Goal: Task Accomplishment & Management: Manage account settings

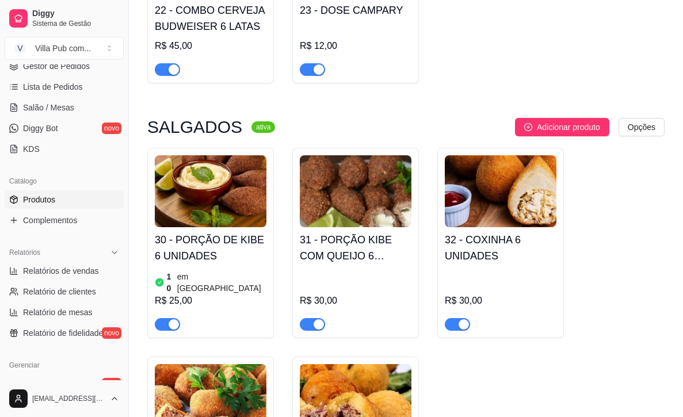
scroll to position [1599, 0]
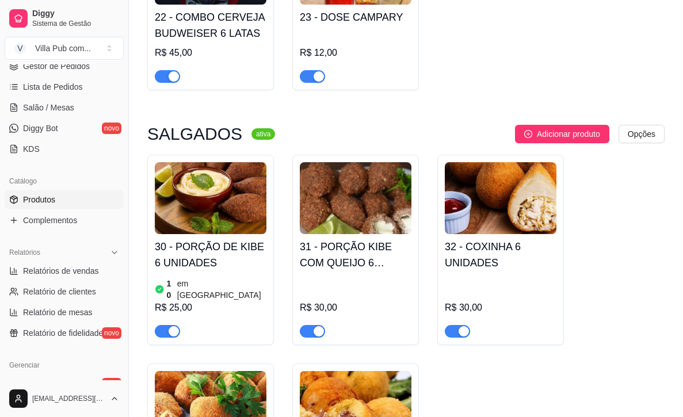
click at [208, 162] on img at bounding box center [211, 198] width 112 height 72
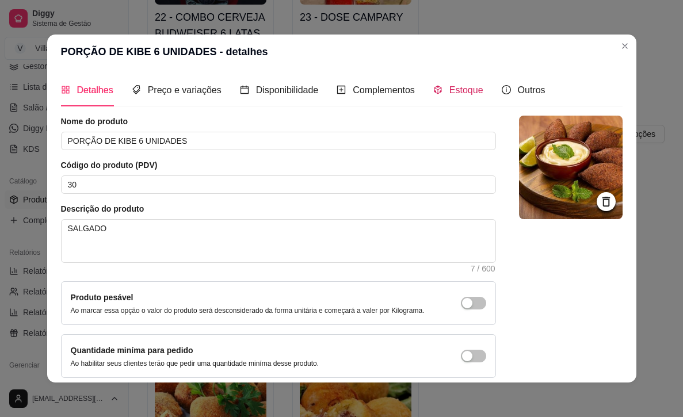
click at [442, 85] on icon "code-sandbox" at bounding box center [437, 89] width 9 height 9
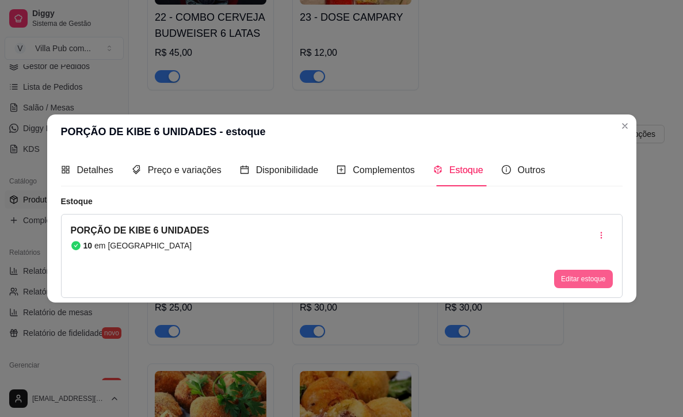
click at [585, 274] on button "Editar estoque" at bounding box center [583, 279] width 58 height 18
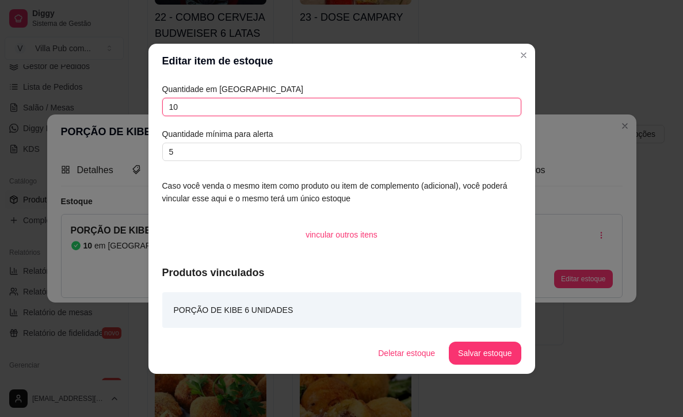
drag, startPoint x: 190, startPoint y: 109, endPoint x: 148, endPoint y: 106, distance: 41.5
click at [150, 106] on div "Quantidade em estoque 10 Quantidade mínima para alerta 5 Caso você venda o mesm…" at bounding box center [341, 205] width 387 height 254
type input "6"
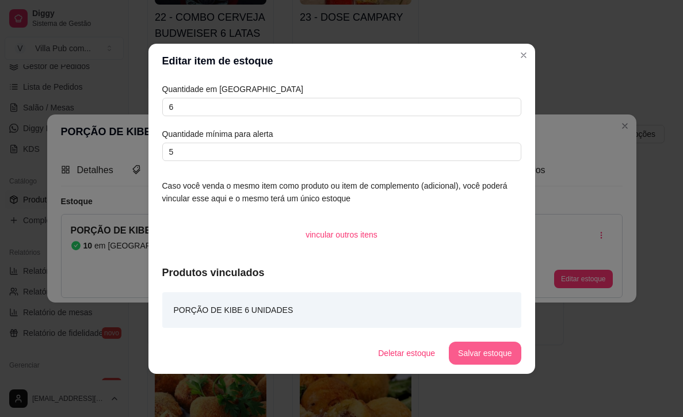
click at [484, 356] on button "Salvar estoque" at bounding box center [485, 353] width 72 height 23
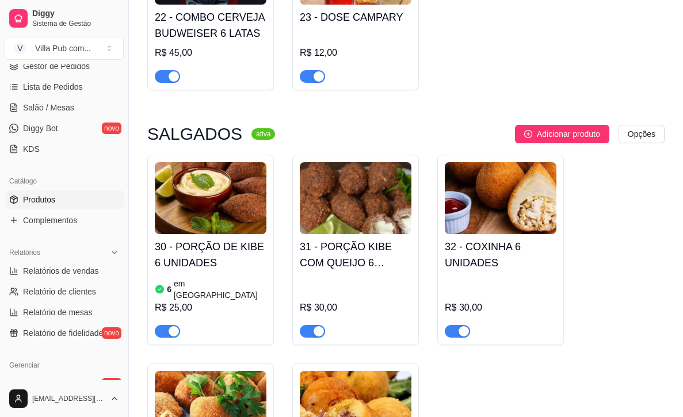
click at [358, 165] on img at bounding box center [356, 198] width 112 height 72
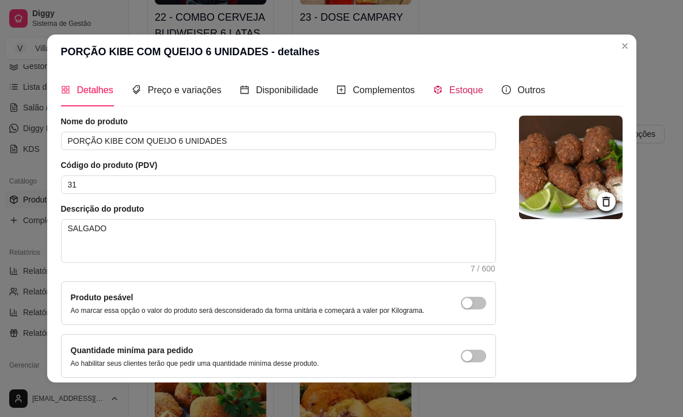
drag, startPoint x: 452, startPoint y: 87, endPoint x: 438, endPoint y: 90, distance: 14.2
click at [451, 87] on div "Estoque" at bounding box center [458, 90] width 50 height 14
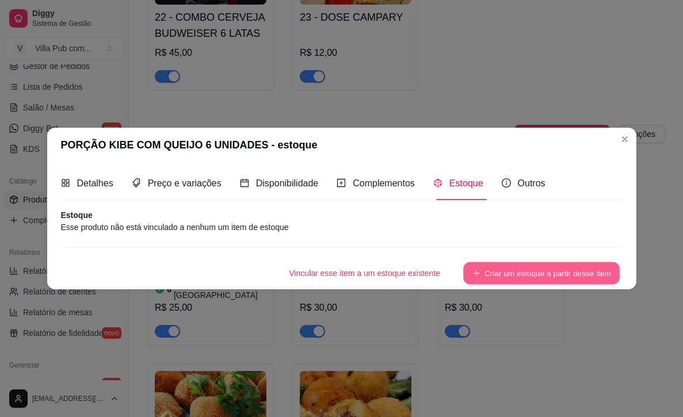
click at [472, 273] on icon "plus" at bounding box center [476, 273] width 8 height 8
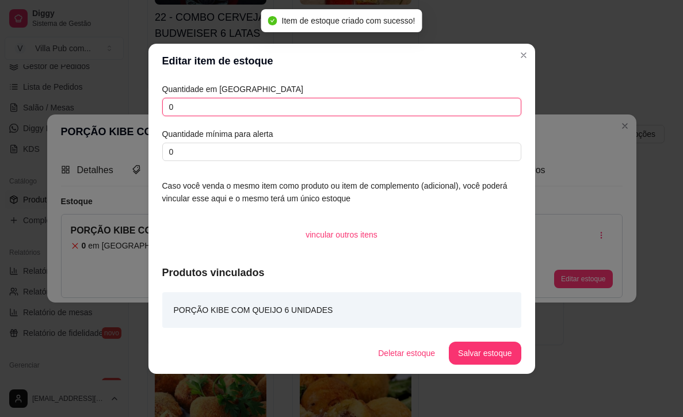
drag, startPoint x: 186, startPoint y: 108, endPoint x: 142, endPoint y: 104, distance: 44.5
click at [143, 104] on div "Editar item de estoque Quantidade em estoque 0 Quantidade mínima para alerta 0 …" at bounding box center [341, 208] width 683 height 417
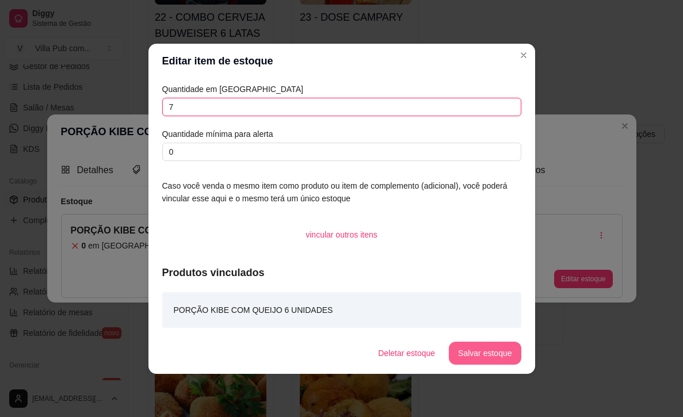
type input "7"
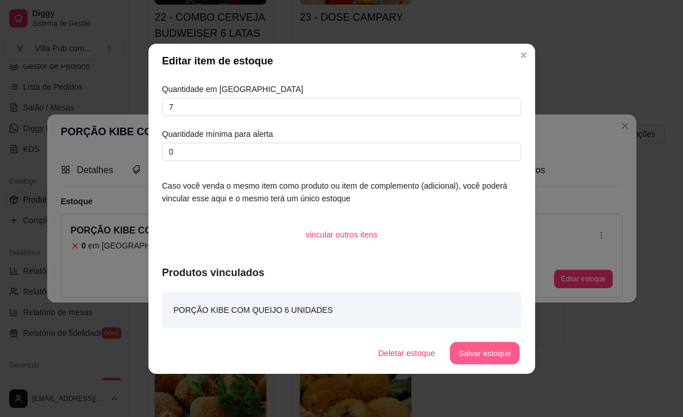
click at [471, 353] on button "Salvar estoque" at bounding box center [485, 353] width 70 height 22
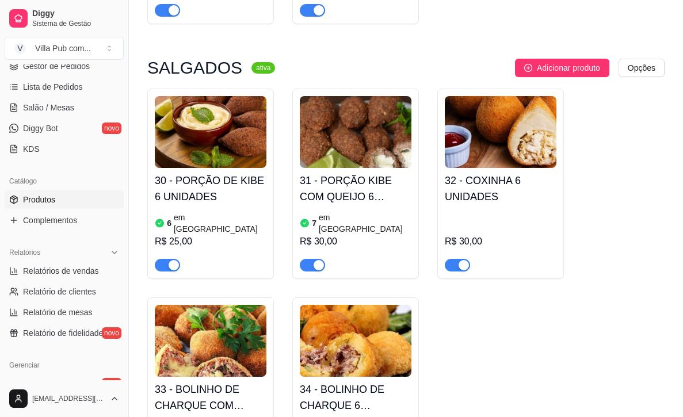
scroll to position [1665, 0]
click at [555, 62] on span "Adicionar produto" at bounding box center [568, 68] width 63 height 13
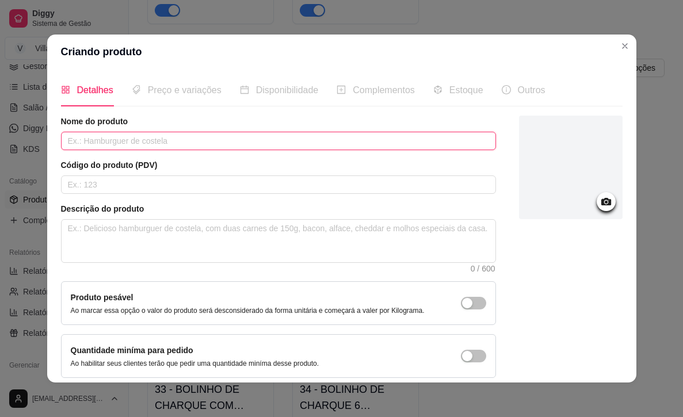
click at [202, 137] on input "text" at bounding box center [278, 141] width 435 height 18
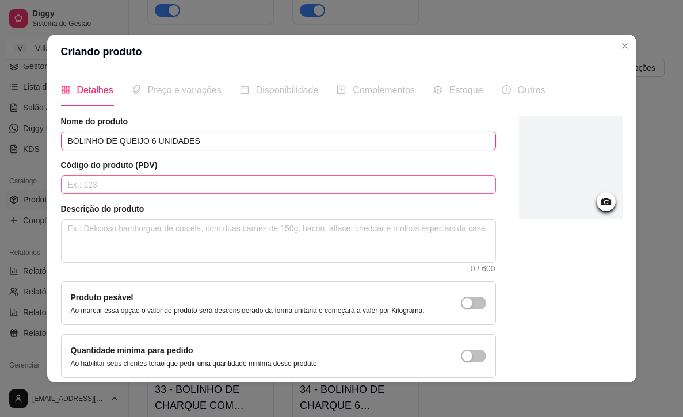
type input "BOLINHO DE QUEIJO 6 UNIDADES"
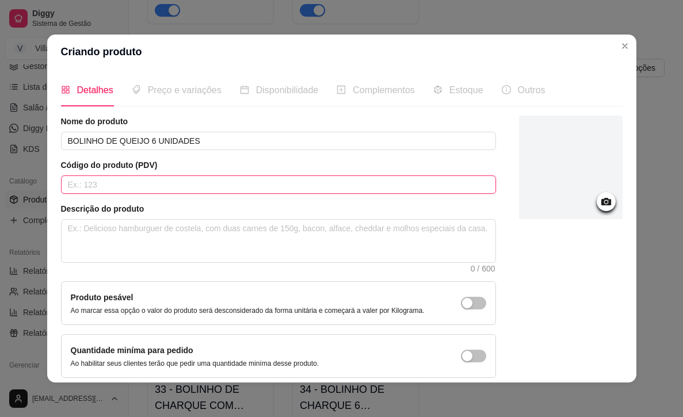
click at [147, 184] on input "text" at bounding box center [278, 184] width 435 height 18
type input "35"
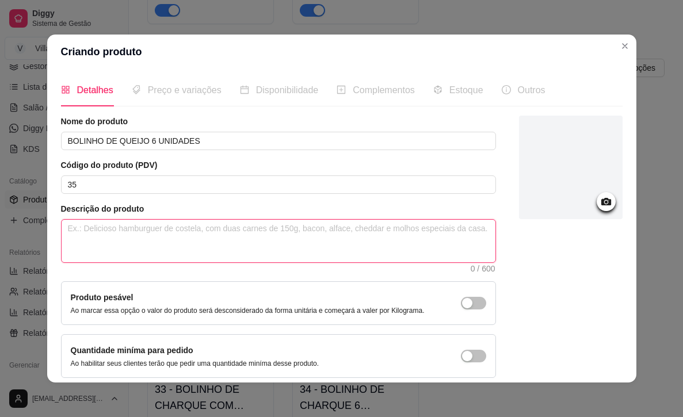
drag, startPoint x: 178, startPoint y: 249, endPoint x: 181, endPoint y: 243, distance: 6.2
click at [178, 249] on textarea at bounding box center [279, 241] width 434 height 43
type textarea "S"
type textarea "SA"
type textarea "SAL"
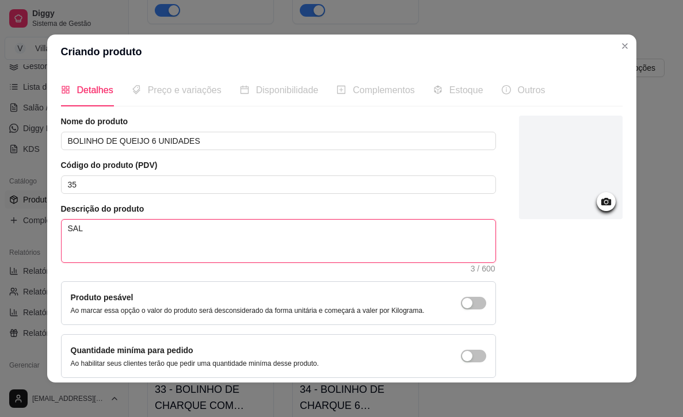
type textarea "SALG"
type textarea "SALGA"
type textarea "SALGAD"
type textarea "SALGADO"
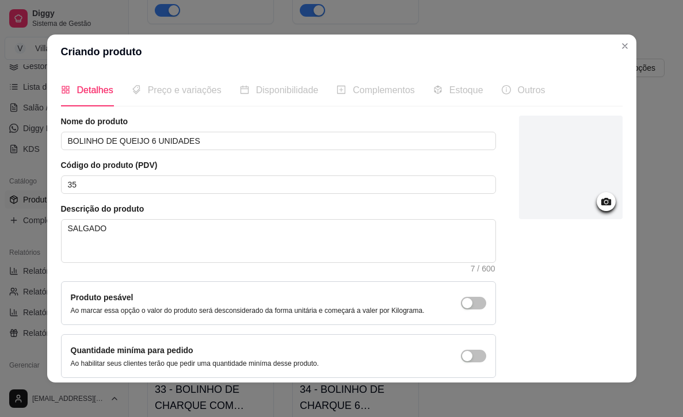
click at [605, 205] on icon at bounding box center [606, 201] width 13 height 13
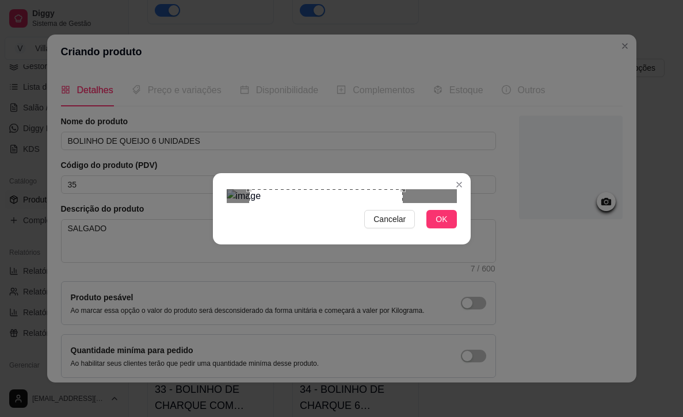
click at [356, 239] on div "Use the arrow keys to move the crop selection area" at bounding box center [326, 266] width 154 height 154
click at [348, 242] on div "Use the arrow keys to move the crop selection area" at bounding box center [324, 266] width 154 height 154
click at [447, 226] on span "OK" at bounding box center [442, 219] width 12 height 13
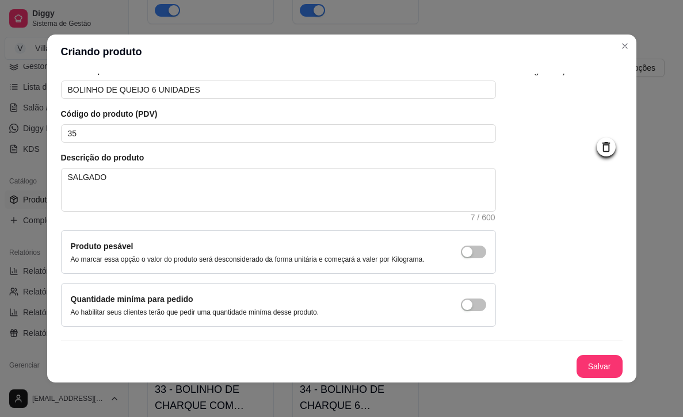
scroll to position [2, 0]
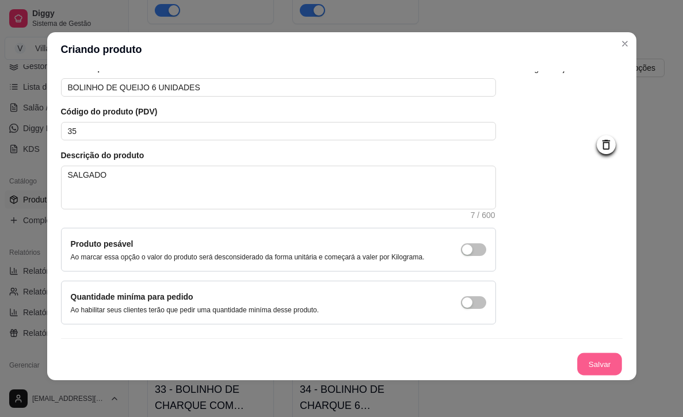
click at [591, 362] on button "Salvar" at bounding box center [599, 364] width 45 height 22
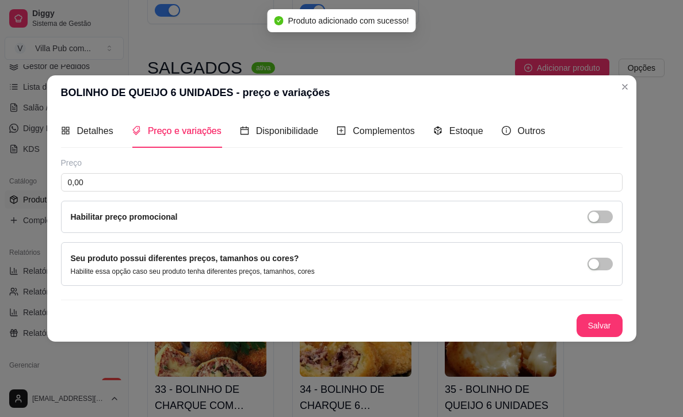
scroll to position [0, 0]
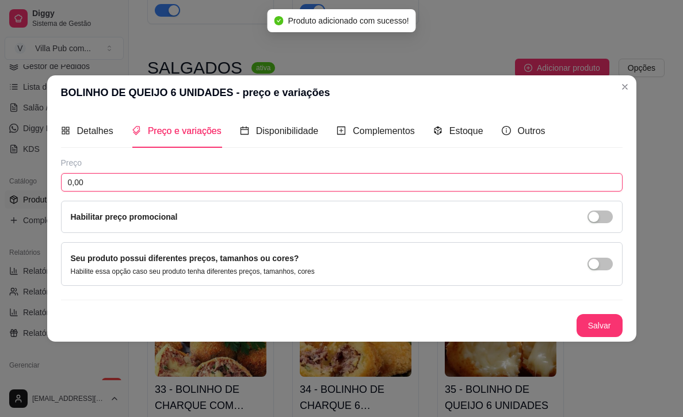
drag, startPoint x: 90, startPoint y: 179, endPoint x: 52, endPoint y: 179, distance: 38.0
click at [51, 178] on div "Detalhes Preço e variações Disponibilidade Complementos Estoque Outros Nome do …" at bounding box center [341, 225] width 589 height 231
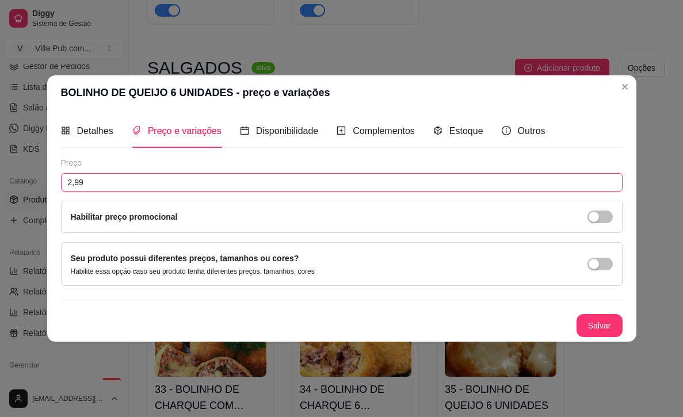
type input "29,99"
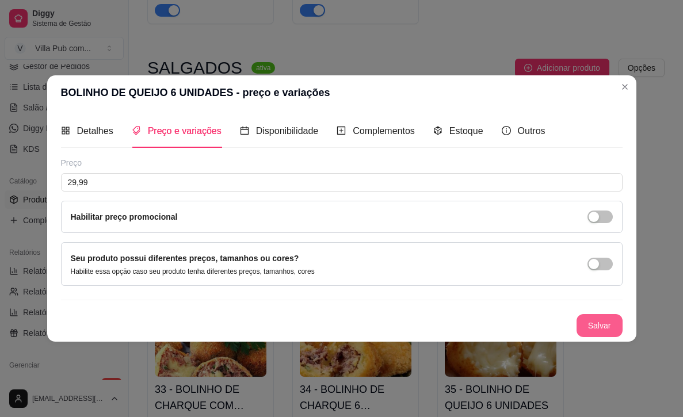
click at [597, 325] on button "Salvar" at bounding box center [600, 325] width 46 height 23
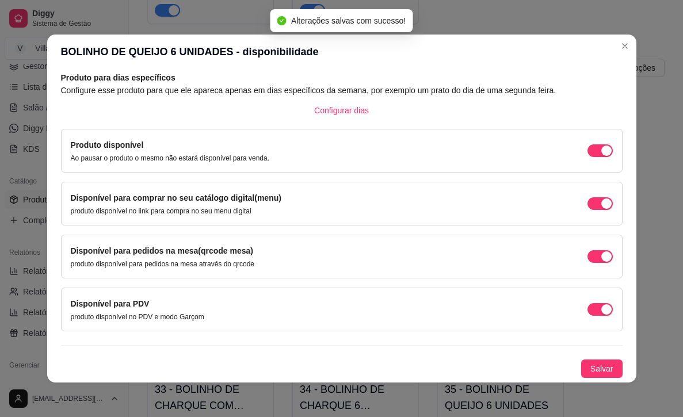
scroll to position [56, 0]
click at [593, 365] on span "Salvar" at bounding box center [601, 369] width 23 height 13
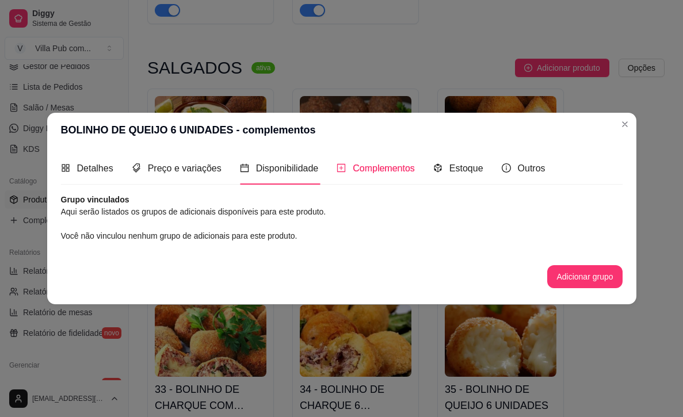
scroll to position [0, 0]
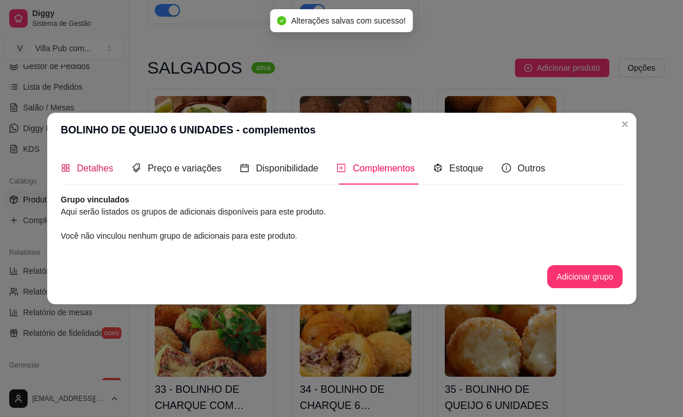
click at [87, 172] on span "Detalhes" at bounding box center [95, 168] width 36 height 10
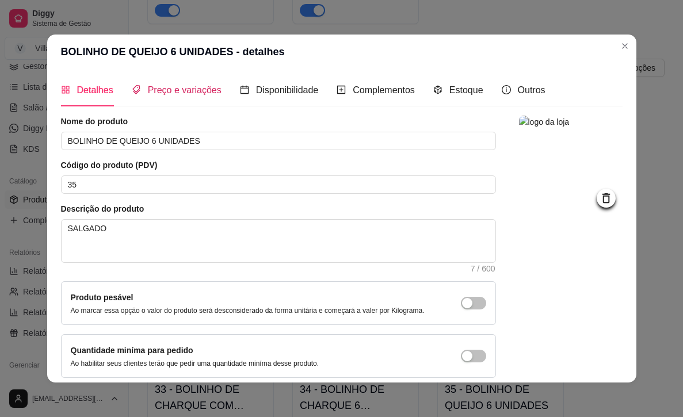
click at [186, 89] on span "Preço e variações" at bounding box center [185, 90] width 74 height 10
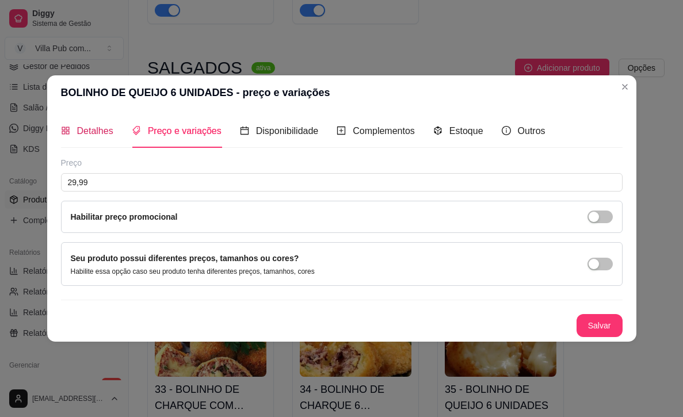
click at [85, 130] on span "Detalhes" at bounding box center [95, 131] width 36 height 10
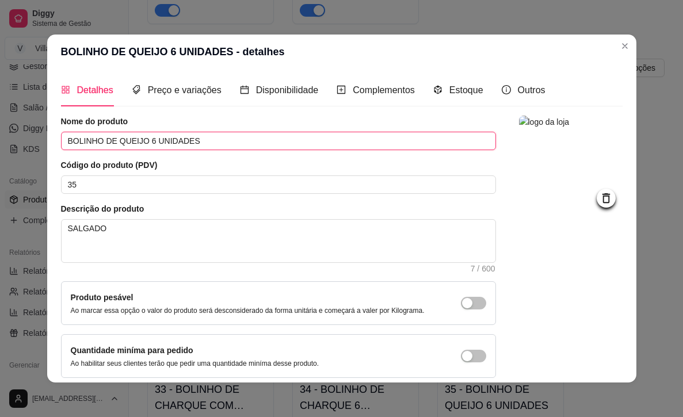
click at [203, 143] on input "BOLINHO DE QUEIJO 6 UNIDADES" at bounding box center [278, 141] width 435 height 18
click at [224, 143] on input "BOLINHO DE QUEIJO 6 UNIDADES" at bounding box center [278, 141] width 435 height 18
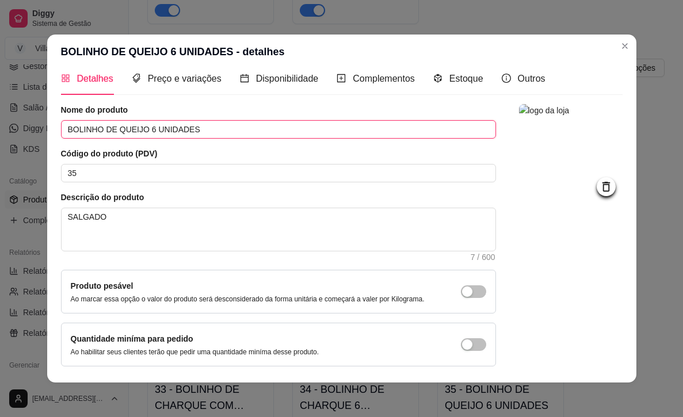
scroll to position [2, 0]
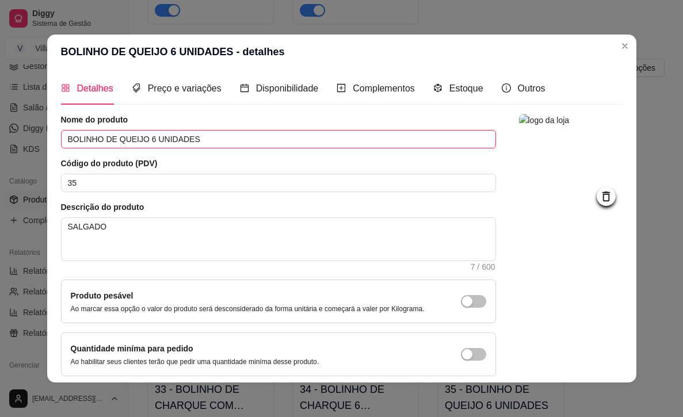
click at [171, 142] on input "BOLINHO DE QUEIJO 6 UNIDADES" at bounding box center [278, 139] width 435 height 18
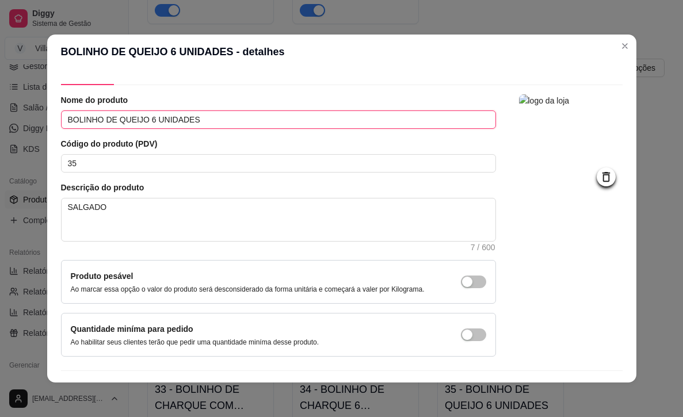
scroll to position [22, 0]
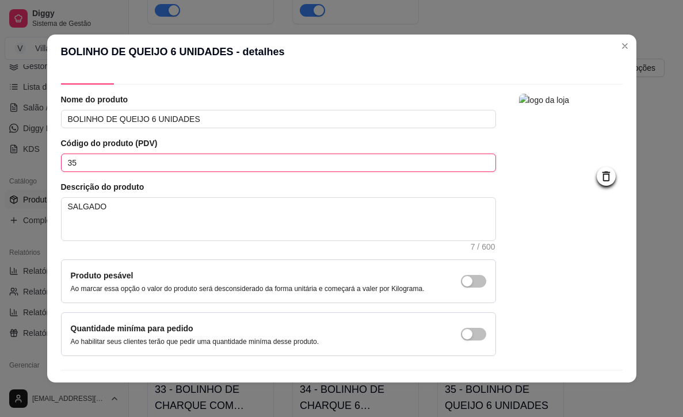
click at [150, 162] on input "35" at bounding box center [278, 163] width 435 height 18
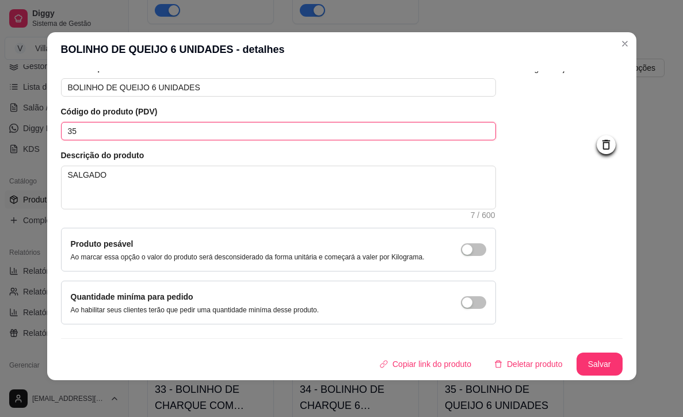
scroll to position [2, 0]
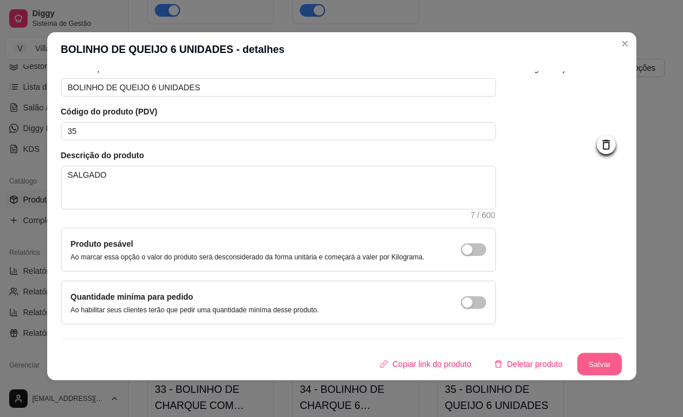
click at [597, 363] on button "Salvar" at bounding box center [599, 364] width 45 height 22
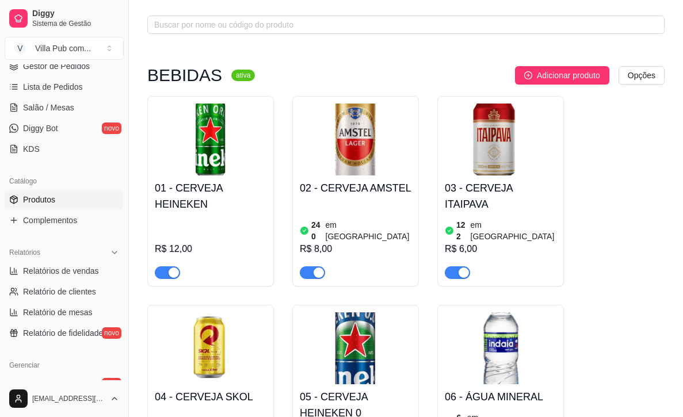
scroll to position [52, 0]
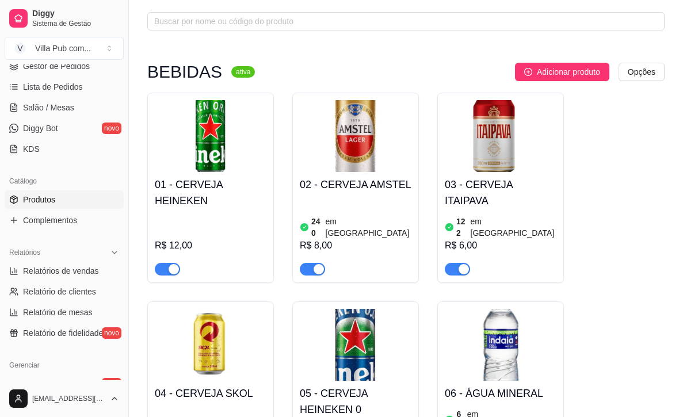
click at [196, 136] on img at bounding box center [211, 136] width 112 height 72
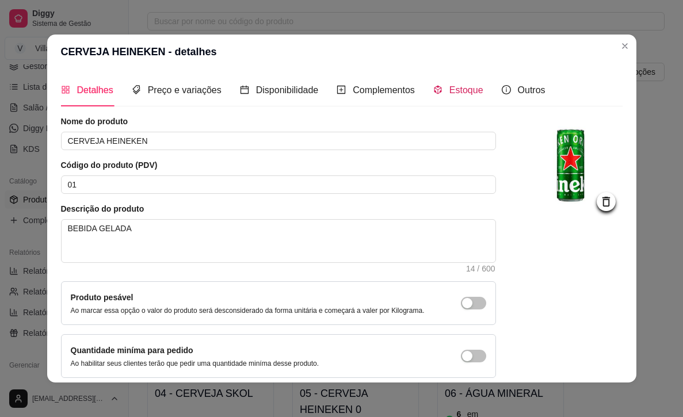
click at [474, 87] on span "Estoque" at bounding box center [466, 90] width 34 height 10
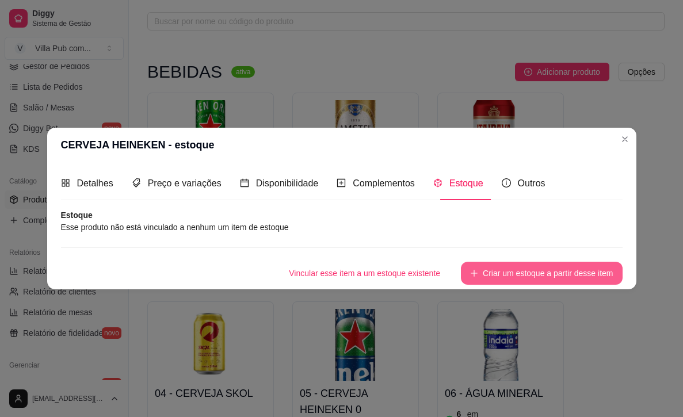
click at [513, 269] on button "Criar um estoque a partir desse item" at bounding box center [541, 273] width 161 height 23
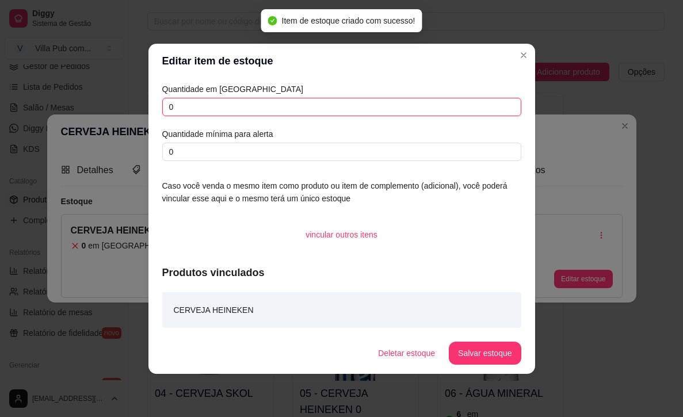
drag, startPoint x: 173, startPoint y: 106, endPoint x: 150, endPoint y: 106, distance: 23.6
click at [150, 106] on div "Quantidade em estoque 0 Quantidade mínima para alerta 0 Caso você venda o mesmo…" at bounding box center [341, 205] width 387 height 254
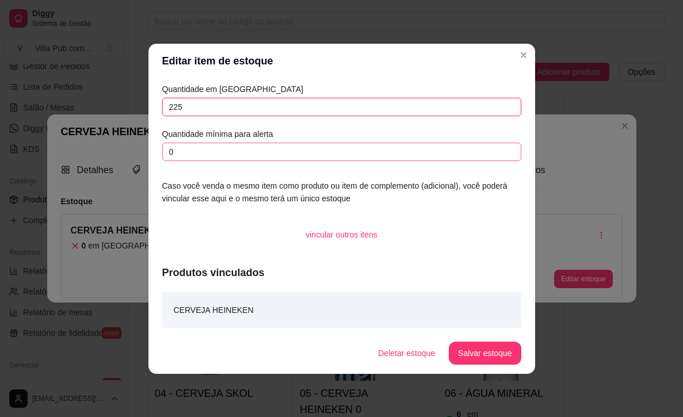
type input "225"
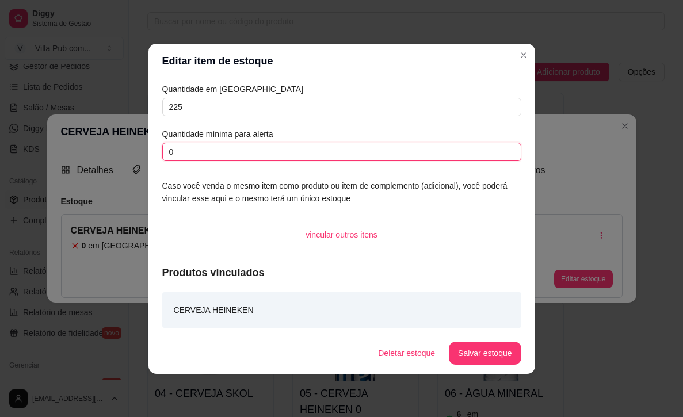
drag, startPoint x: 181, startPoint y: 152, endPoint x: 161, endPoint y: 154, distance: 19.6
click at [161, 155] on div "Quantidade em estoque 225 Quantidade mínima para alerta 0 Caso você venda o mes…" at bounding box center [341, 205] width 387 height 254
type input "30"
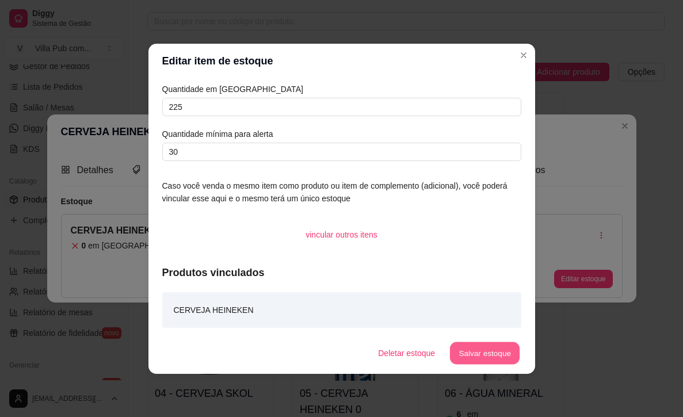
click at [490, 354] on button "Salvar estoque" at bounding box center [485, 353] width 70 height 22
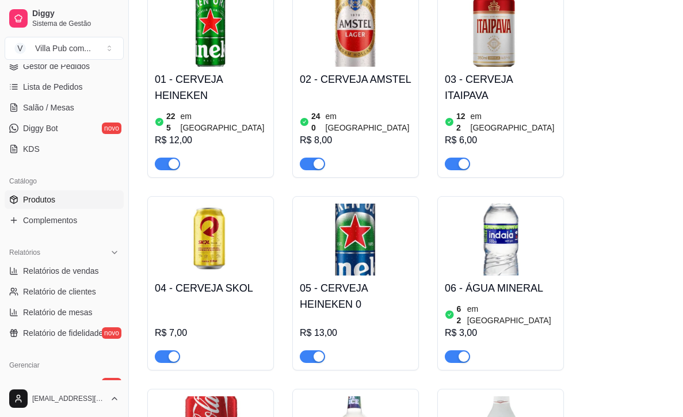
scroll to position [159, 0]
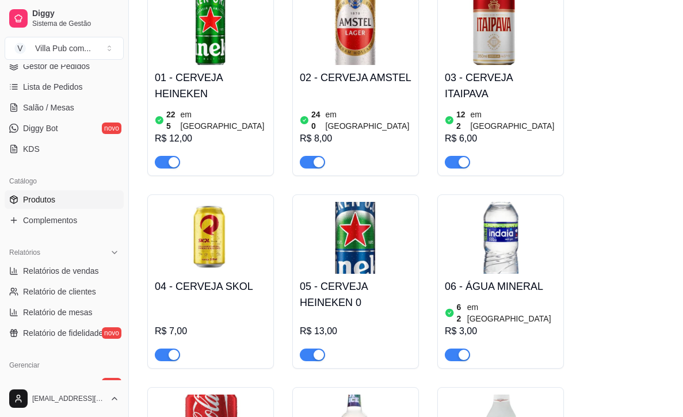
click at [212, 220] on img at bounding box center [211, 238] width 112 height 72
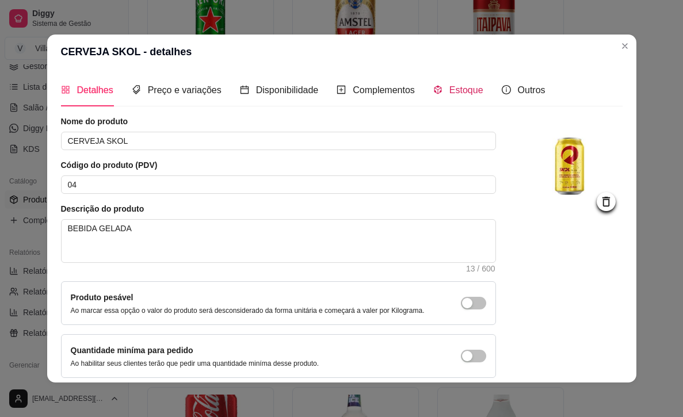
click at [460, 87] on span "Estoque" at bounding box center [466, 90] width 34 height 10
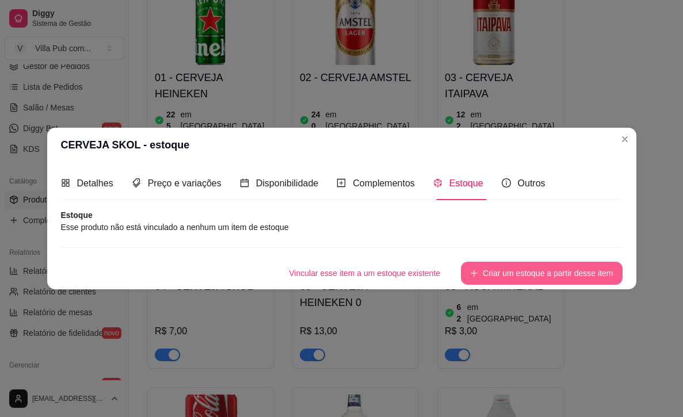
click at [512, 269] on button "Criar um estoque a partir desse item" at bounding box center [541, 273] width 161 height 23
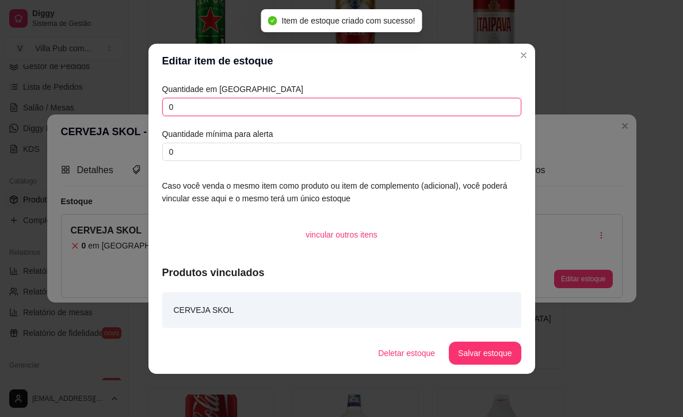
drag, startPoint x: 182, startPoint y: 106, endPoint x: 162, endPoint y: 106, distance: 20.1
click at [162, 106] on input "0" at bounding box center [341, 107] width 359 height 18
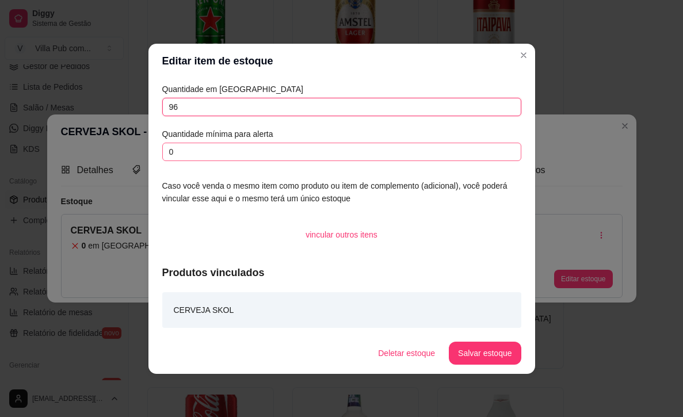
type input "96"
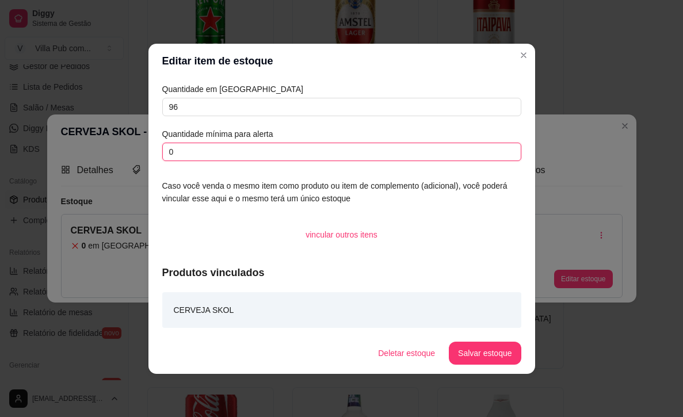
drag, startPoint x: 189, startPoint y: 151, endPoint x: 146, endPoint y: 152, distance: 42.6
click at [146, 152] on div "Editar item de estoque Quantidade em estoque 96 Quantidade mínima para alerta 0…" at bounding box center [341, 208] width 683 height 417
type input "30"
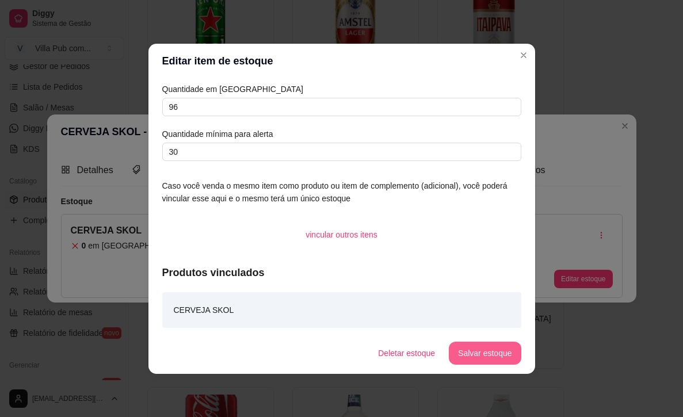
click at [478, 350] on button "Salvar estoque" at bounding box center [485, 353] width 72 height 23
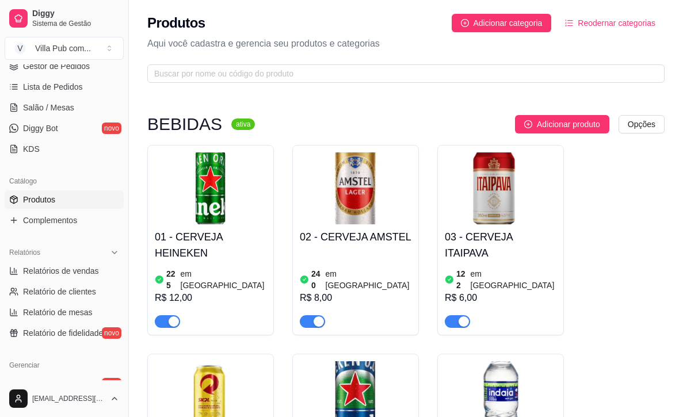
scroll to position [0, 0]
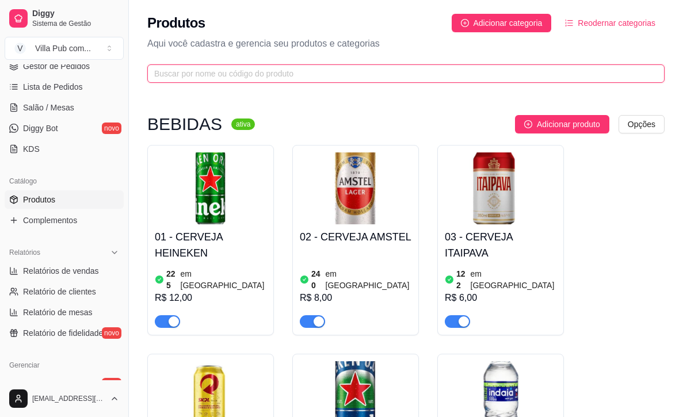
click at [263, 75] on input "text" at bounding box center [401, 73] width 494 height 13
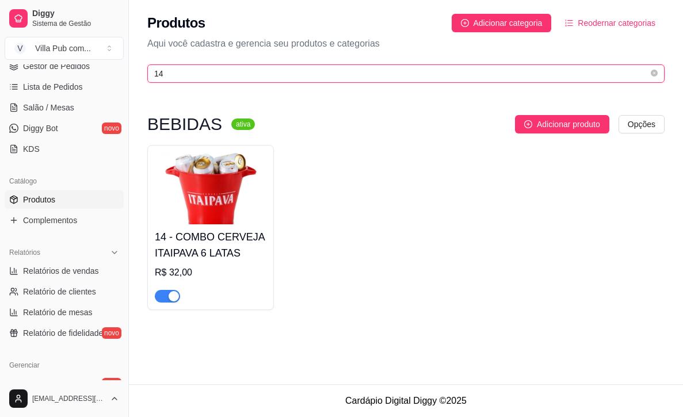
type input "1"
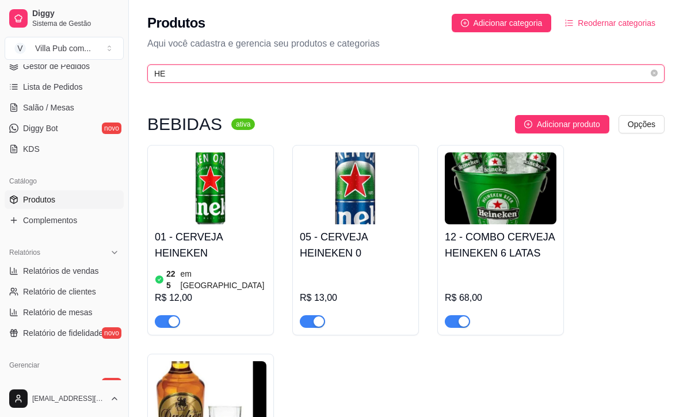
type input "H"
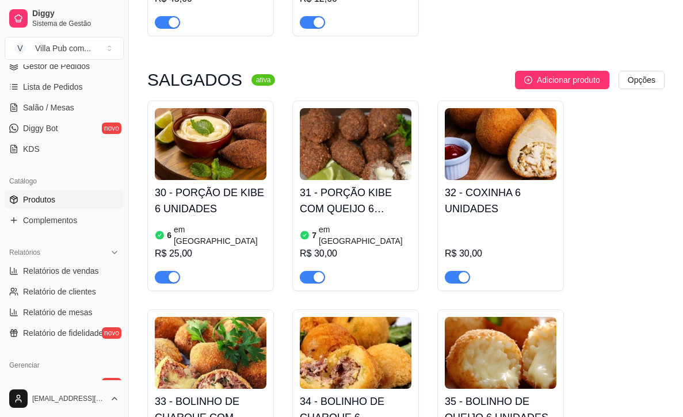
scroll to position [1651, 0]
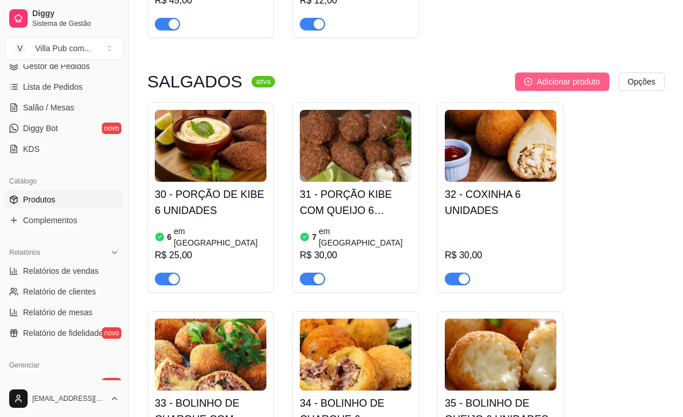
click at [560, 75] on span "Adicionar produto" at bounding box center [568, 81] width 63 height 13
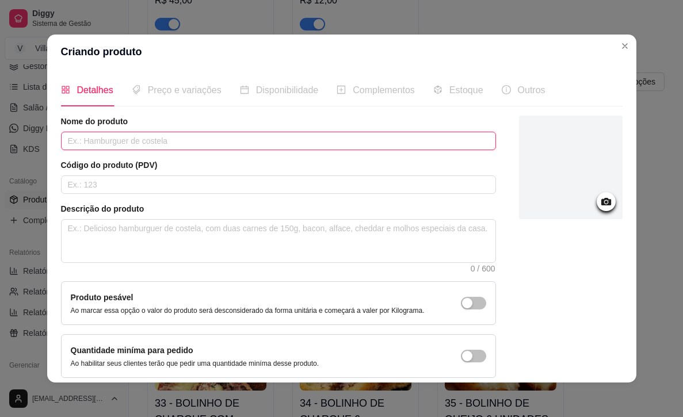
click at [147, 136] on input "text" at bounding box center [278, 141] width 435 height 18
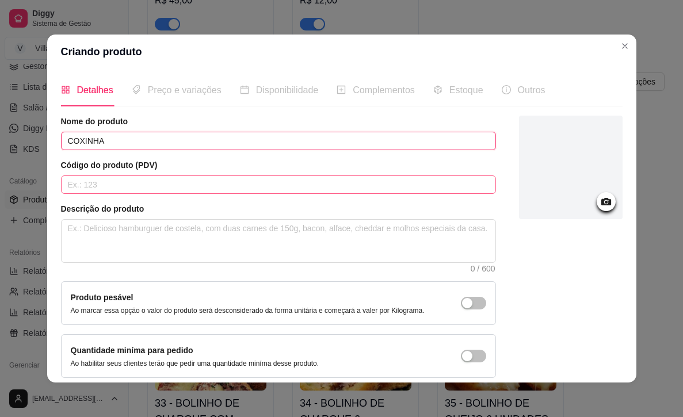
type input "COXINHA"
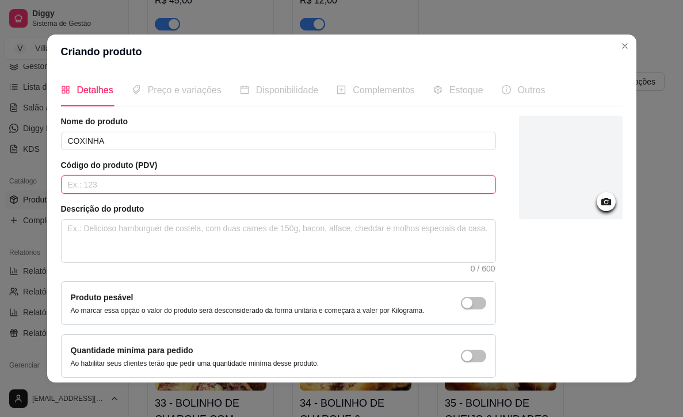
click at [299, 192] on input "text" at bounding box center [278, 184] width 435 height 18
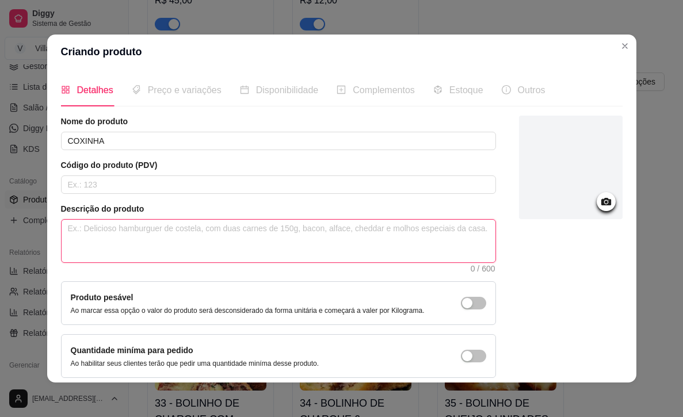
click at [112, 243] on textarea at bounding box center [279, 241] width 434 height 43
type textarea "S"
type textarea "SA"
type textarea "SAL"
type textarea "SALG"
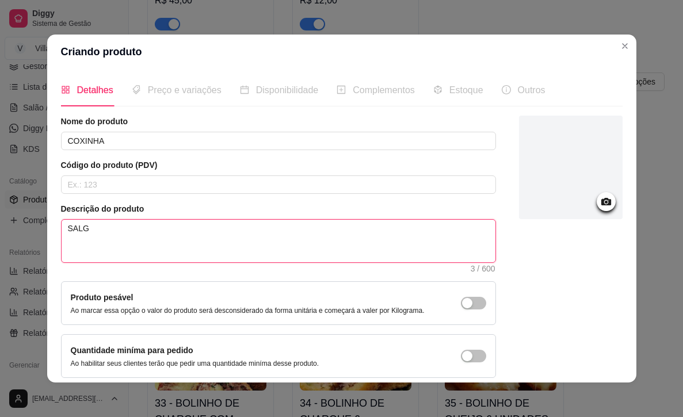
type textarea "SALGA"
type textarea "SALGAD"
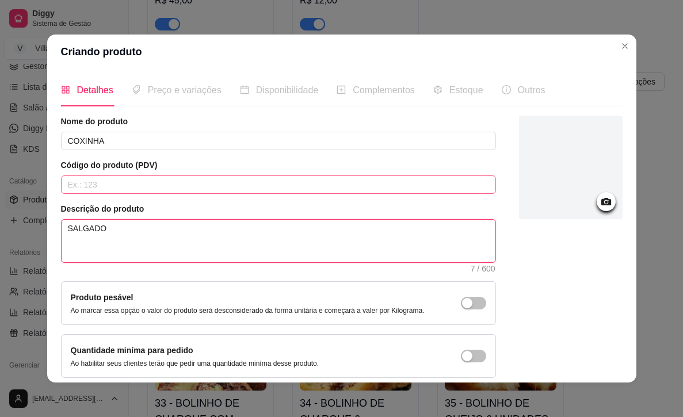
type textarea "SALGADO"
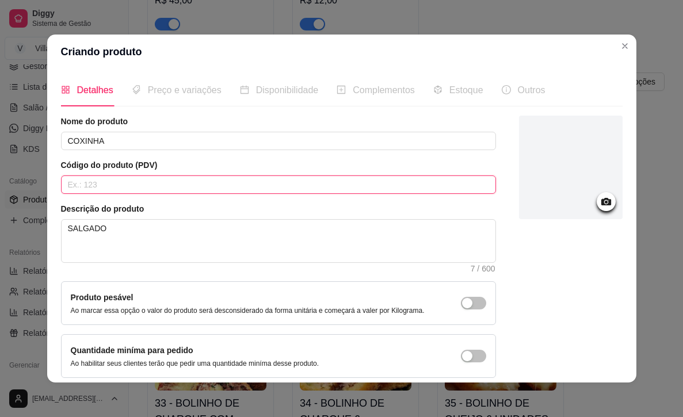
click at [124, 186] on input "text" at bounding box center [278, 184] width 435 height 18
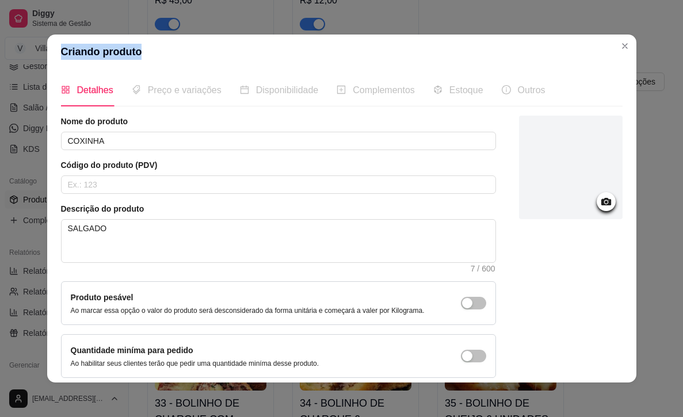
drag, startPoint x: 289, startPoint y: 43, endPoint x: 238, endPoint y: 52, distance: 52.6
click at [237, 52] on header "Criando produto" at bounding box center [341, 52] width 589 height 35
drag, startPoint x: 237, startPoint y: 51, endPoint x: 235, endPoint y: 73, distance: 22.0
click at [237, 51] on header "Criando produto" at bounding box center [341, 52] width 589 height 35
click at [133, 175] on div "Código do produto (PDV)" at bounding box center [278, 176] width 435 height 35
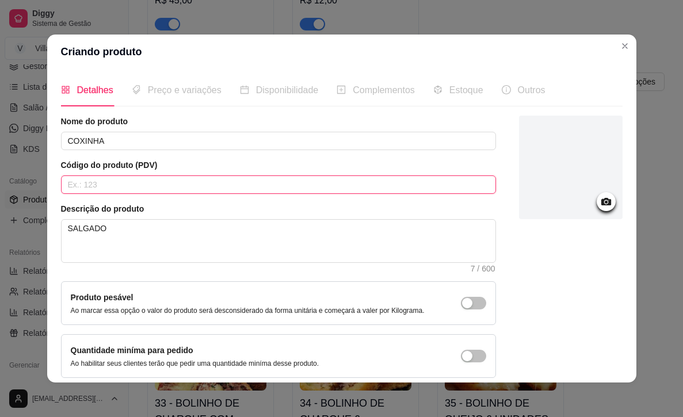
click at [135, 182] on input "text" at bounding box center [278, 184] width 435 height 18
click at [133, 184] on input "text" at bounding box center [278, 184] width 435 height 18
type input "36"
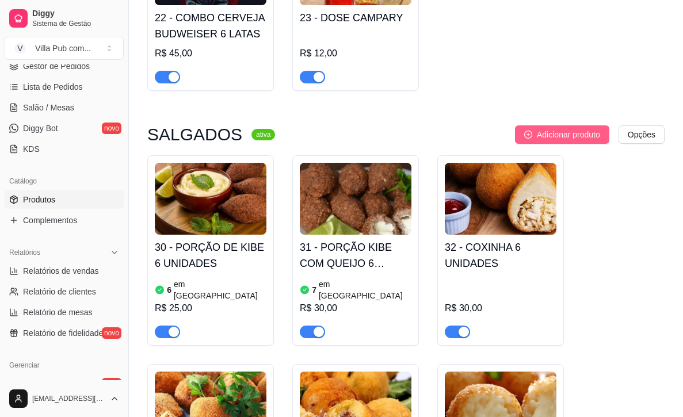
scroll to position [1597, 0]
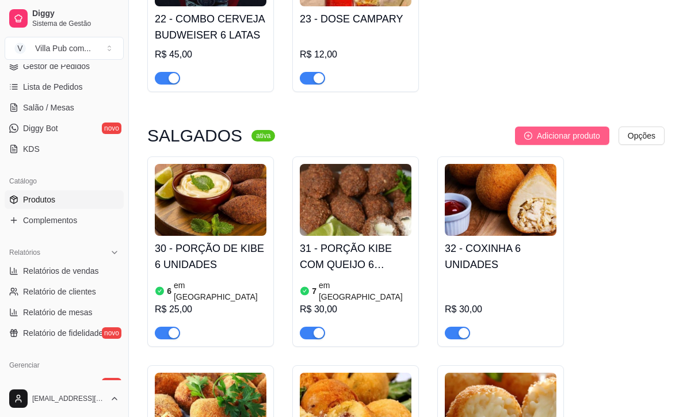
click at [553, 129] on span "Adicionar produto" at bounding box center [568, 135] width 63 height 13
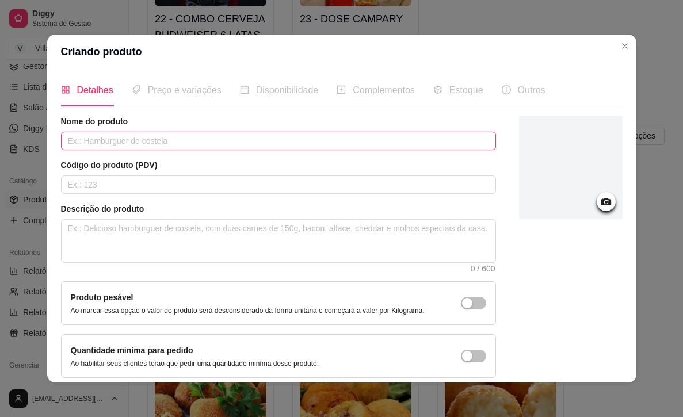
click at [139, 141] on input "text" at bounding box center [278, 141] width 435 height 18
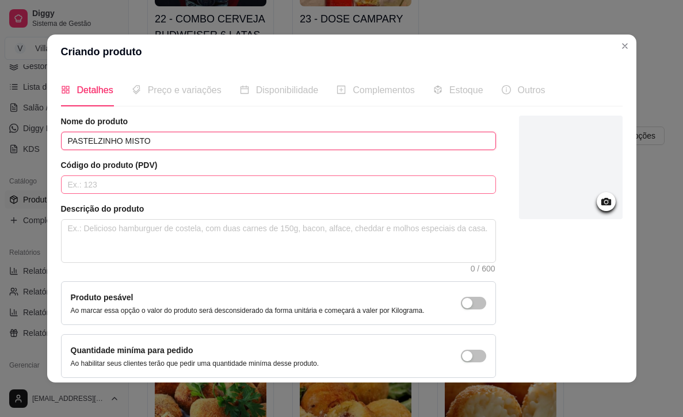
type input "PASTELZINHO MISTO"
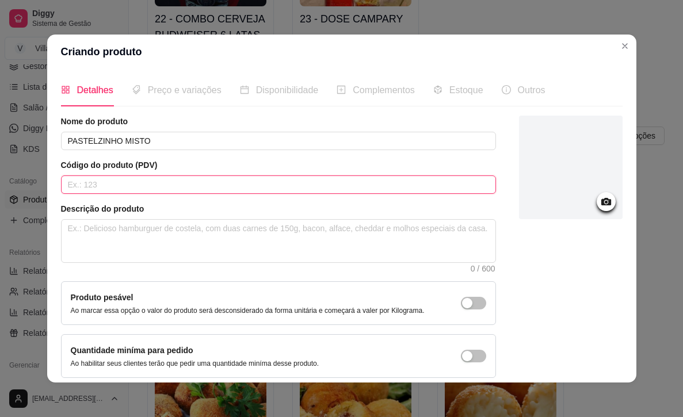
click at [107, 183] on input "text" at bounding box center [278, 184] width 435 height 18
type input "37"
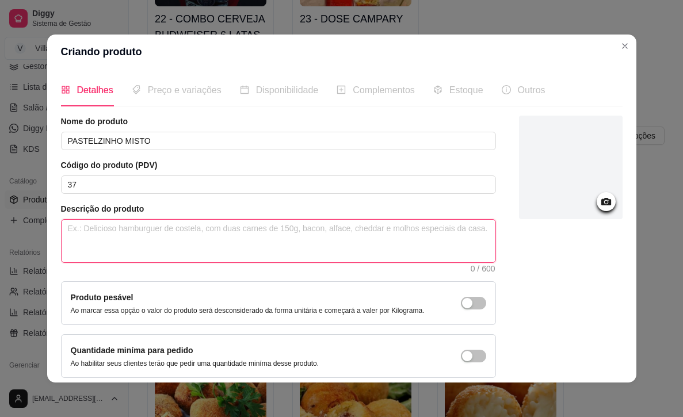
click at [124, 234] on textarea at bounding box center [279, 241] width 434 height 43
type textarea "S"
type textarea "SA"
type textarea "SAL"
type textarea "SALG"
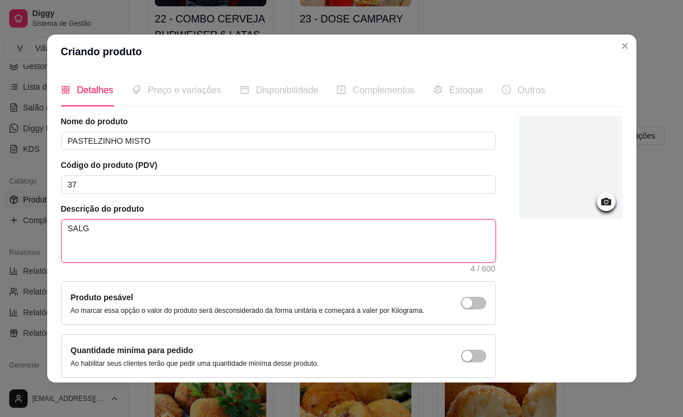
type textarea "SALGA"
type textarea "SALGAD"
type textarea "SALGADO"
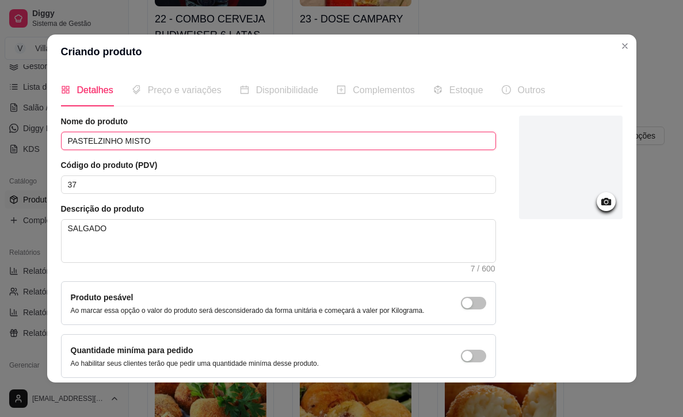
click at [235, 139] on input "PASTELZINHO MISTO" at bounding box center [278, 141] width 435 height 18
type input "PASTELZINHO MISTO 6 UNIDADES"
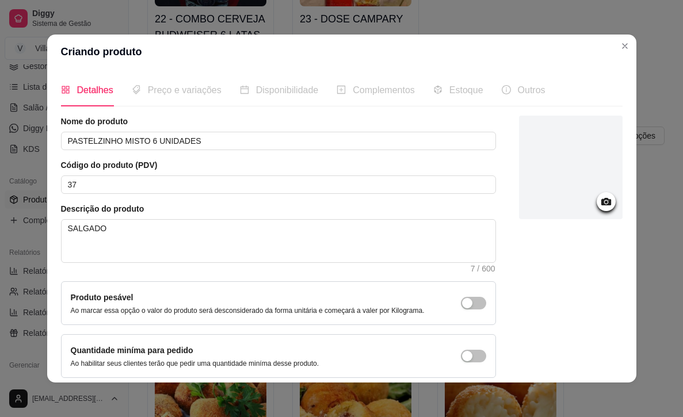
click at [601, 204] on icon at bounding box center [606, 201] width 10 height 7
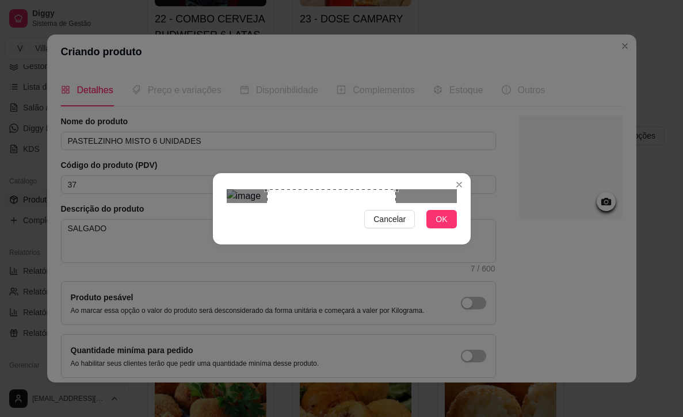
click at [364, 236] on div "Use the arrow keys to move the crop selection area" at bounding box center [331, 253] width 129 height 129
click at [355, 235] on div "Use the arrow keys to move the crop selection area" at bounding box center [329, 253] width 129 height 129
click at [439, 226] on span "OK" at bounding box center [442, 219] width 12 height 13
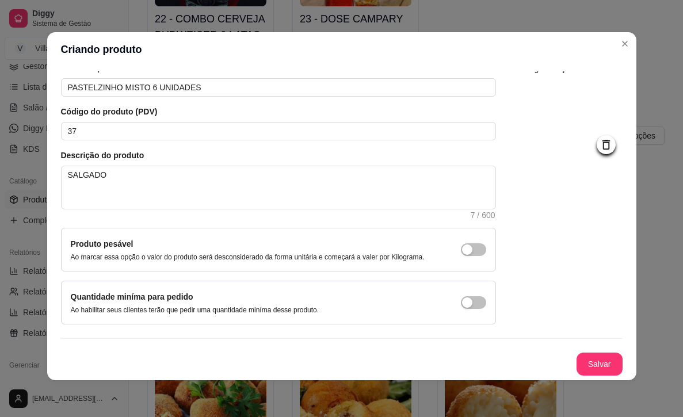
scroll to position [2, 0]
click at [594, 359] on button "Salvar" at bounding box center [600, 364] width 46 height 23
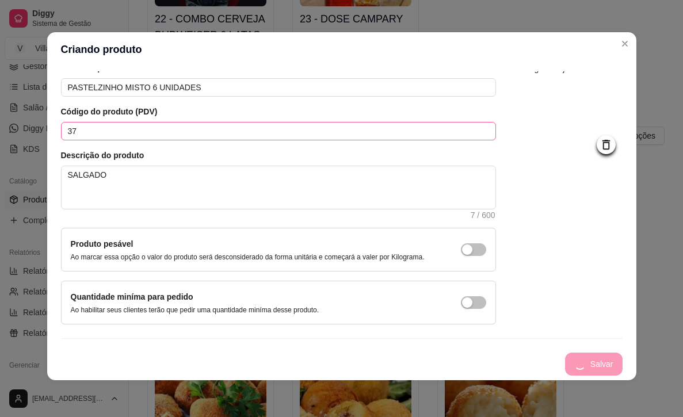
scroll to position [0, 0]
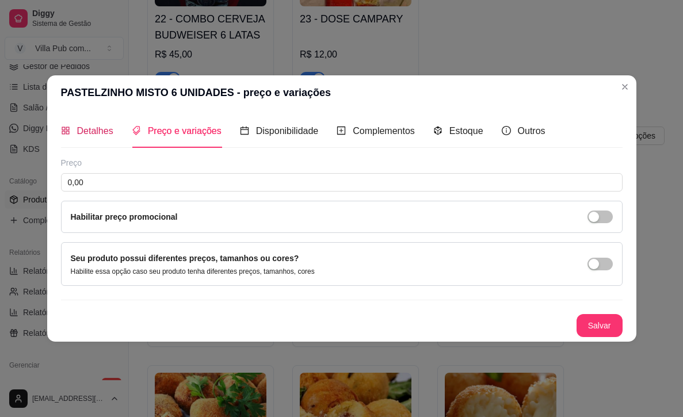
click at [101, 128] on span "Detalhes" at bounding box center [95, 131] width 36 height 10
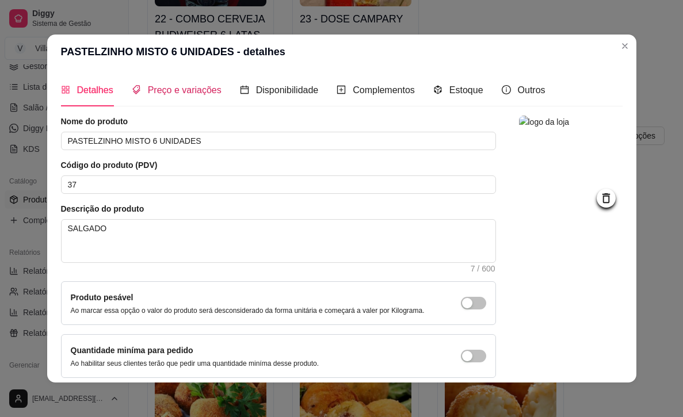
click at [180, 90] on span "Preço e variações" at bounding box center [185, 90] width 74 height 10
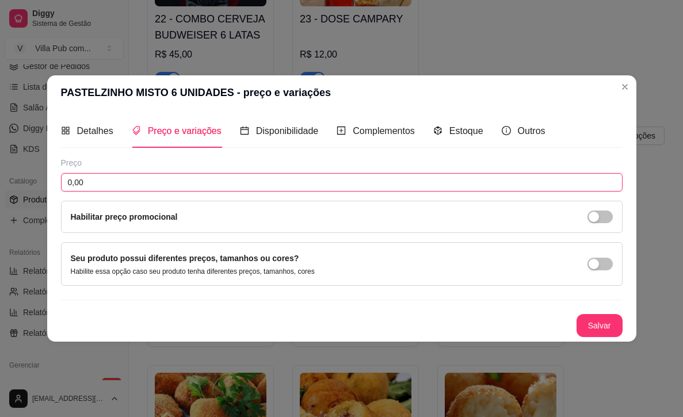
drag, startPoint x: 90, startPoint y: 180, endPoint x: 55, endPoint y: 181, distance: 34.5
click at [56, 181] on div "Detalhes Preço e variações Disponibilidade Complementos Estoque Outros Nome do …" at bounding box center [341, 225] width 589 height 231
type input "25,00"
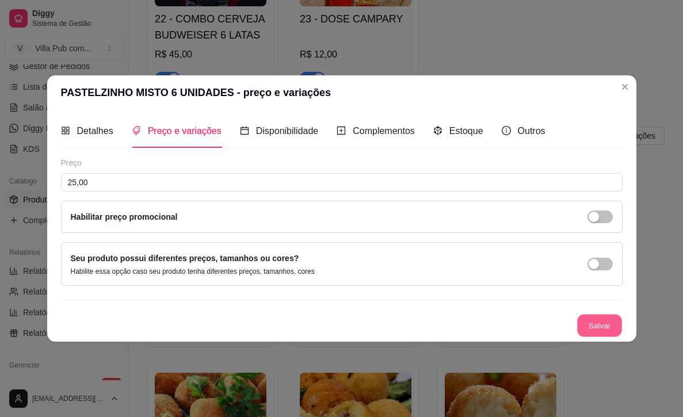
click at [604, 327] on button "Salvar" at bounding box center [599, 325] width 45 height 22
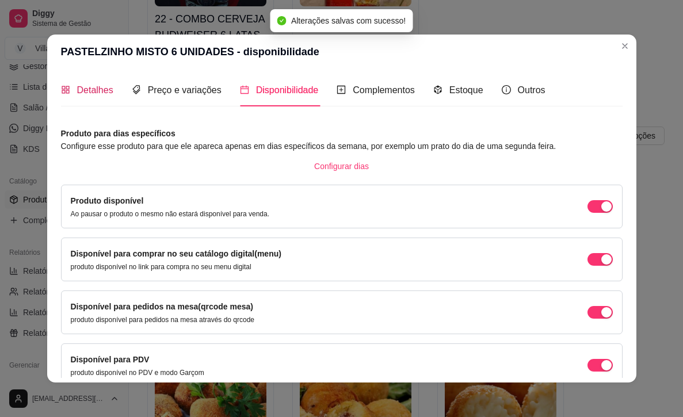
click at [86, 89] on span "Detalhes" at bounding box center [95, 90] width 36 height 10
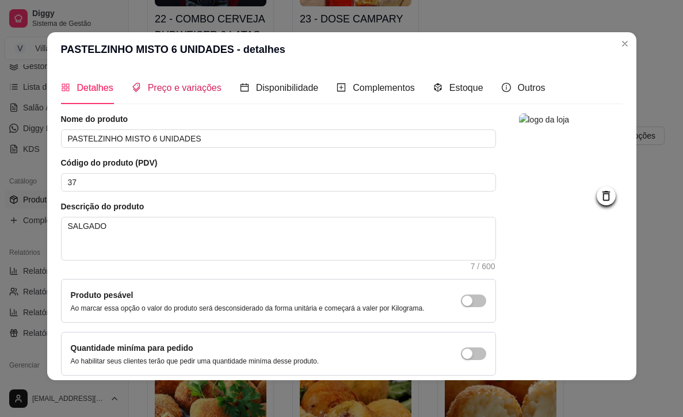
click at [175, 84] on span "Preço e variações" at bounding box center [185, 88] width 74 height 10
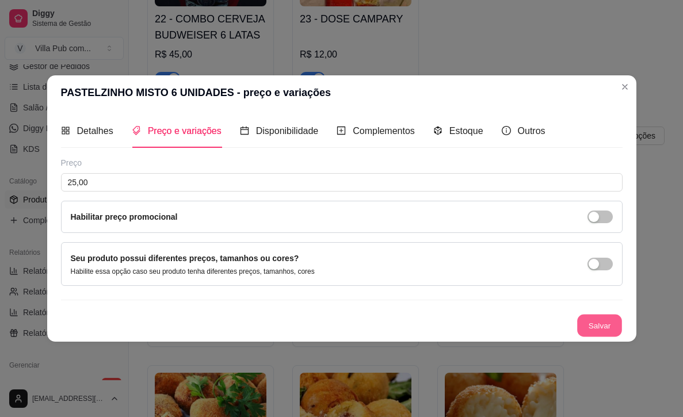
click at [592, 329] on button "Salvar" at bounding box center [599, 325] width 45 height 22
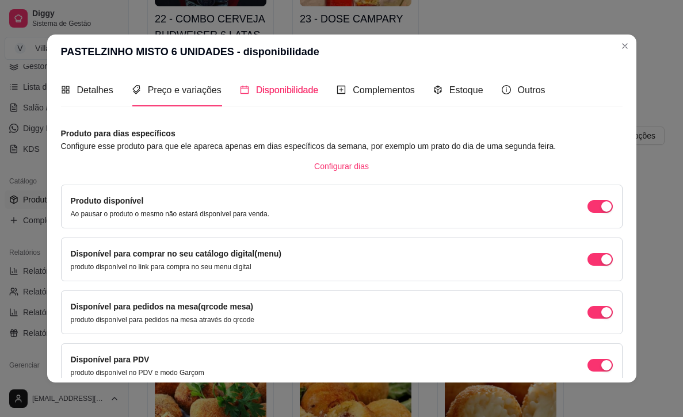
click at [261, 128] on article "Produto para dias específicos" at bounding box center [342, 133] width 562 height 13
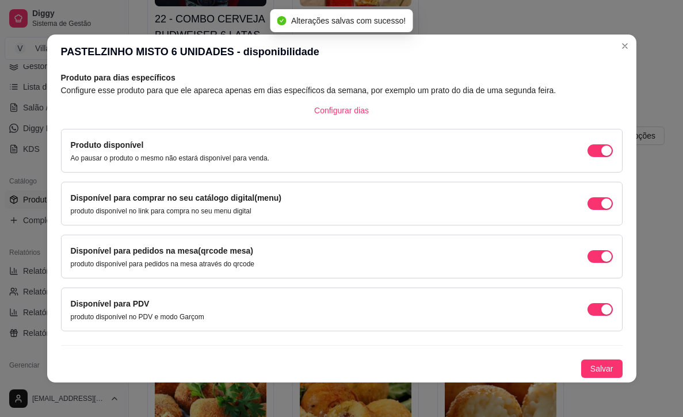
scroll to position [56, 0]
click at [604, 370] on span "Salvar" at bounding box center [601, 369] width 23 height 13
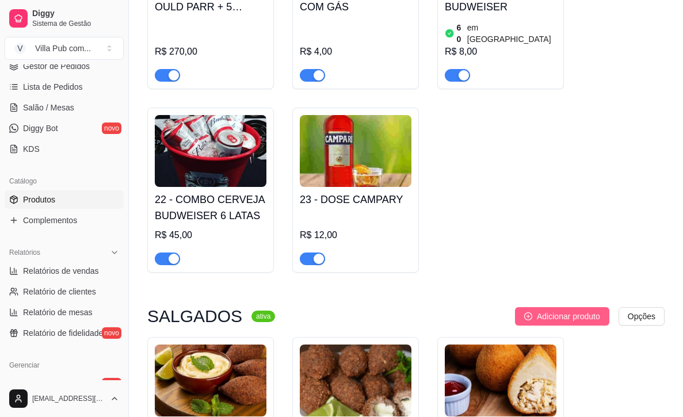
scroll to position [1403, 0]
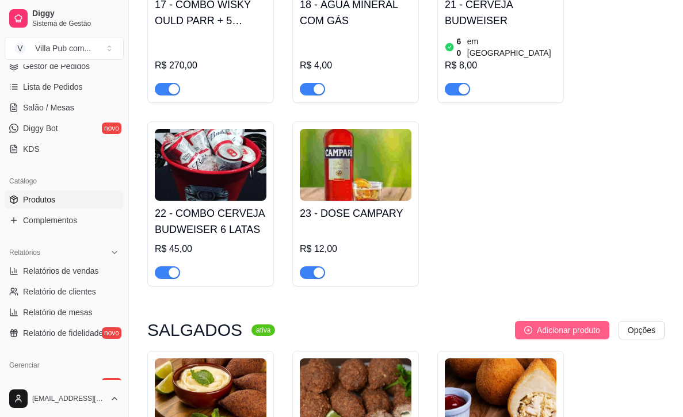
click at [560, 324] on span "Adicionar produto" at bounding box center [568, 330] width 63 height 13
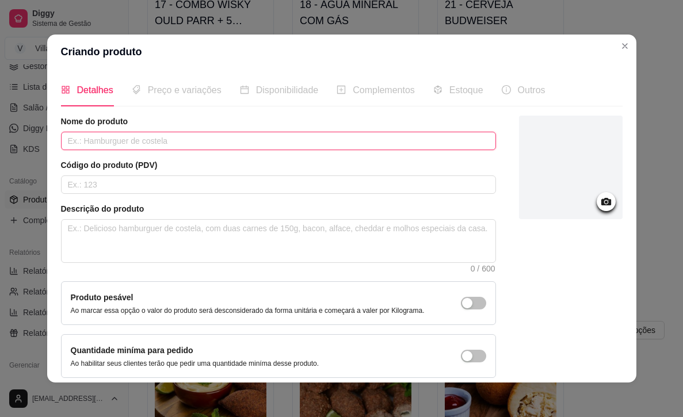
click at [111, 143] on input "text" at bounding box center [278, 141] width 435 height 18
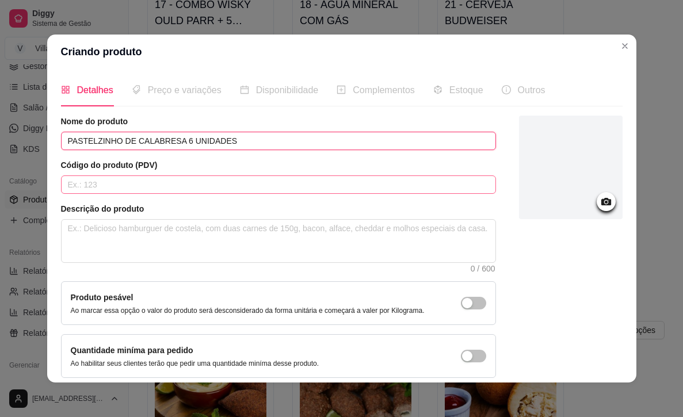
type input "PASTELZINHO DE CALABRESA 6 UNIDADES"
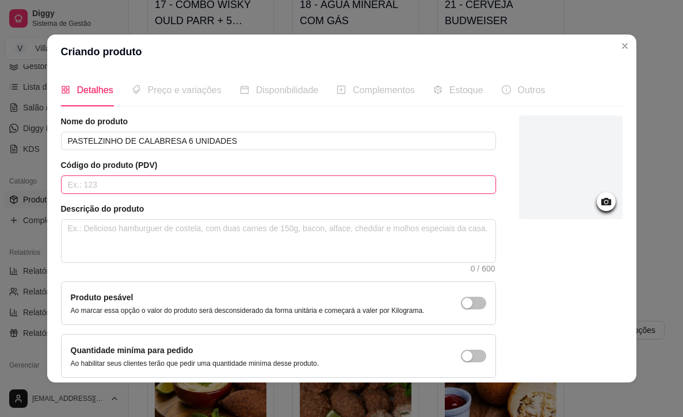
click at [101, 189] on input "text" at bounding box center [278, 184] width 435 height 18
type input "38"
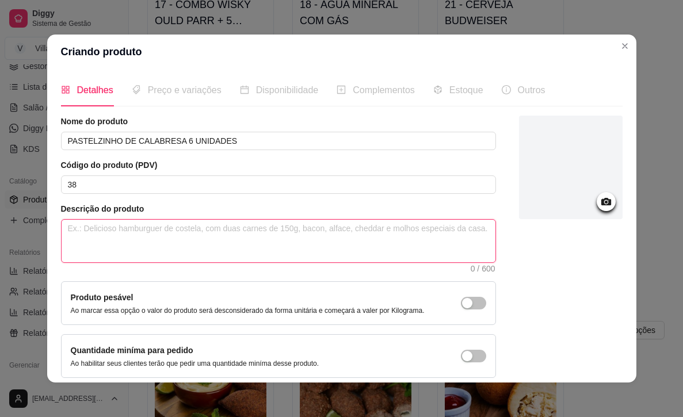
click at [98, 249] on textarea at bounding box center [279, 241] width 434 height 43
type textarea "S"
type textarea "SA"
type textarea "SAL"
type textarea "SALG"
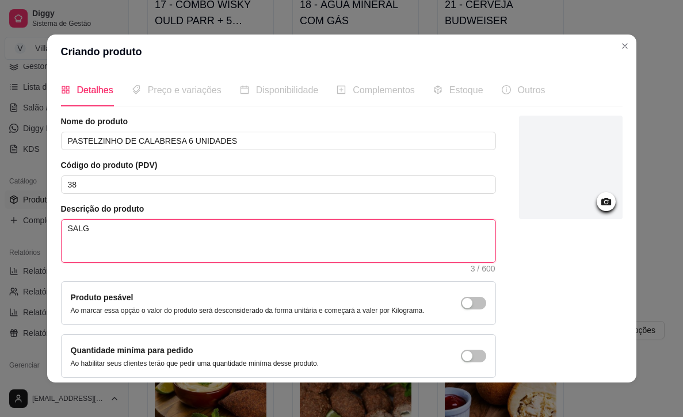
type textarea "SALGA"
type textarea "SALGAD"
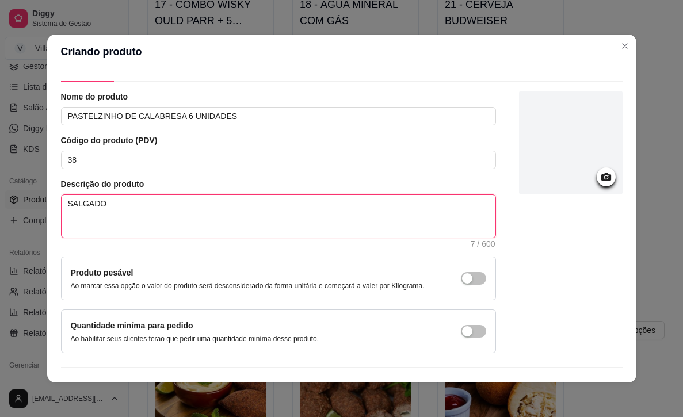
scroll to position [32, 0]
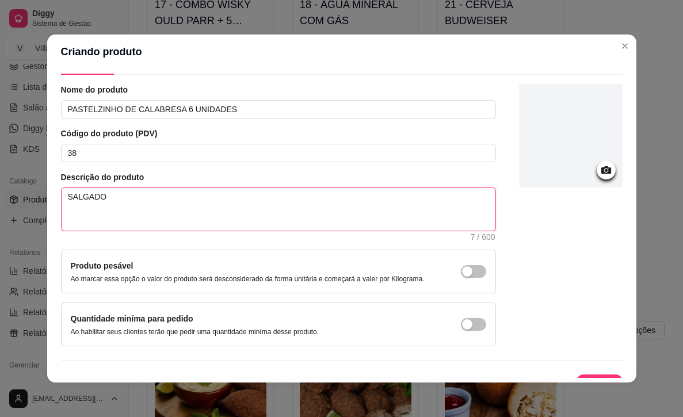
type textarea "SALGADO"
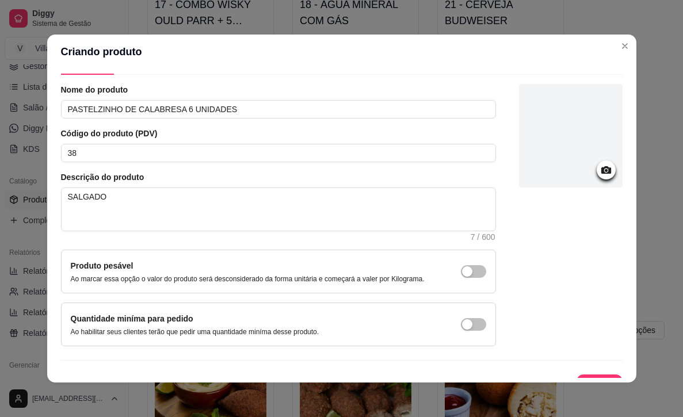
click at [601, 167] on icon at bounding box center [606, 169] width 13 height 13
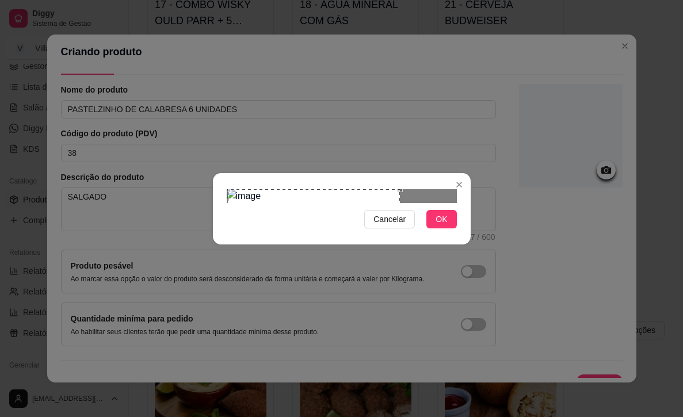
click at [308, 222] on div "Use the arrow keys to move the crop selection area" at bounding box center [314, 245] width 173 height 112
click at [386, 203] on div at bounding box center [342, 196] width 230 height 14
click at [331, 229] on div "Use the arrow keys to move the crop selection area" at bounding box center [304, 245] width 112 height 112
click at [441, 226] on span "OK" at bounding box center [442, 219] width 12 height 13
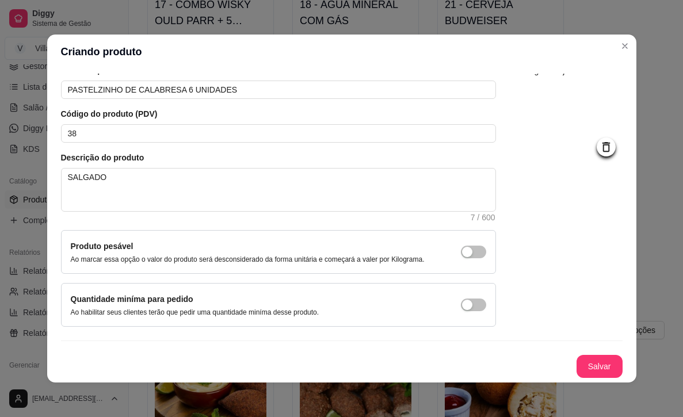
scroll to position [60, 0]
click at [589, 367] on button "Salvar" at bounding box center [599, 367] width 45 height 22
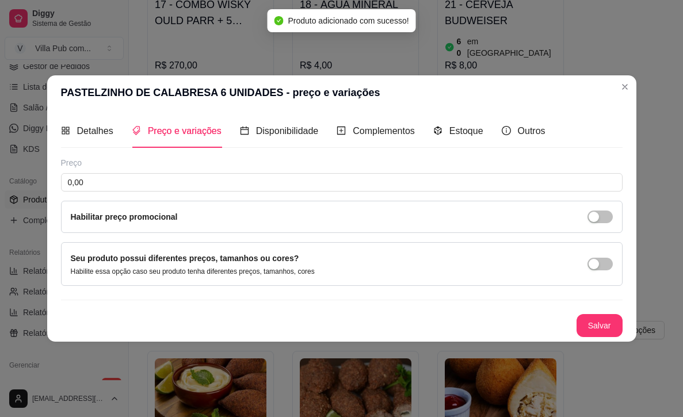
scroll to position [0, 0]
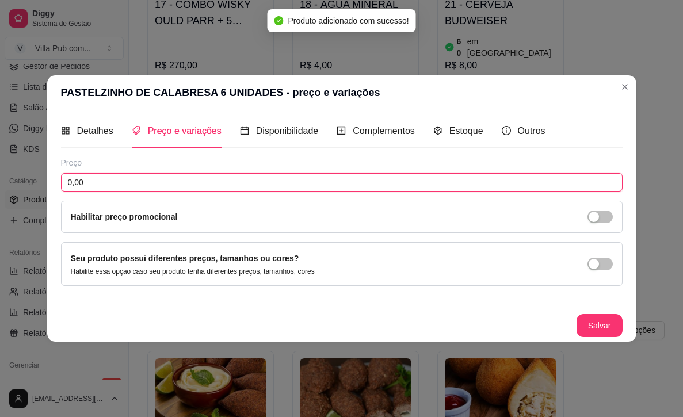
drag, startPoint x: 95, startPoint y: 184, endPoint x: 39, endPoint y: 185, distance: 55.8
click at [48, 185] on div "Detalhes Preço e variações Disponibilidade Complementos Estoque Outros Nome do …" at bounding box center [341, 225] width 589 height 231
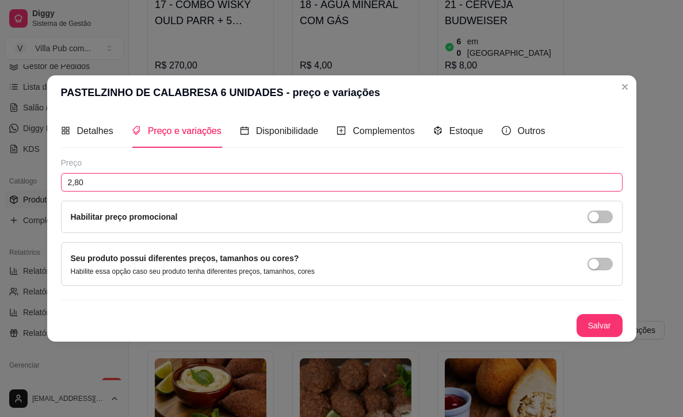
type input "28,00"
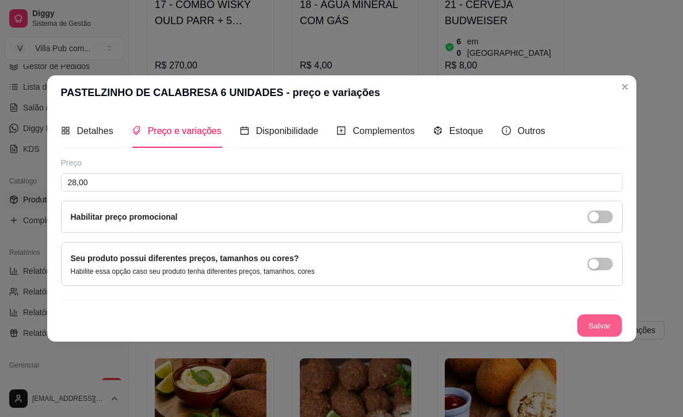
click at [579, 323] on button "Salvar" at bounding box center [599, 325] width 45 height 22
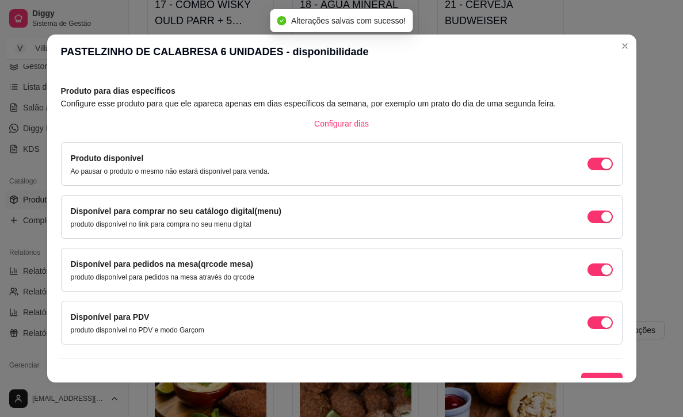
scroll to position [56, 0]
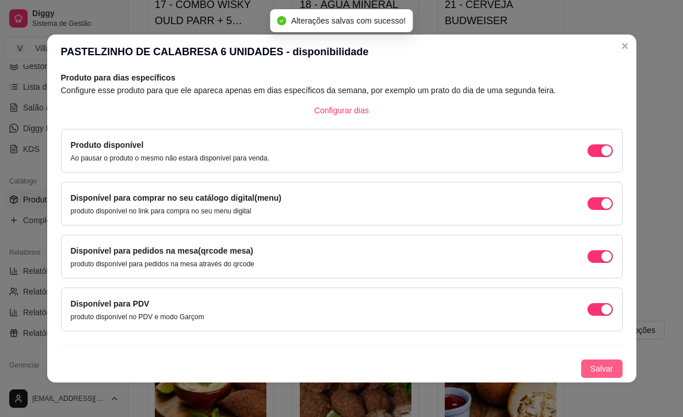
click at [605, 370] on span "Salvar" at bounding box center [601, 369] width 23 height 13
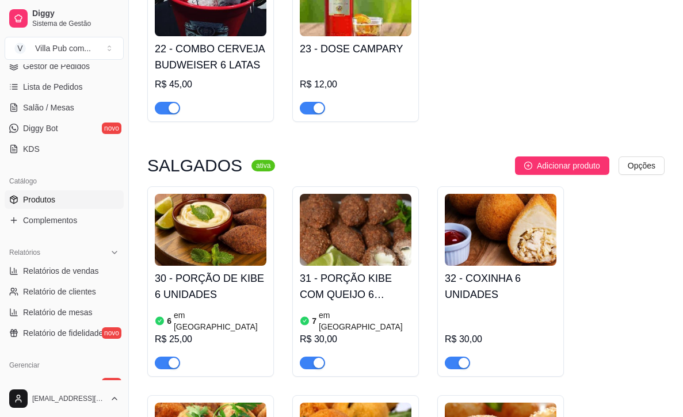
scroll to position [1570, 0]
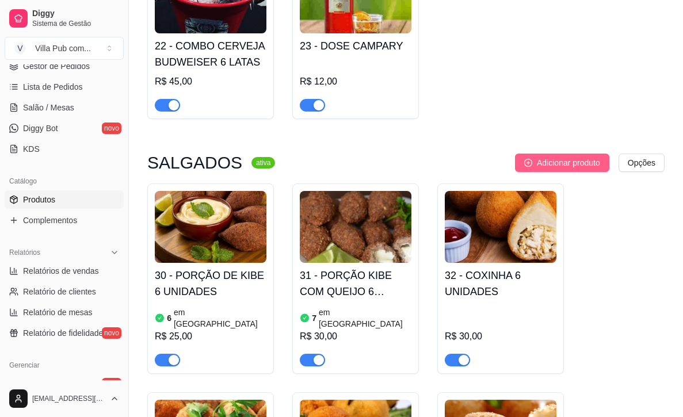
click at [563, 157] on span "Adicionar produto" at bounding box center [568, 163] width 63 height 13
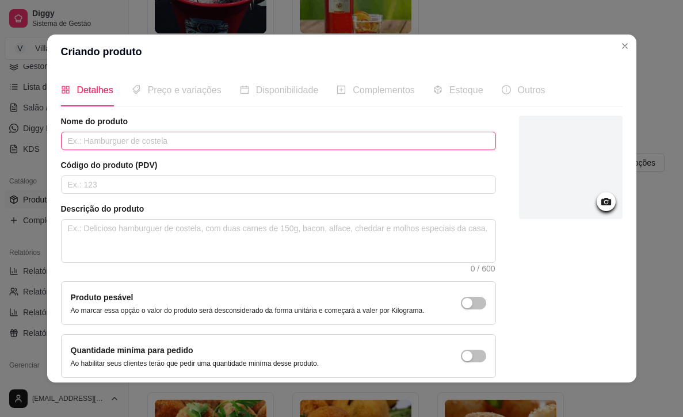
click at [149, 143] on input "text" at bounding box center [278, 141] width 435 height 18
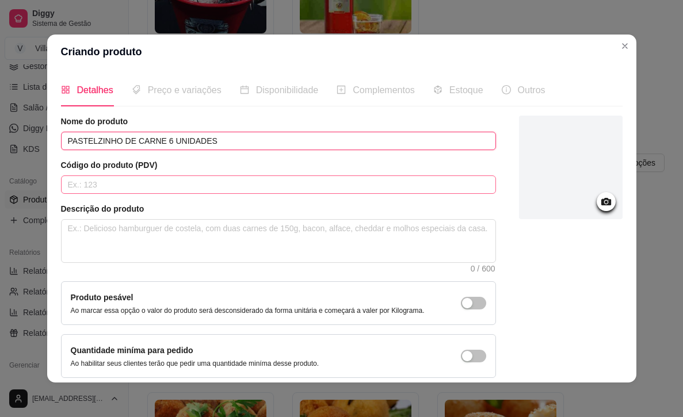
type input "PASTELZINHO DE CARNE 6 UNIDADES"
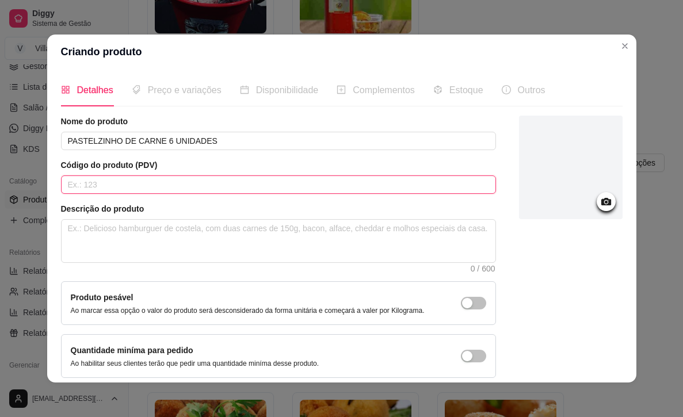
click at [124, 180] on input "text" at bounding box center [278, 184] width 435 height 18
type input "39"
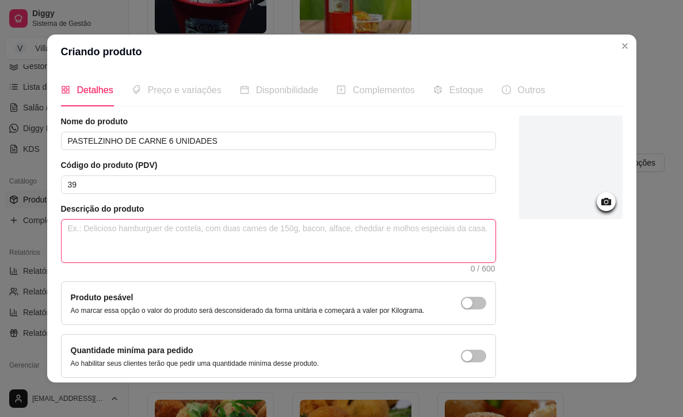
click at [203, 243] on textarea at bounding box center [279, 241] width 434 height 43
type textarea "S"
type textarea "SA"
type textarea "SAL"
type textarea "SALG"
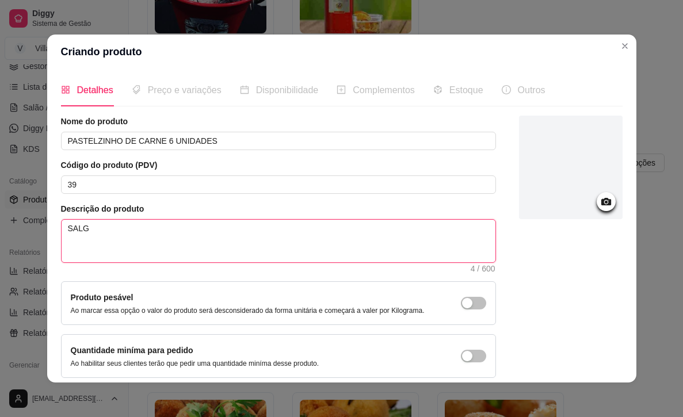
type textarea "SALGA"
type textarea "SALGAD"
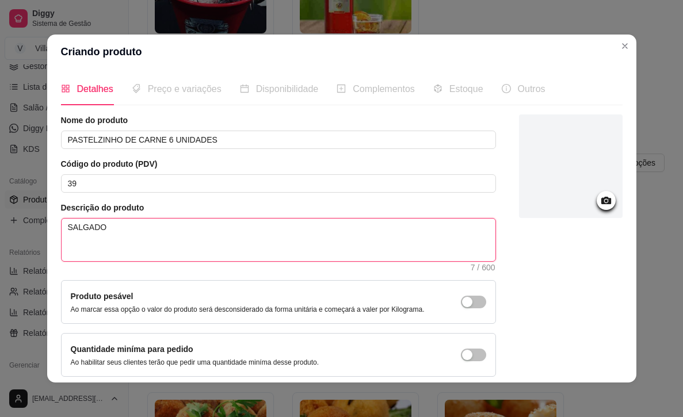
type textarea "SALGADO"
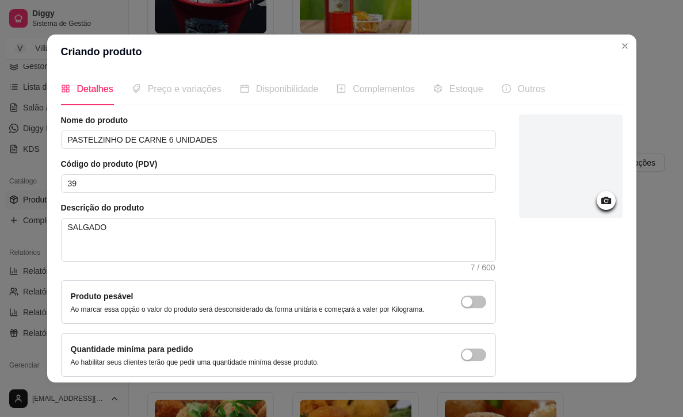
click at [603, 198] on icon at bounding box center [606, 200] width 10 height 7
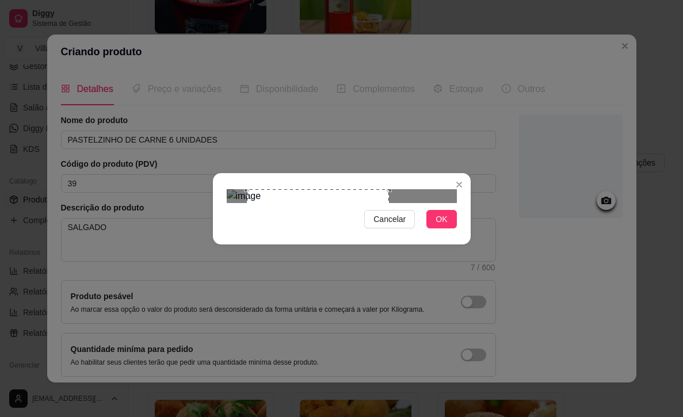
click at [319, 216] on div "Use the arrow keys to move the crop selection area" at bounding box center [318, 239] width 142 height 101
click at [442, 226] on span "OK" at bounding box center [442, 219] width 12 height 13
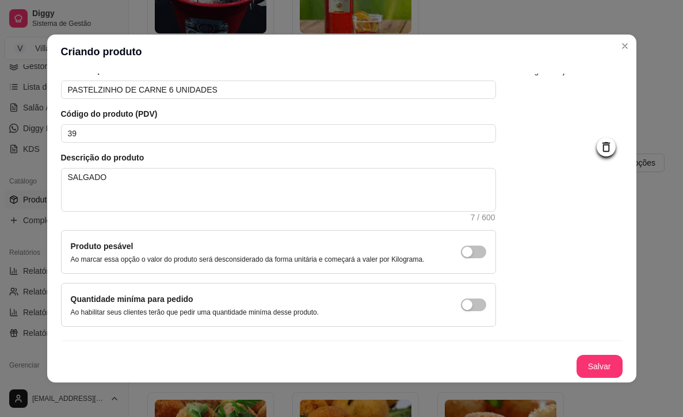
scroll to position [60, 0]
click at [592, 369] on button "Salvar" at bounding box center [600, 366] width 46 height 23
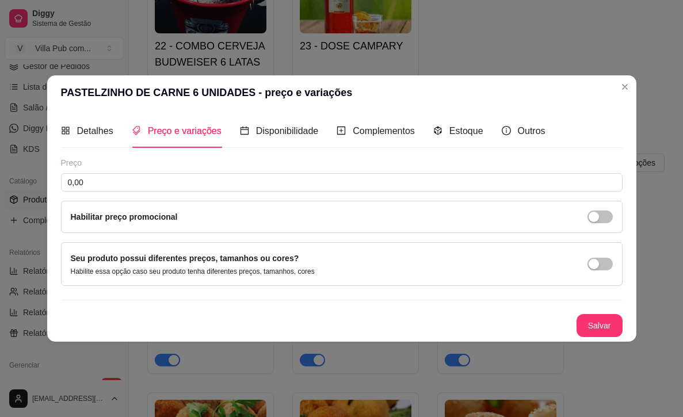
scroll to position [0, 0]
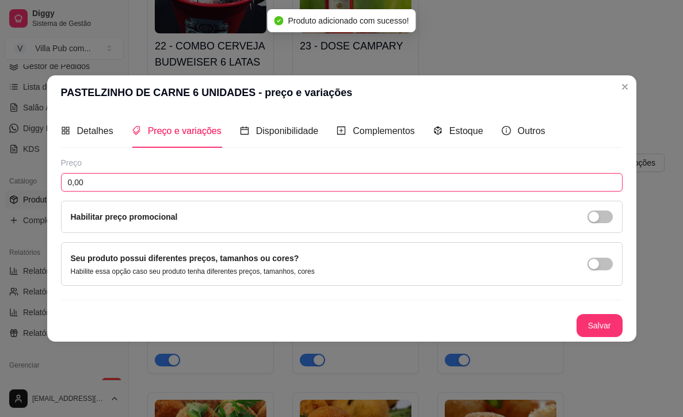
drag, startPoint x: 74, startPoint y: 184, endPoint x: 63, endPoint y: 184, distance: 11.5
click at [63, 184] on input "0,00" at bounding box center [342, 182] width 562 height 18
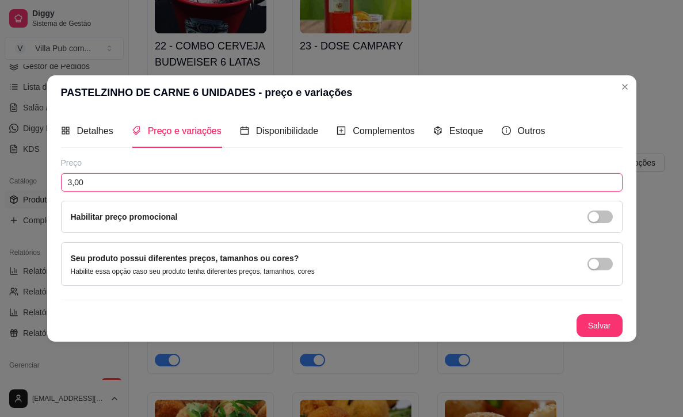
type input "30,00"
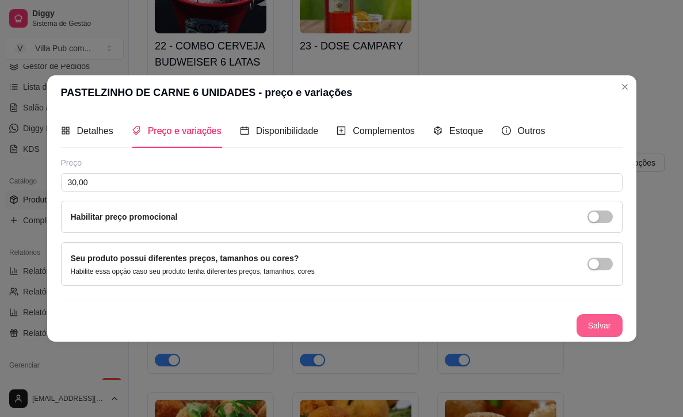
click at [605, 324] on button "Salvar" at bounding box center [600, 325] width 46 height 23
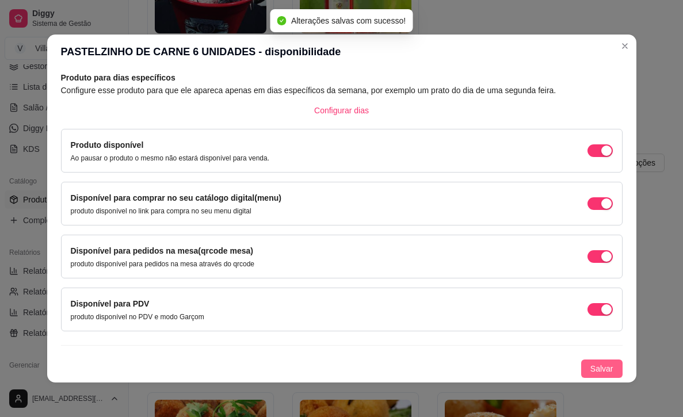
scroll to position [56, 0]
click at [597, 365] on span "Salvar" at bounding box center [601, 369] width 23 height 13
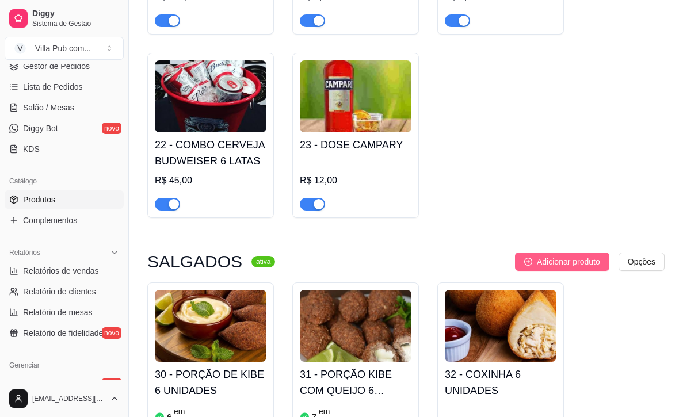
scroll to position [1464, 0]
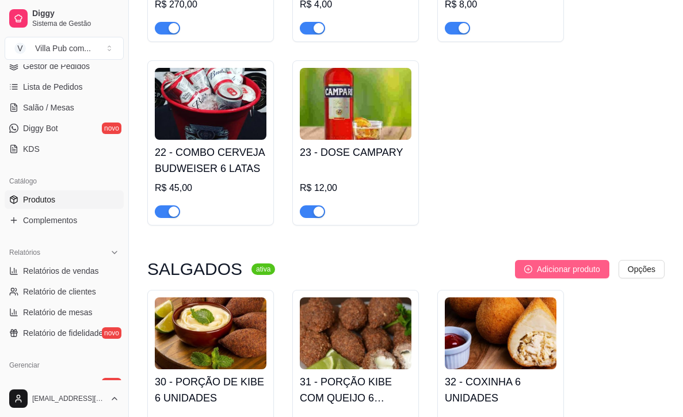
click at [537, 263] on span "Adicionar produto" at bounding box center [568, 269] width 63 height 13
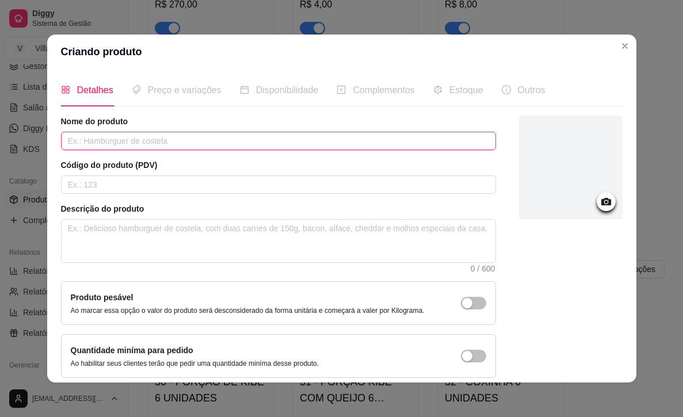
click at [186, 142] on input "text" at bounding box center [278, 141] width 435 height 18
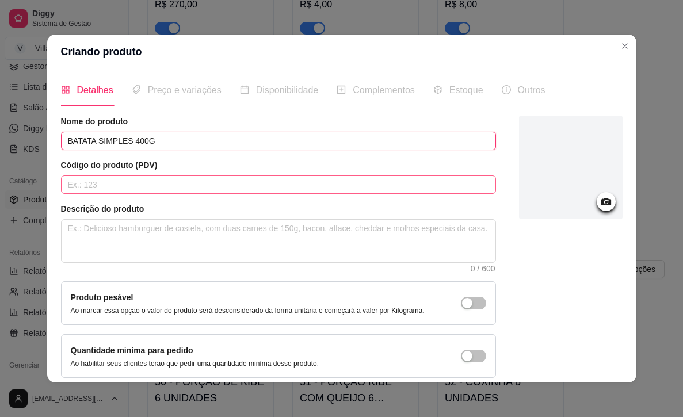
type input "BATATA SIMPLES 400G"
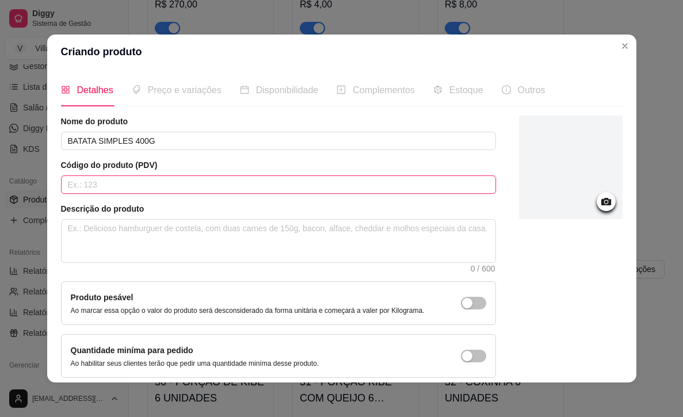
click at [139, 188] on input "text" at bounding box center [278, 184] width 435 height 18
type input "40"
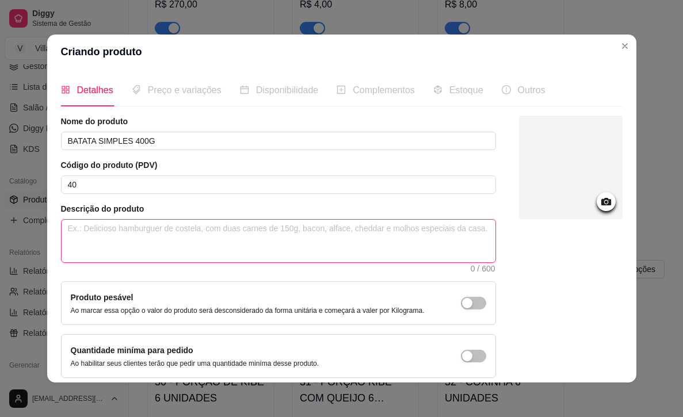
click at [130, 242] on textarea at bounding box center [279, 241] width 434 height 43
type textarea "S"
type textarea "SA"
type textarea "SAL"
type textarea "SA"
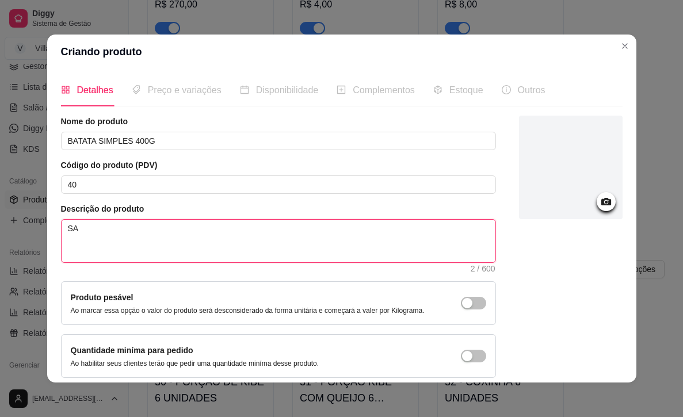
type textarea "S"
type textarea "F"
type textarea "FR"
type textarea "FRI"
type textarea "FRIT"
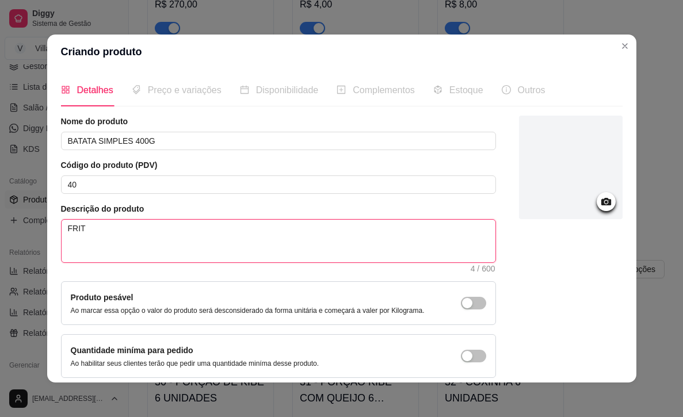
type textarea "FRITO"
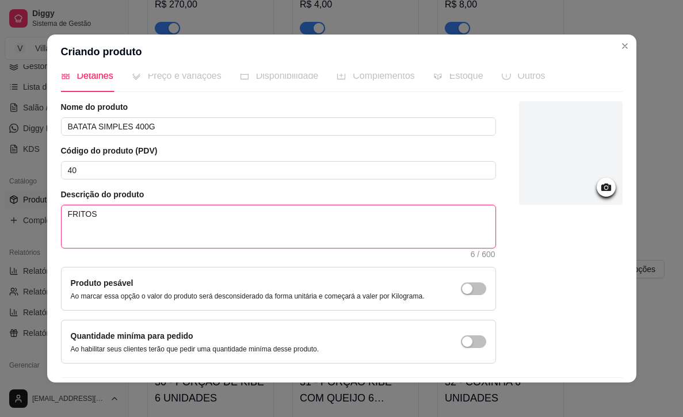
scroll to position [16, 0]
type textarea "FRITOS"
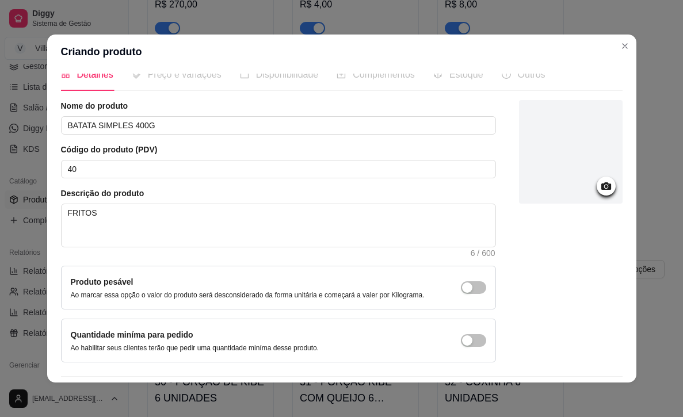
click at [604, 183] on icon at bounding box center [606, 185] width 10 height 7
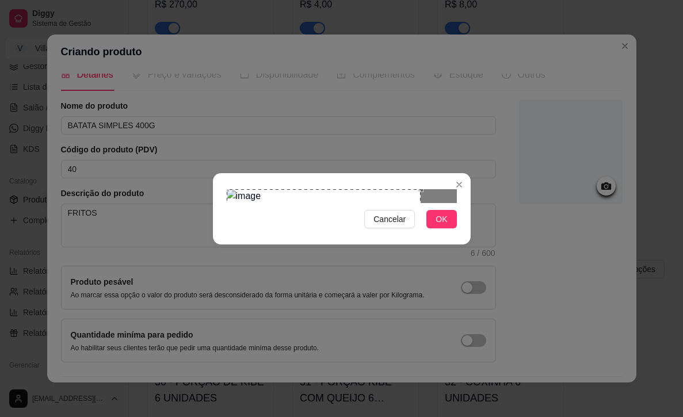
click at [303, 199] on div "Use the arrow keys to move the crop selection area" at bounding box center [324, 248] width 194 height 119
click at [394, 203] on div at bounding box center [342, 196] width 230 height 14
click at [310, 216] on div "Use the arrow keys to move the crop selection area" at bounding box center [294, 248] width 119 height 119
click at [441, 226] on span "OK" at bounding box center [442, 219] width 12 height 13
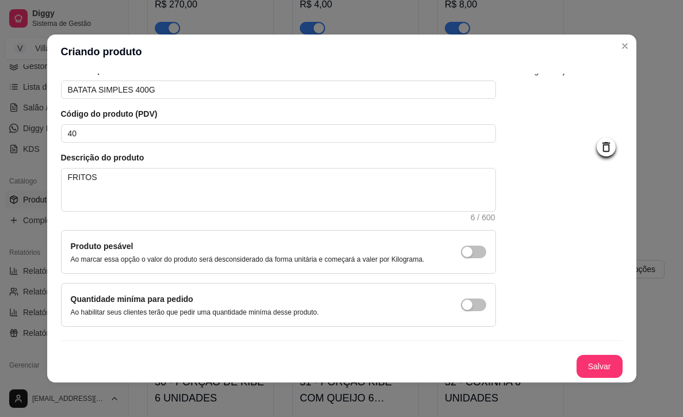
scroll to position [60, 0]
click at [590, 364] on button "Salvar" at bounding box center [599, 367] width 45 height 22
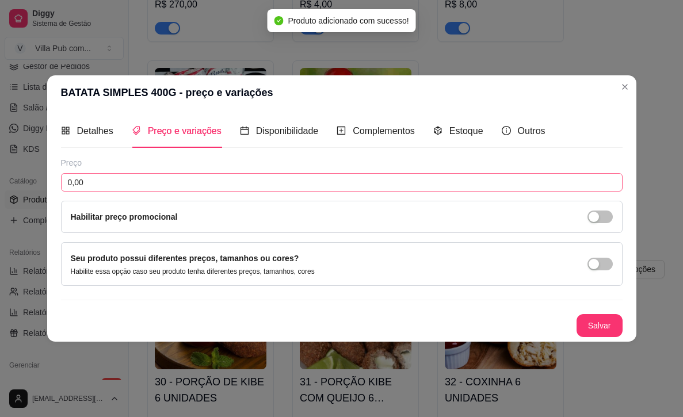
scroll to position [0, 0]
drag, startPoint x: 82, startPoint y: 182, endPoint x: 55, endPoint y: 186, distance: 26.8
click at [55, 186] on div "Detalhes Preço e variações Disponibilidade Complementos Estoque Outros Nome do …" at bounding box center [341, 225] width 589 height 231
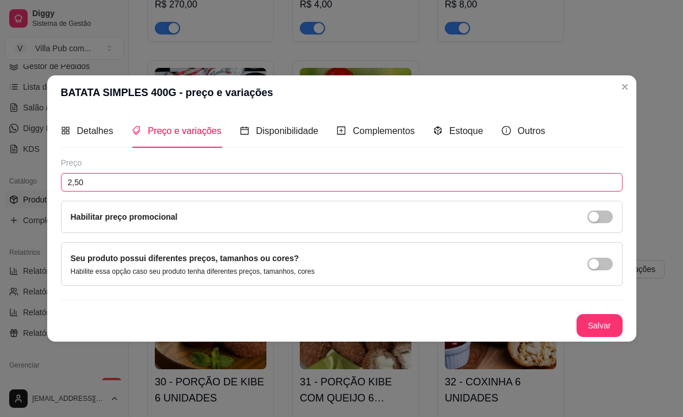
type input "25,00"
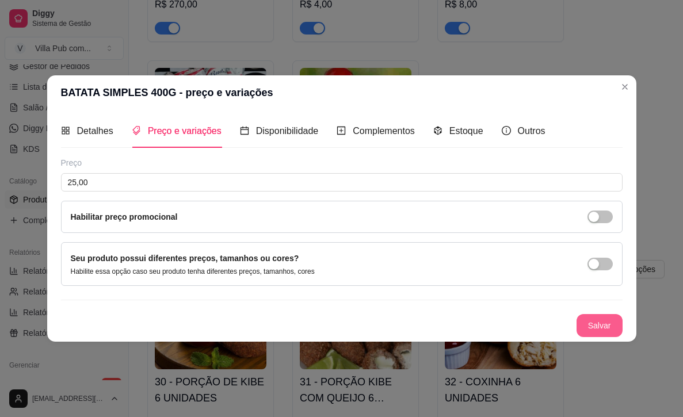
click at [594, 326] on button "Salvar" at bounding box center [600, 325] width 46 height 23
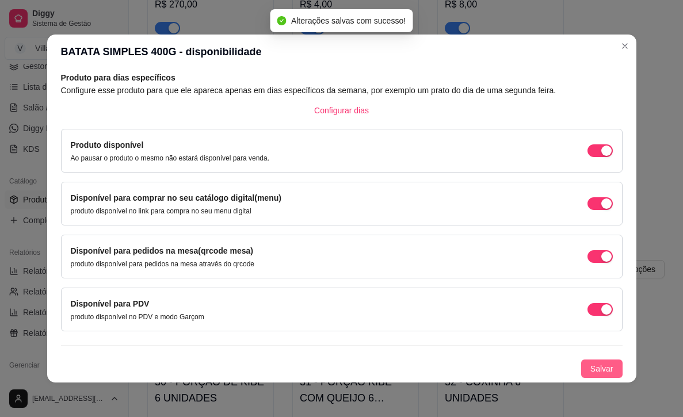
scroll to position [56, 0]
click at [600, 368] on span "Salvar" at bounding box center [601, 369] width 23 height 13
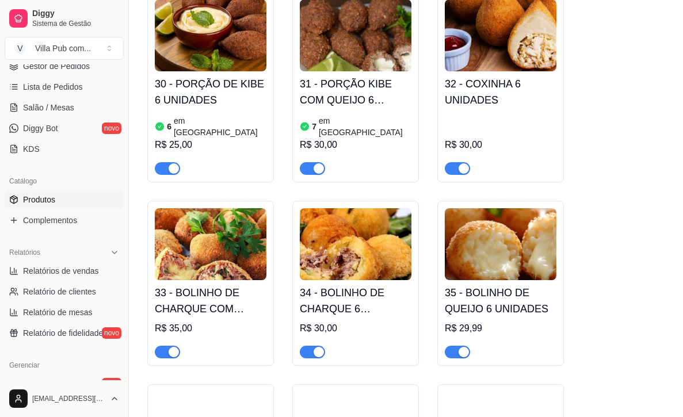
scroll to position [1769, 0]
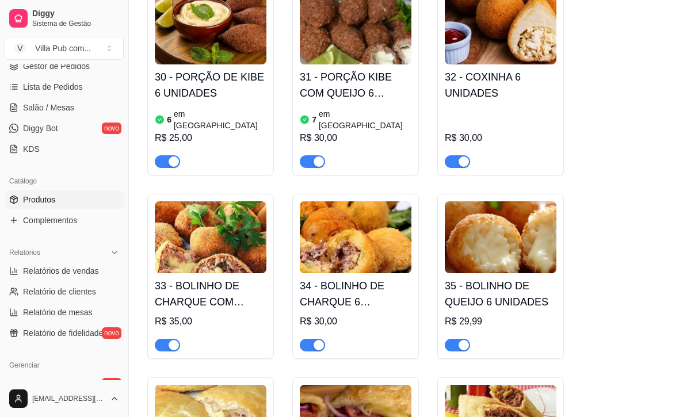
click at [498, 201] on img at bounding box center [501, 237] width 112 height 72
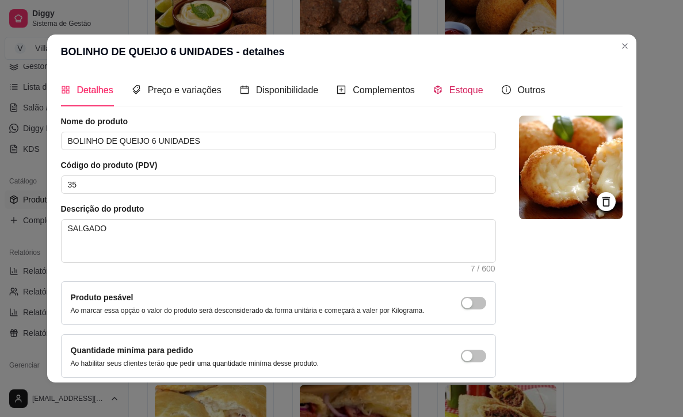
click at [467, 90] on span "Estoque" at bounding box center [466, 90] width 34 height 10
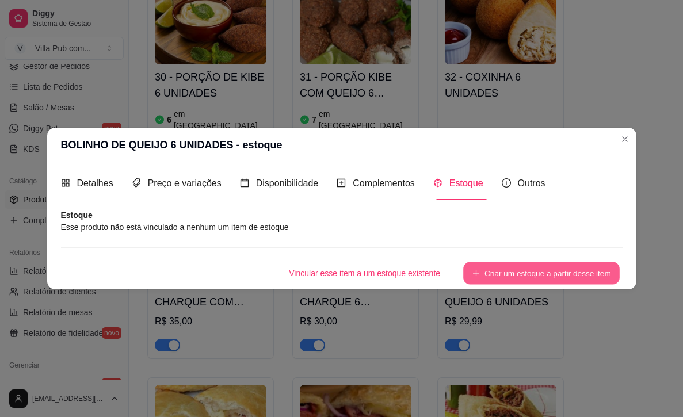
click at [494, 273] on button "Criar um estoque a partir desse item" at bounding box center [541, 273] width 157 height 22
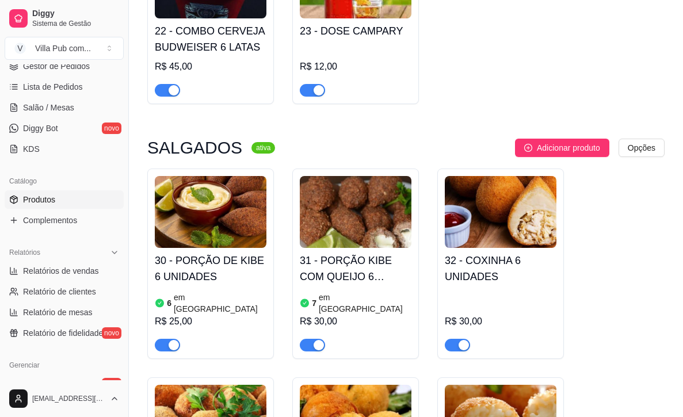
scroll to position [1584, 0]
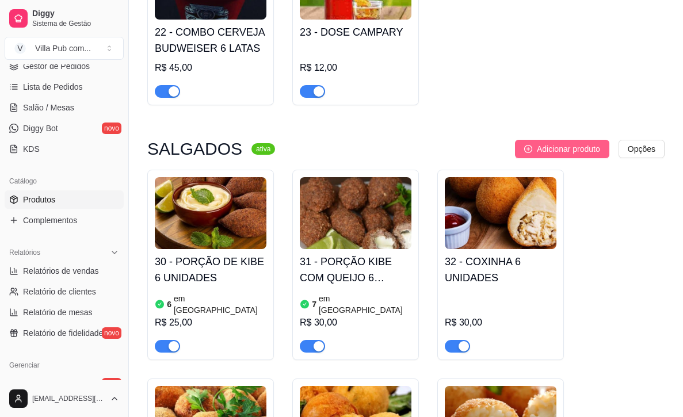
click at [544, 143] on span "Adicionar produto" at bounding box center [568, 149] width 63 height 13
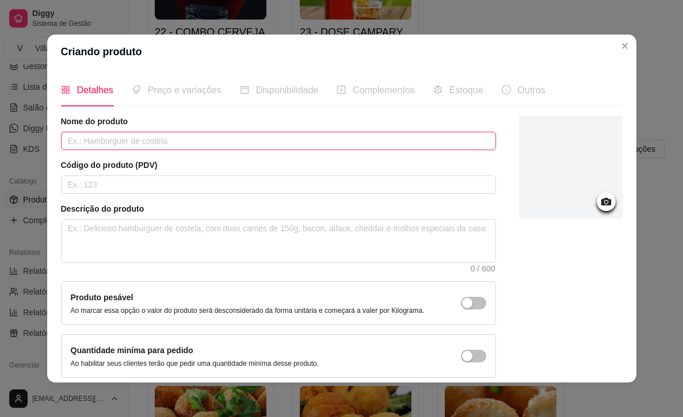
click at [170, 145] on input "text" at bounding box center [278, 141] width 435 height 18
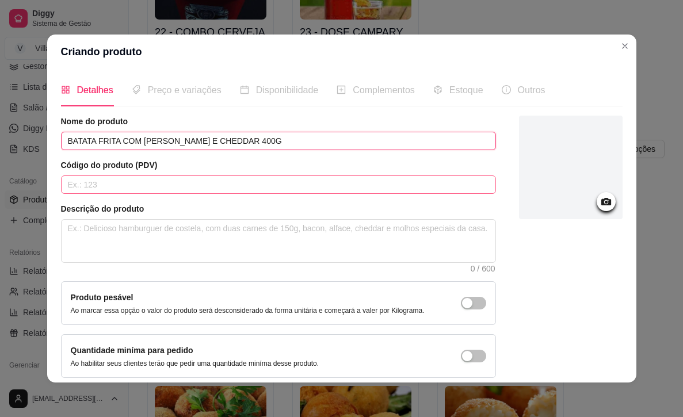
type input "BATATA FRITA COM [PERSON_NAME] E CHEDDAR 400G"
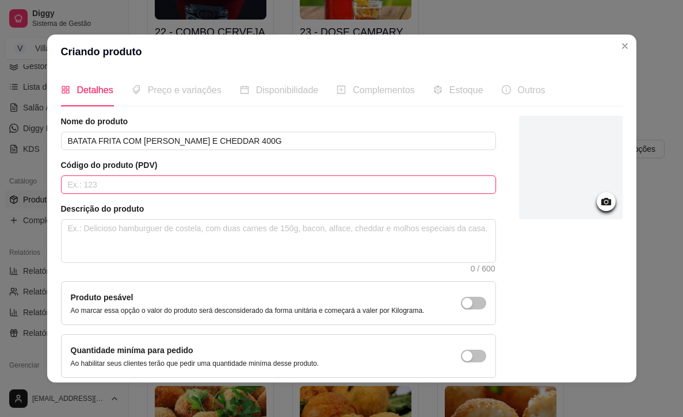
click at [123, 187] on input "text" at bounding box center [278, 184] width 435 height 18
type input "41"
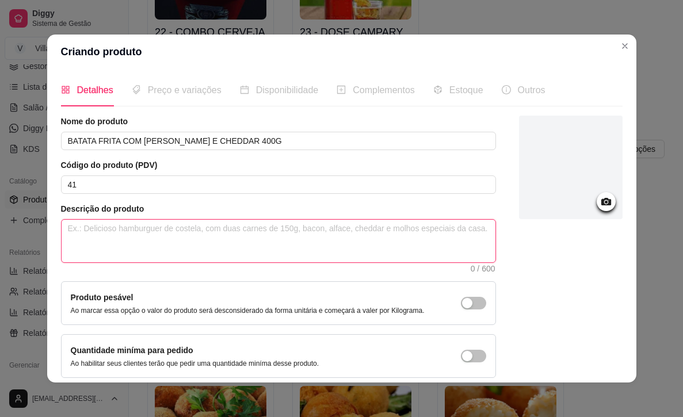
click at [133, 246] on textarea at bounding box center [279, 241] width 434 height 43
type textarea "F"
type textarea "FR"
type textarea "FRI"
type textarea "FRIT"
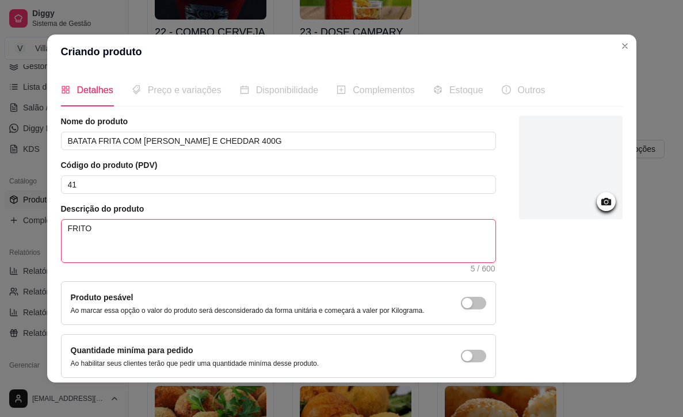
type textarea "FRITO"
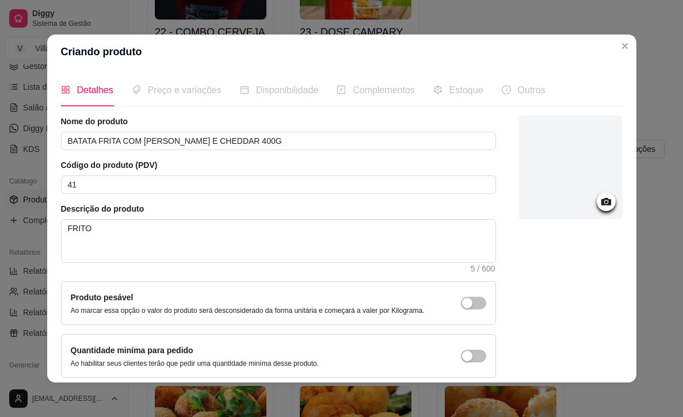
click at [604, 203] on icon at bounding box center [606, 201] width 13 height 13
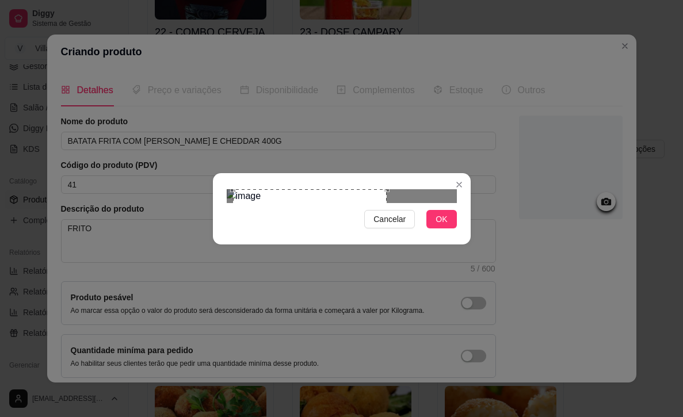
click at [320, 214] on div "Use the arrow keys to move the crop selection area" at bounding box center [309, 241] width 153 height 105
click at [438, 226] on span "OK" at bounding box center [442, 219] width 12 height 13
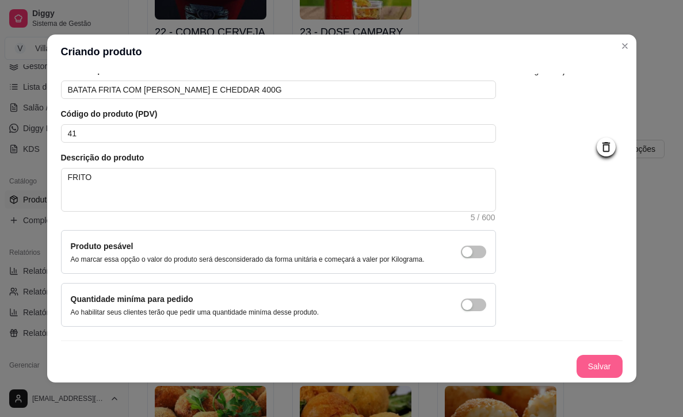
scroll to position [60, 0]
click at [597, 366] on button "Salvar" at bounding box center [600, 366] width 46 height 23
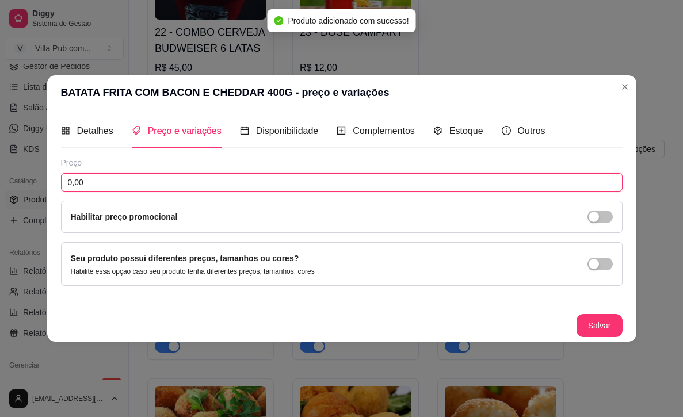
drag, startPoint x: 92, startPoint y: 179, endPoint x: 51, endPoint y: 181, distance: 40.9
click at [54, 182] on div "Detalhes Preço e variações Disponibilidade Complementos Estoque Outros Nome do …" at bounding box center [341, 225] width 589 height 231
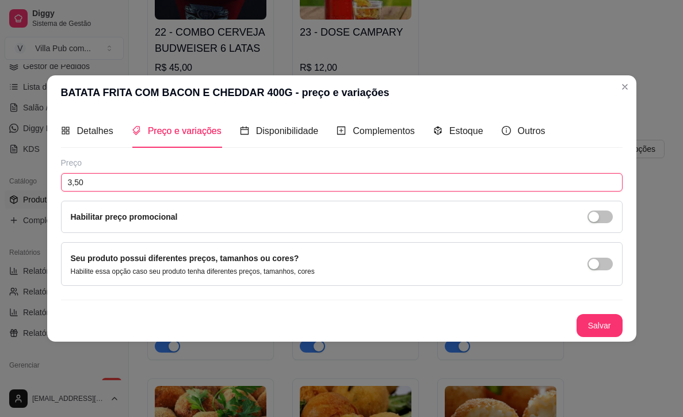
type input "35,00"
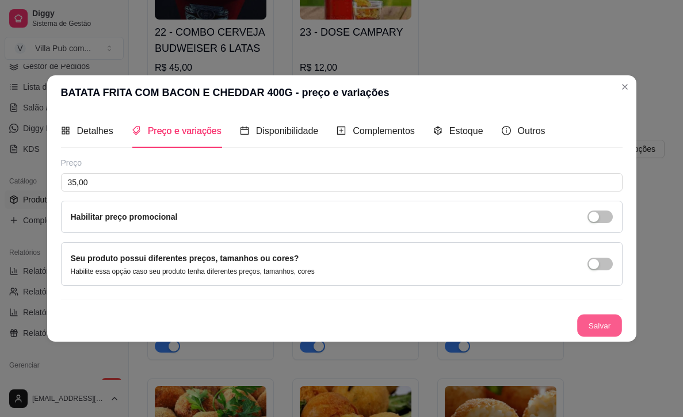
click at [595, 321] on button "Salvar" at bounding box center [599, 325] width 45 height 22
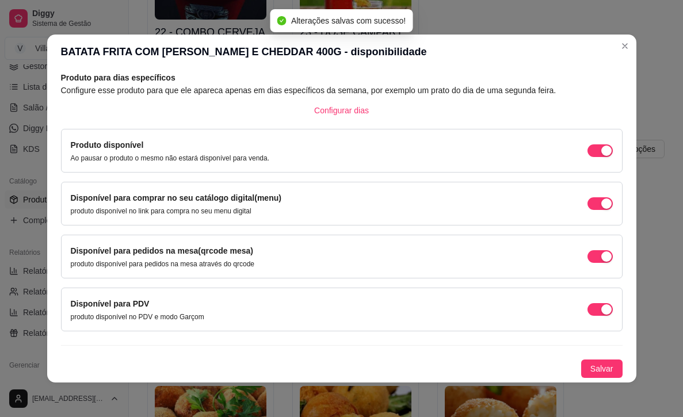
scroll to position [56, 0]
click at [596, 368] on span "Salvar" at bounding box center [601, 369] width 23 height 13
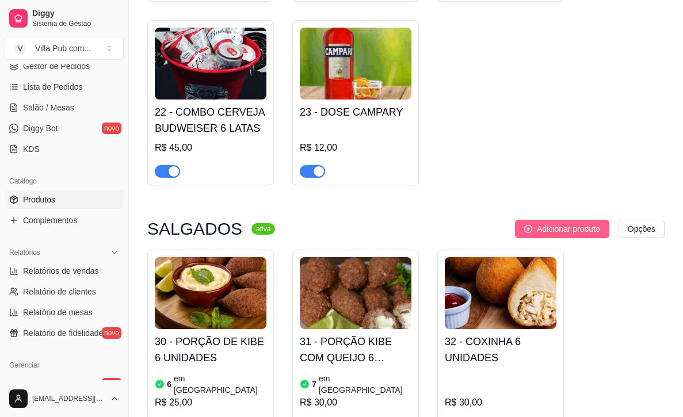
scroll to position [1494, 0]
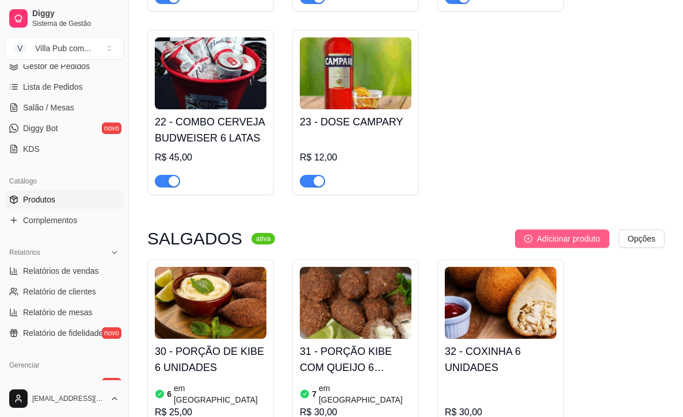
click at [545, 232] on span "Adicionar produto" at bounding box center [568, 238] width 63 height 13
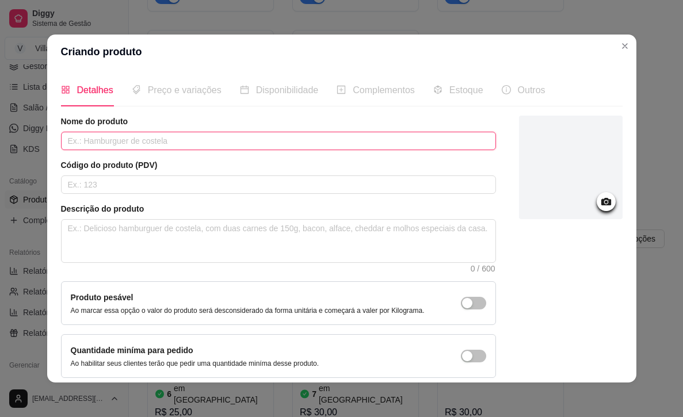
click at [101, 136] on input "text" at bounding box center [278, 141] width 435 height 18
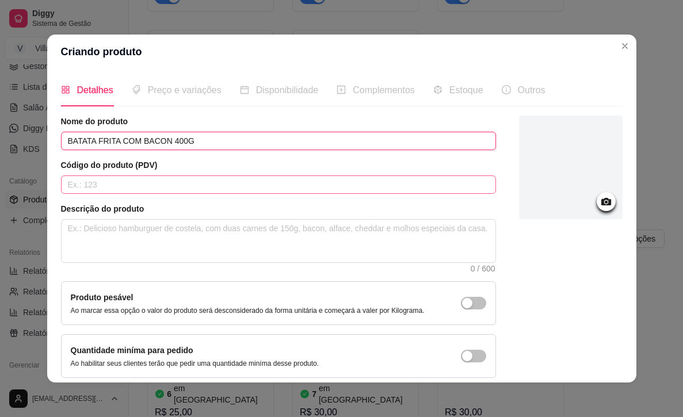
type input "BATATA FRITA COM BACON 400G"
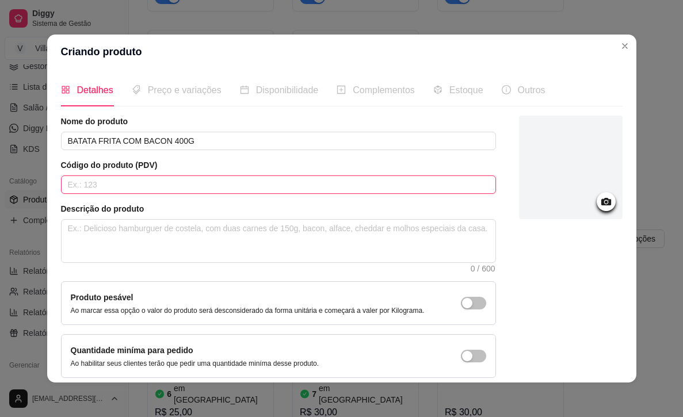
click at [102, 187] on input "text" at bounding box center [278, 184] width 435 height 18
type input "42"
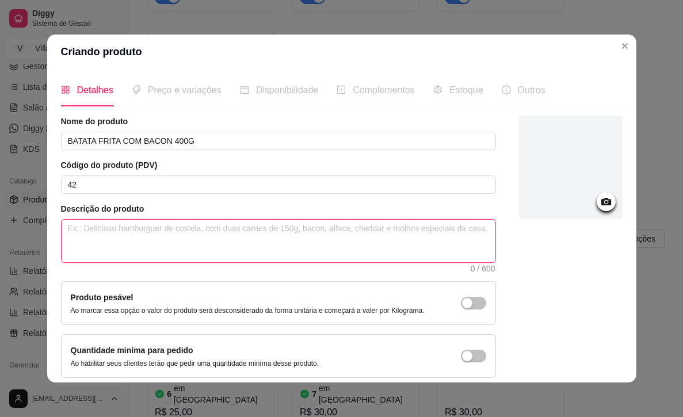
click at [113, 238] on textarea at bounding box center [279, 241] width 434 height 43
type textarea "F"
type textarea "FR"
type textarea "FRI"
type textarea "FRIT"
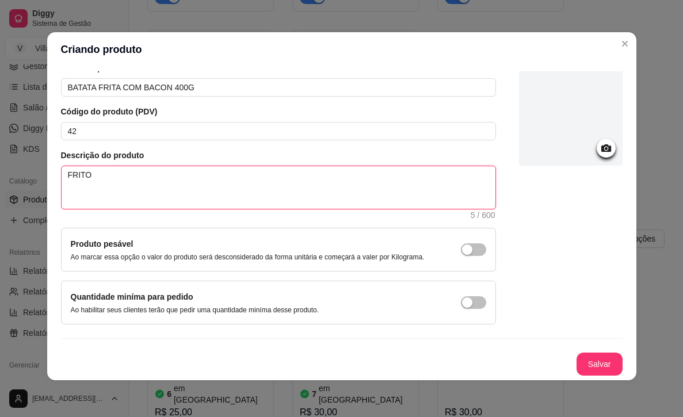
scroll to position [0, 0]
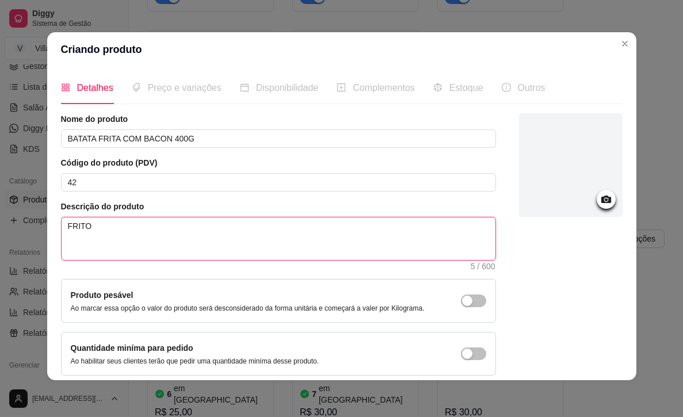
type textarea "FRITO"
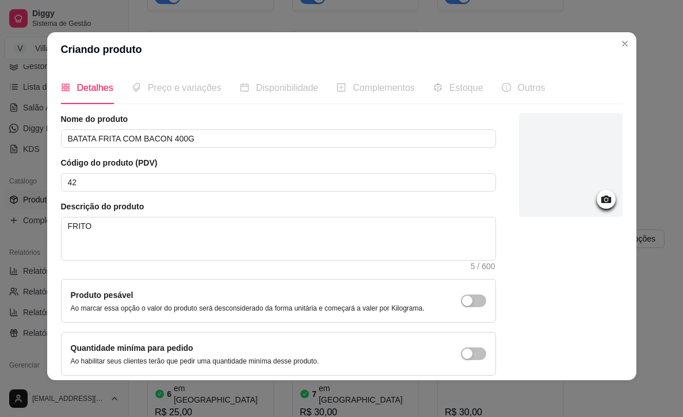
click at [609, 201] on icon at bounding box center [606, 199] width 10 height 7
click at [606, 201] on icon at bounding box center [606, 199] width 13 height 13
click at [610, 201] on icon at bounding box center [606, 199] width 10 height 7
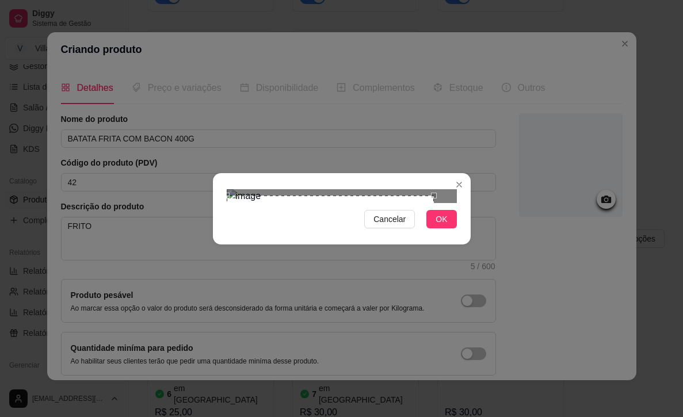
click at [302, 220] on div "Use the arrow keys to move the crop selection area" at bounding box center [330, 254] width 207 height 117
click at [389, 203] on div at bounding box center [342, 196] width 230 height 14
click at [320, 224] on div "Use the arrow keys to move the crop selection area" at bounding box center [289, 255] width 123 height 123
click at [443, 226] on span "OK" at bounding box center [442, 219] width 12 height 13
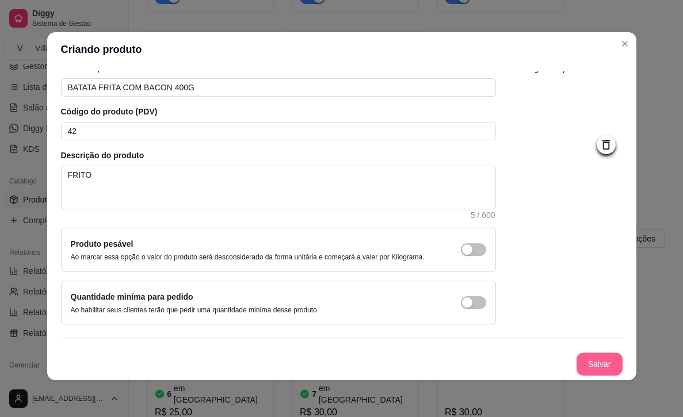
scroll to position [60, 0]
click at [592, 363] on button "Salvar" at bounding box center [600, 364] width 46 height 23
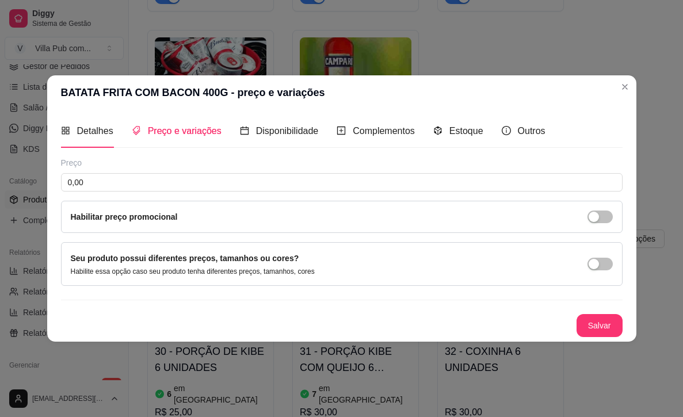
scroll to position [0, 0]
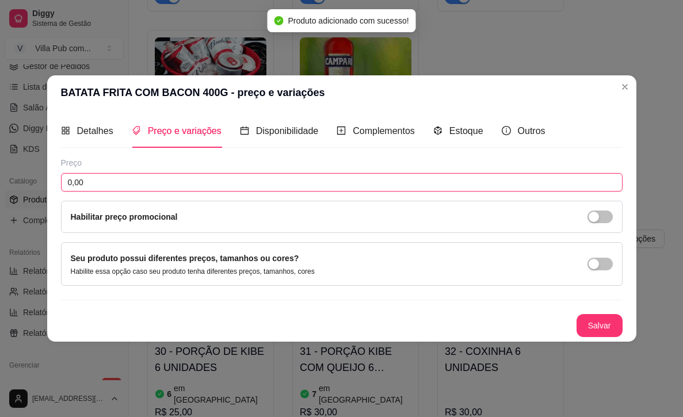
drag, startPoint x: 80, startPoint y: 186, endPoint x: 57, endPoint y: 186, distance: 23.0
click at [59, 186] on div "Detalhes Preço e variações Disponibilidade Complementos Estoque Outros Nome do …" at bounding box center [341, 225] width 589 height 231
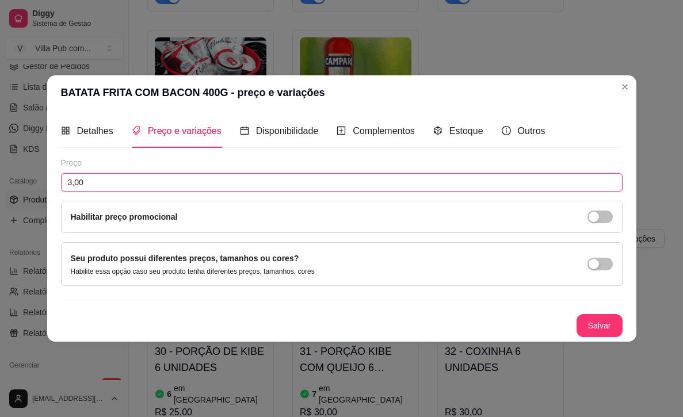
type input "30,00"
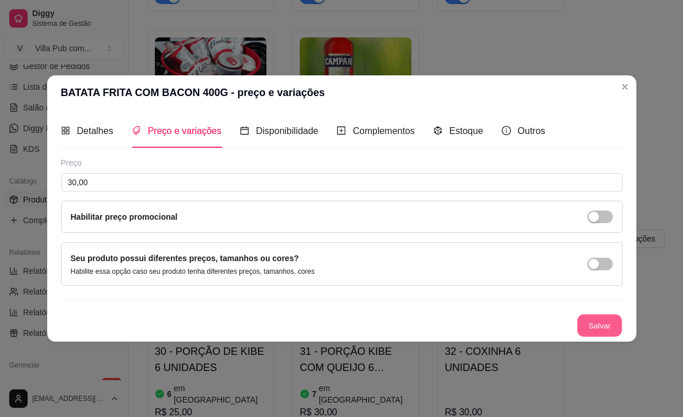
click at [595, 319] on button "Salvar" at bounding box center [599, 325] width 45 height 22
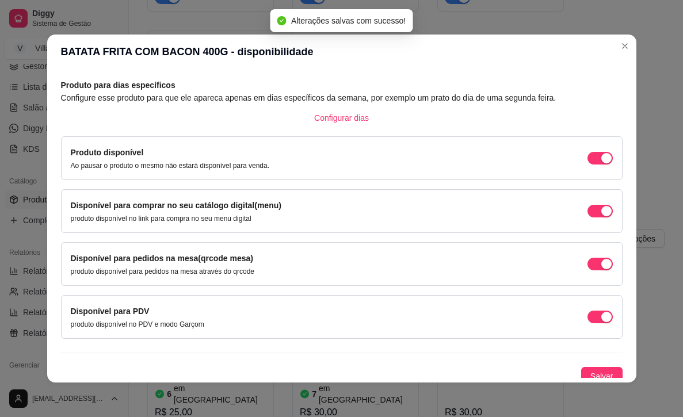
scroll to position [56, 0]
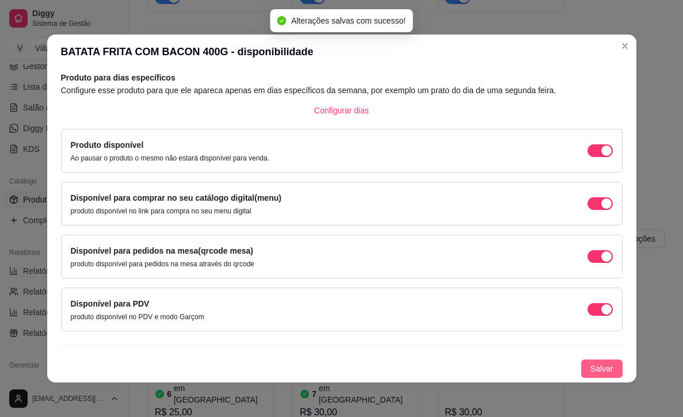
click at [595, 363] on span "Salvar" at bounding box center [601, 369] width 23 height 13
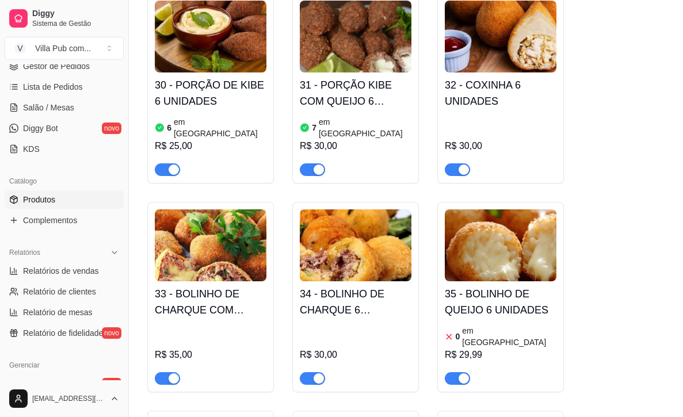
scroll to position [1757, 0]
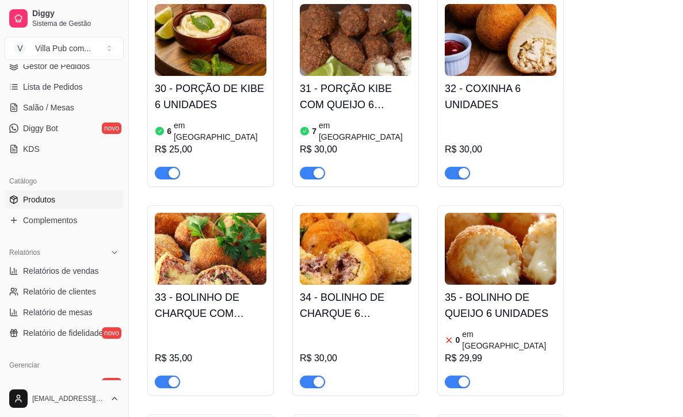
click at [487, 213] on img at bounding box center [501, 249] width 112 height 72
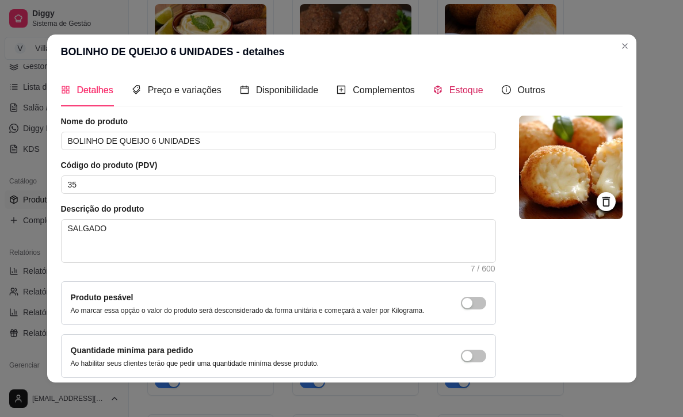
click at [463, 85] on span "Estoque" at bounding box center [466, 90] width 34 height 10
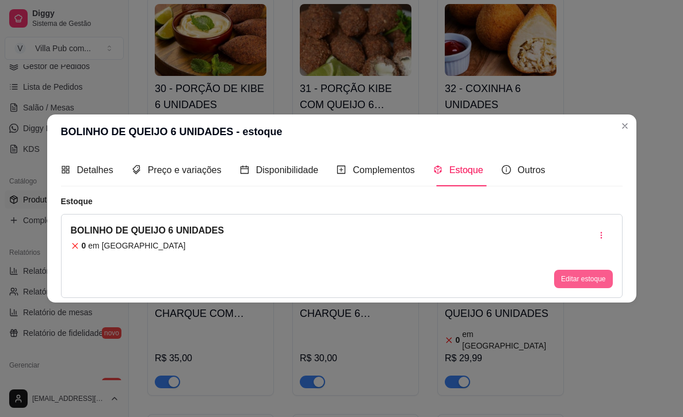
click at [570, 275] on button "Editar estoque" at bounding box center [583, 279] width 58 height 18
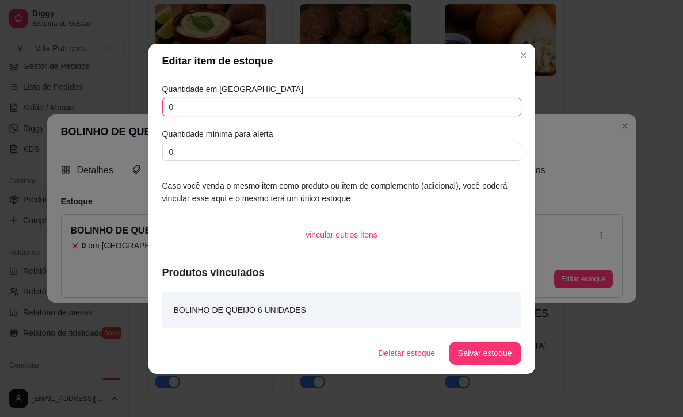
click at [170, 109] on input "0" at bounding box center [341, 107] width 359 height 18
type input "8"
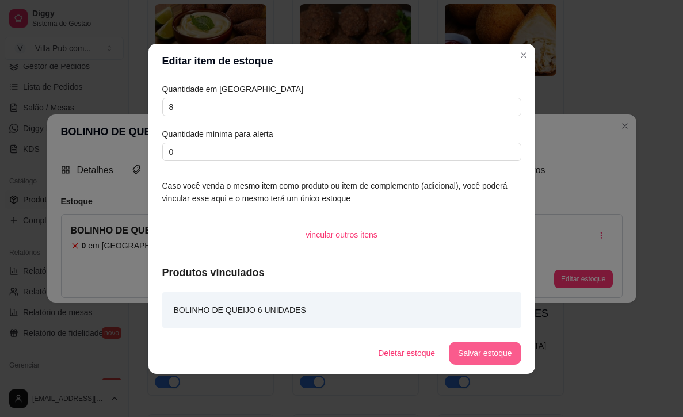
click at [488, 353] on button "Salvar estoque" at bounding box center [485, 353] width 72 height 23
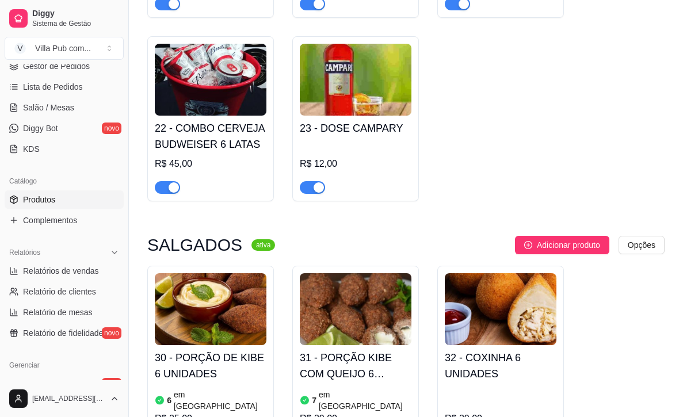
scroll to position [1476, 0]
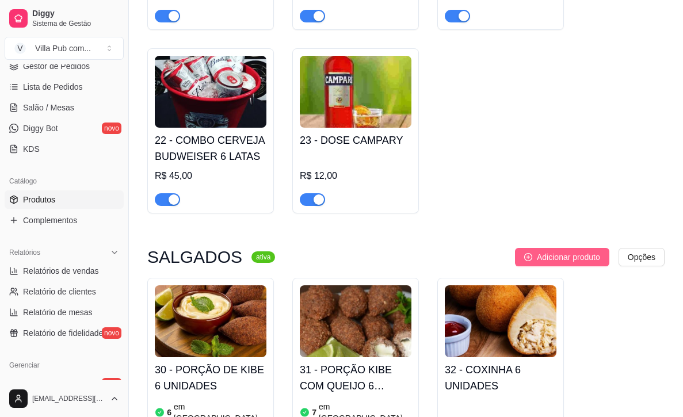
click at [556, 251] on span "Adicionar produto" at bounding box center [568, 257] width 63 height 13
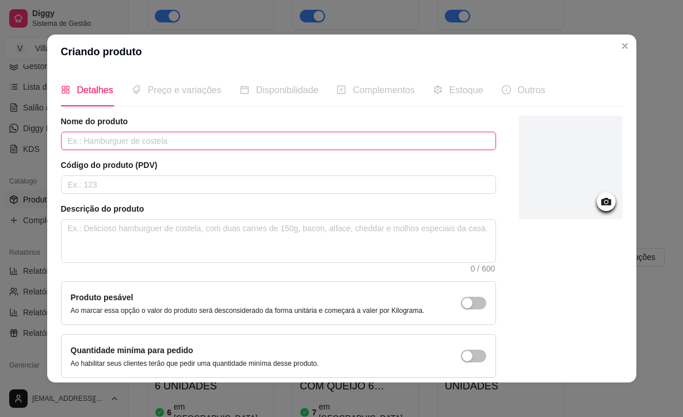
click at [159, 142] on input "text" at bounding box center [278, 141] width 435 height 18
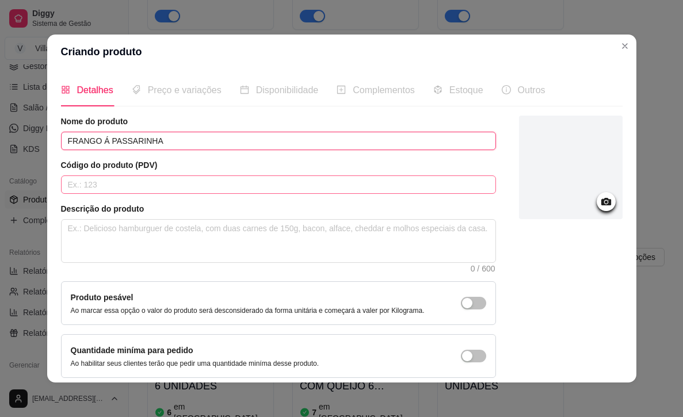
type input "FRANGO Á PASSARINHA"
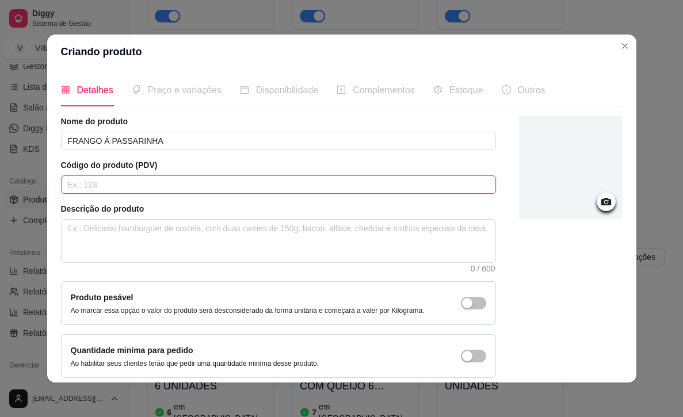
click at [103, 184] on input "text" at bounding box center [278, 184] width 435 height 18
type input "43"
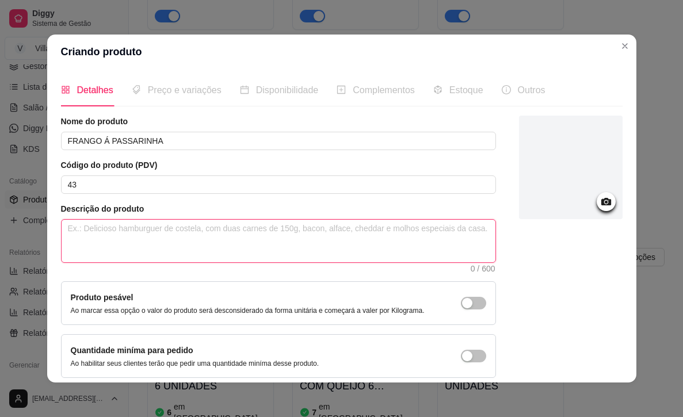
click at [152, 242] on textarea at bounding box center [279, 241] width 434 height 43
type textarea "F"
type textarea "FR"
type textarea "FRI"
type textarea "FRIT"
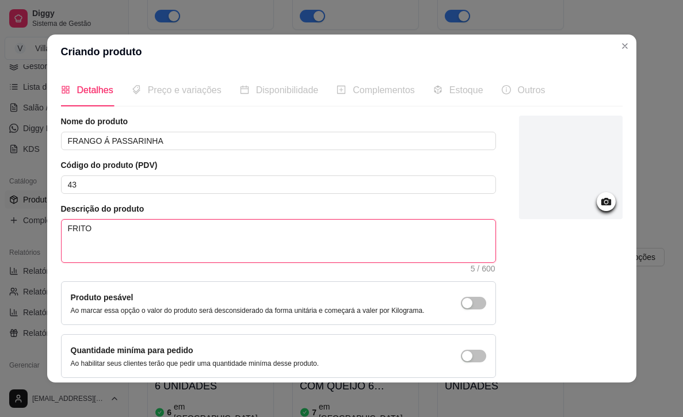
type textarea "FRITO"
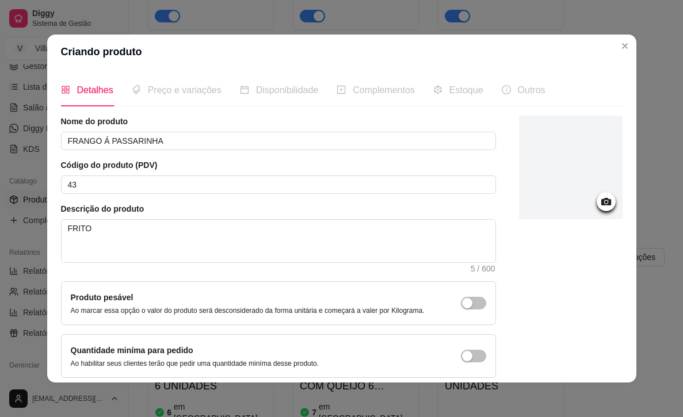
click at [606, 205] on icon at bounding box center [606, 201] width 10 height 7
click at [604, 201] on icon at bounding box center [606, 201] width 10 height 7
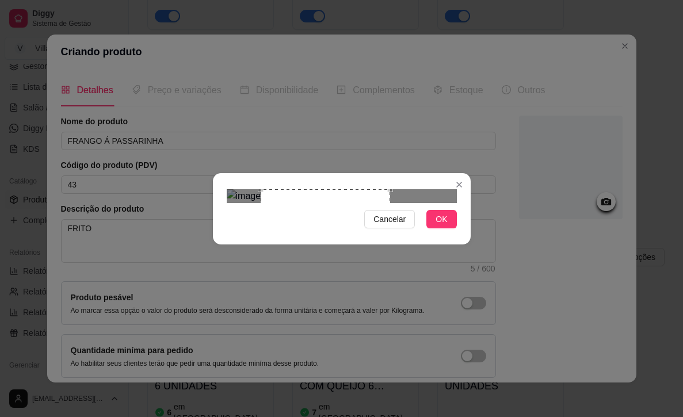
click at [320, 213] on div "Use the arrow keys to move the crop selection area" at bounding box center [325, 237] width 129 height 97
click at [437, 226] on span "OK" at bounding box center [442, 219] width 12 height 13
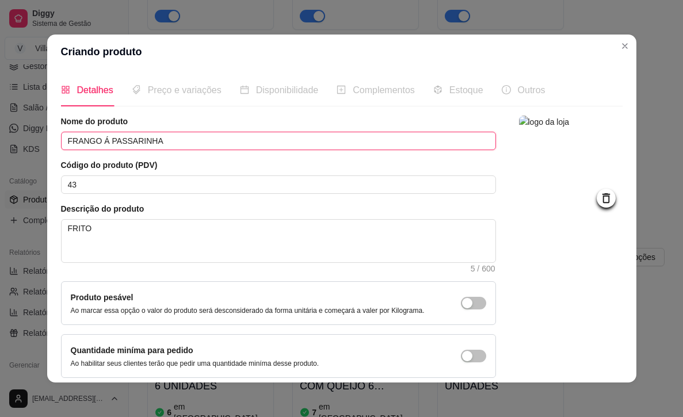
click at [168, 145] on input "FRANGO Á PASSARINHA" at bounding box center [278, 141] width 435 height 18
type input "FRANGO Á PASSARINHO"
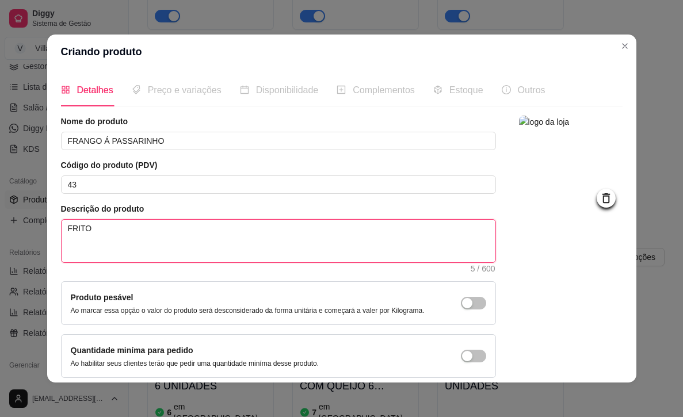
click at [152, 245] on textarea "FRITO" at bounding box center [279, 241] width 434 height 43
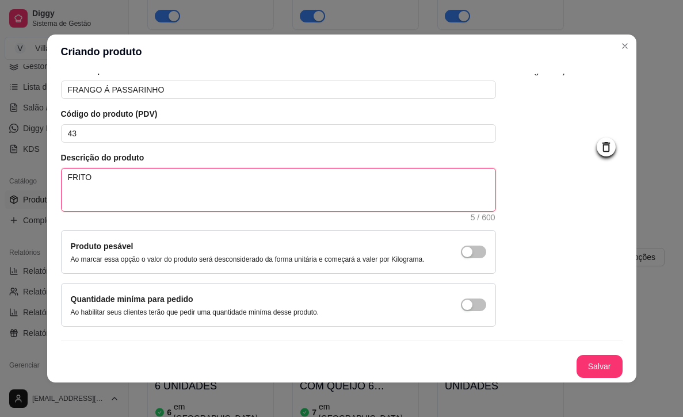
scroll to position [2, 0]
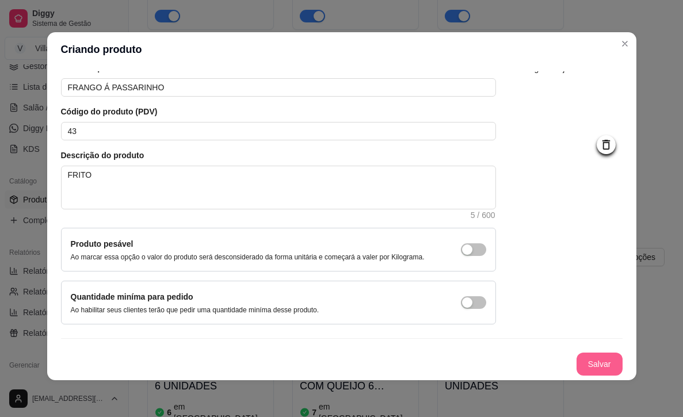
click at [588, 371] on button "Salvar" at bounding box center [600, 364] width 46 height 23
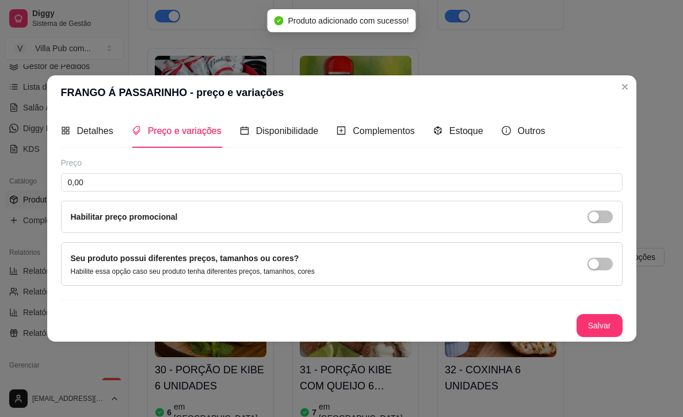
scroll to position [0, 0]
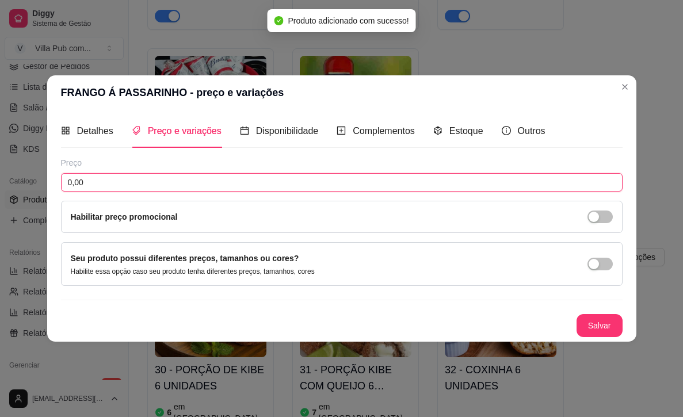
click at [112, 185] on input "0,00" at bounding box center [342, 182] width 562 height 18
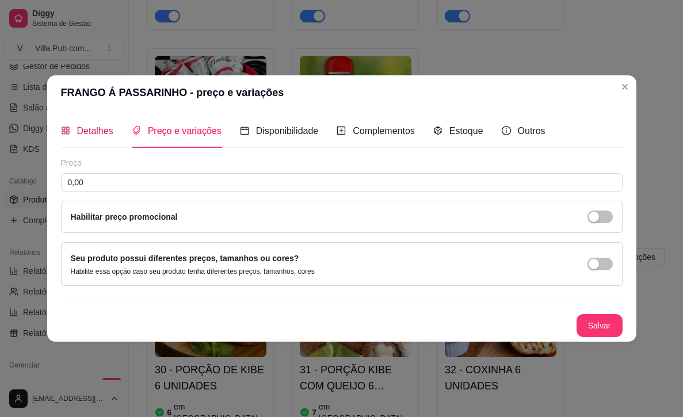
click at [89, 129] on span "Detalhes" at bounding box center [95, 131] width 36 height 10
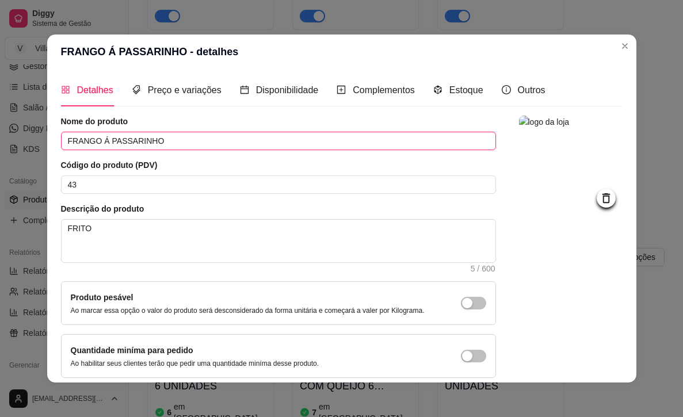
click at [180, 139] on input "FRANGO Á PASSARINHO" at bounding box center [278, 141] width 435 height 18
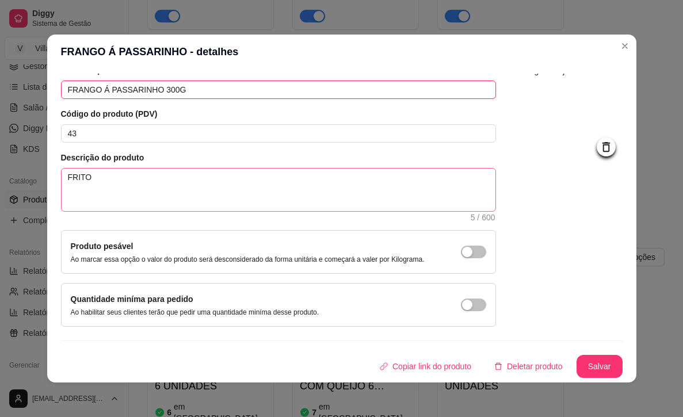
scroll to position [2, 0]
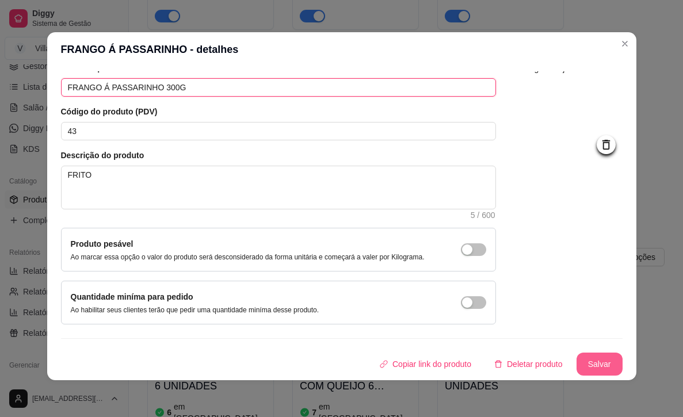
type input "FRANGO Á PASSARINHO 300G"
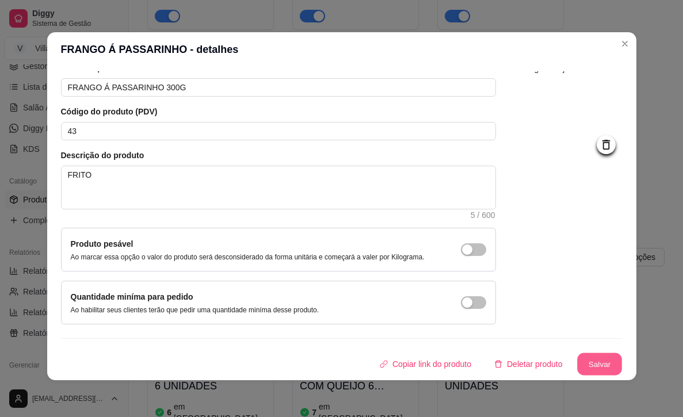
click at [592, 359] on button "Salvar" at bounding box center [599, 364] width 45 height 22
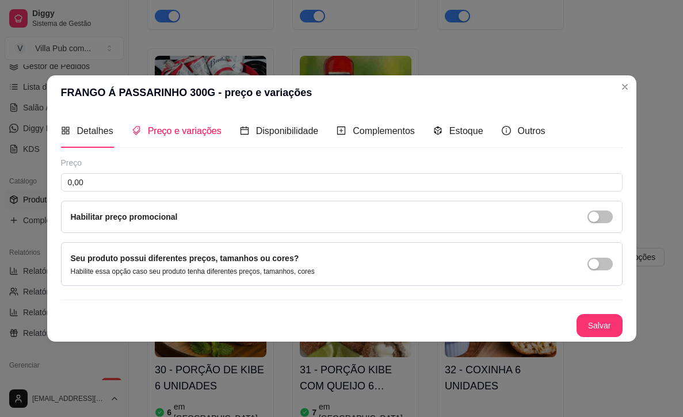
scroll to position [0, 0]
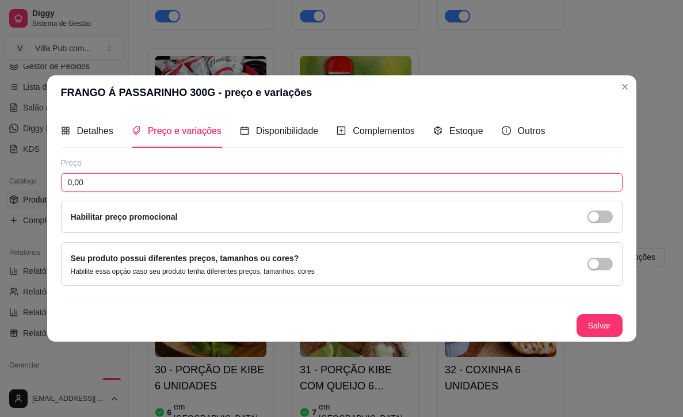
click at [93, 182] on input "0,00" at bounding box center [342, 182] width 562 height 18
click at [115, 184] on input "0,00" at bounding box center [342, 182] width 562 height 18
type input "30,00"
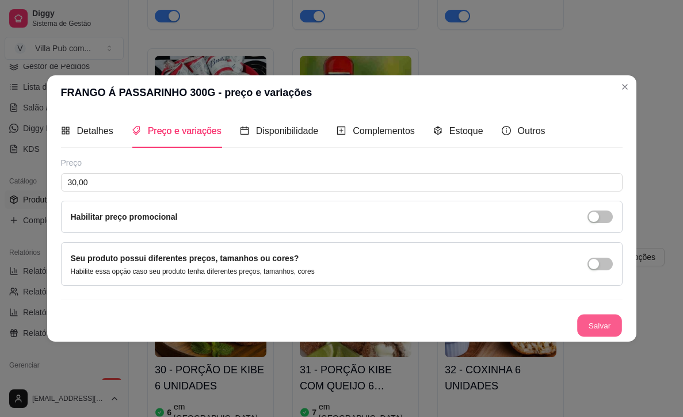
click at [593, 326] on button "Salvar" at bounding box center [599, 325] width 45 height 22
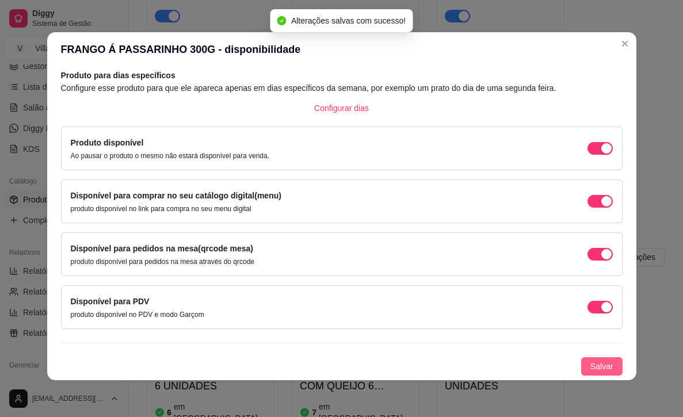
scroll to position [2, 0]
click at [594, 360] on span "Salvar" at bounding box center [601, 366] width 23 height 13
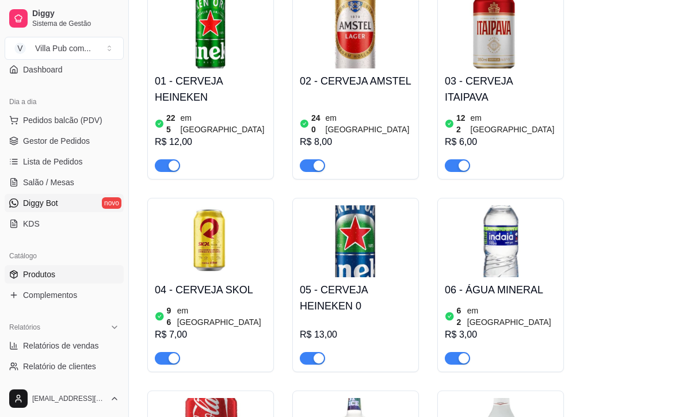
scroll to position [105, 0]
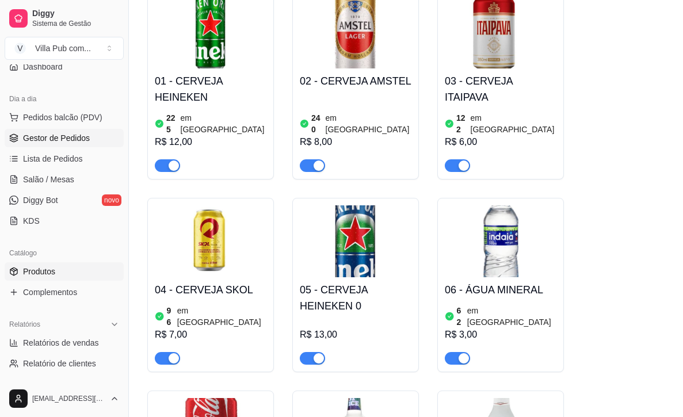
click at [47, 140] on span "Gestor de Pedidos" at bounding box center [56, 138] width 67 height 12
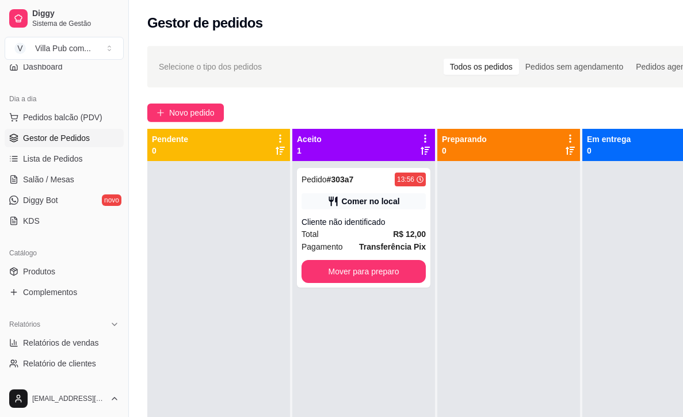
click at [426, 139] on icon at bounding box center [425, 139] width 2 height 8
click at [354, 92] on div "Selecione o tipo dos pedidos Todos os pedidos Pedidos sem agendamento Pedidos a…" at bounding box center [437, 299] width 616 height 521
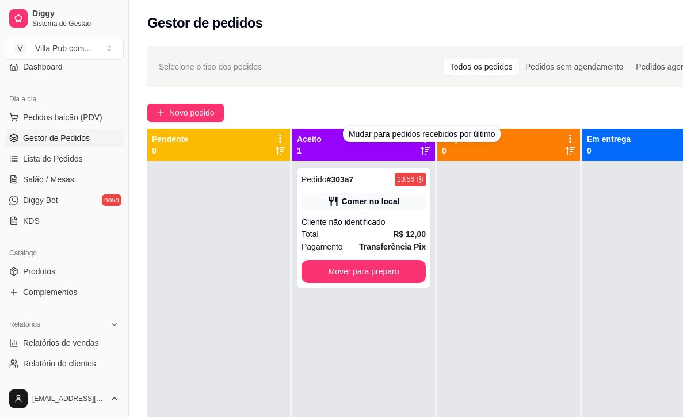
click at [304, 142] on p "Aceito" at bounding box center [309, 139] width 25 height 12
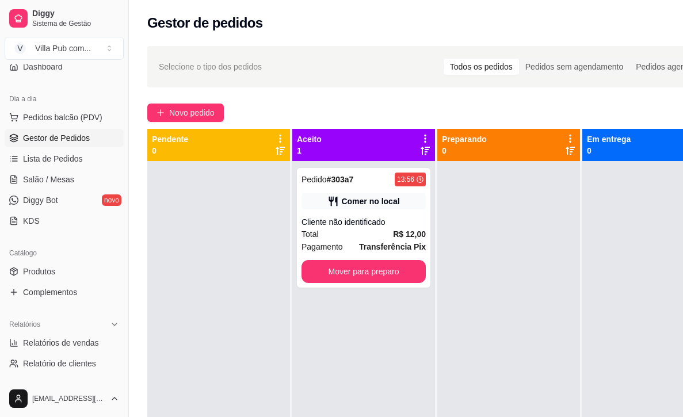
click at [334, 139] on div "Aceito 1" at bounding box center [363, 144] width 133 height 23
click at [329, 148] on div "Aceito 1" at bounding box center [363, 144] width 133 height 23
click at [423, 139] on icon at bounding box center [425, 138] width 10 height 10
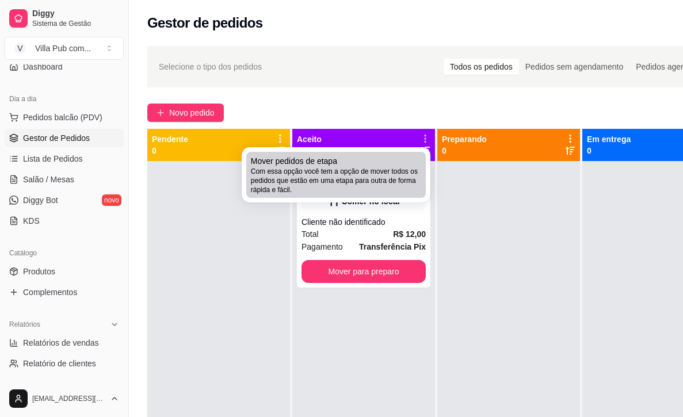
click at [364, 166] on div "Mover pedidos de etapa Com essa opção você tem a opção de mover todos os pedido…" at bounding box center [336, 174] width 170 height 39
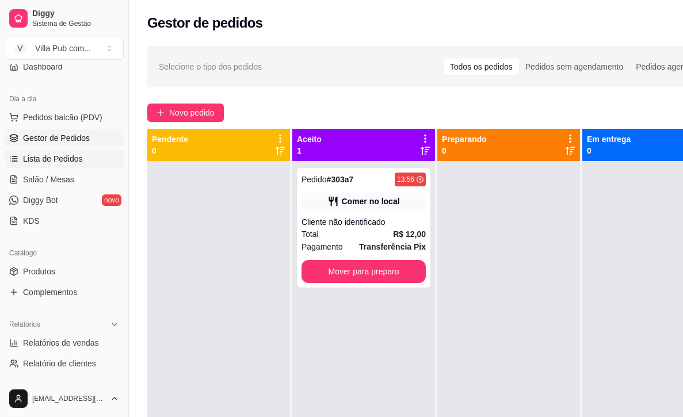
click at [45, 155] on span "Lista de Pedidos" at bounding box center [53, 159] width 60 height 12
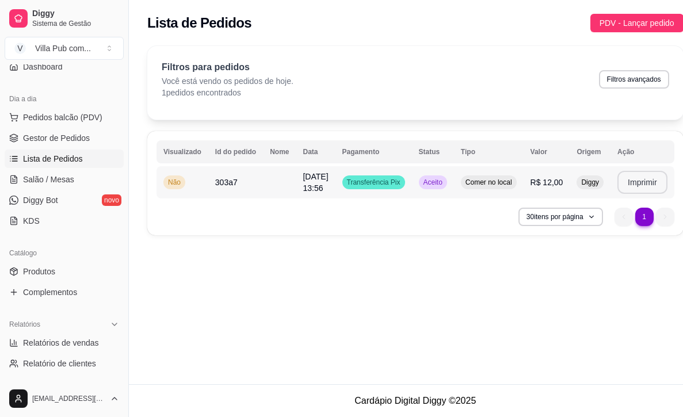
click at [663, 182] on button "Imprimir" at bounding box center [642, 182] width 50 height 23
click at [651, 186] on button "Imprimir" at bounding box center [642, 182] width 48 height 22
click at [654, 188] on button "Imprimir" at bounding box center [640, 182] width 48 height 22
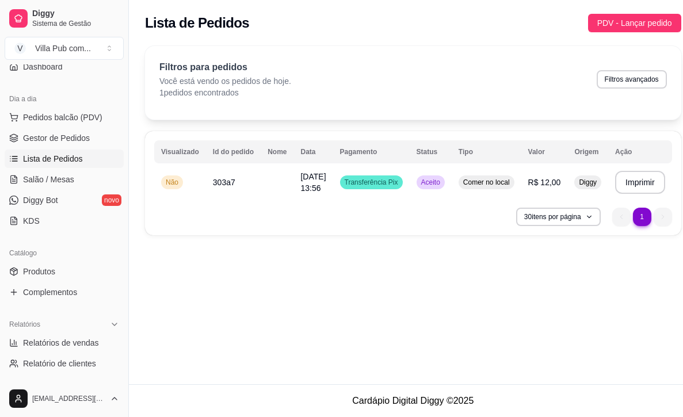
scroll to position [0, 6]
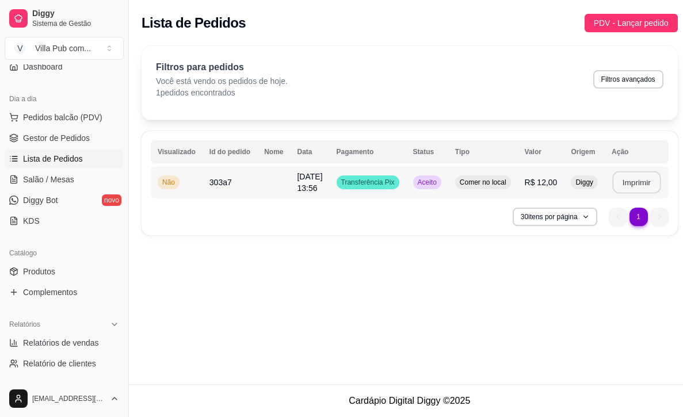
click at [661, 185] on button "Imprimir" at bounding box center [636, 182] width 48 height 22
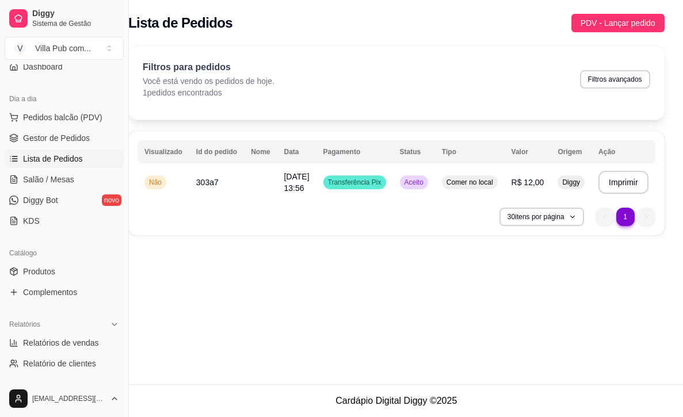
scroll to position [0, 38]
click at [606, 178] on button "Imprimir" at bounding box center [623, 182] width 48 height 22
click at [612, 185] on button "Imprimir" at bounding box center [623, 182] width 50 height 23
click at [334, 292] on div "**********" at bounding box center [396, 192] width 573 height 384
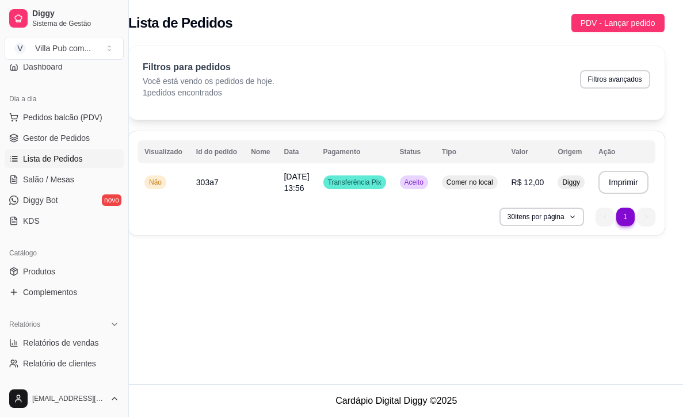
click at [257, 295] on div "**********" at bounding box center [396, 192] width 573 height 384
click at [533, 105] on div "Filtros para pedidos Você está vendo os pedidos de hoje. 1 pedidos encontrados …" at bounding box center [396, 83] width 536 height 74
click at [428, 84] on div "Filtros para pedidos Você está vendo os pedidos de hoje. 1 pedidos encontrados …" at bounding box center [397, 79] width 508 height 38
click at [301, 325] on div "**********" at bounding box center [396, 192] width 573 height 384
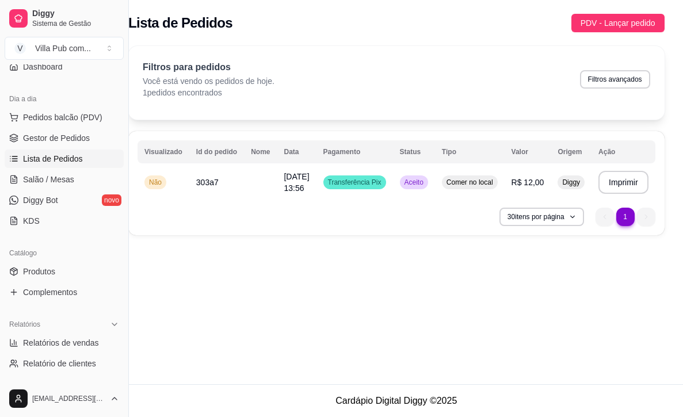
click at [304, 298] on div "**********" at bounding box center [396, 192] width 573 height 384
click at [304, 295] on div "**********" at bounding box center [396, 192] width 573 height 384
click at [360, 295] on div "**********" at bounding box center [396, 192] width 573 height 384
drag, startPoint x: 398, startPoint y: 297, endPoint x: 377, endPoint y: 274, distance: 31.0
click at [398, 297] on div "**********" at bounding box center [396, 192] width 573 height 384
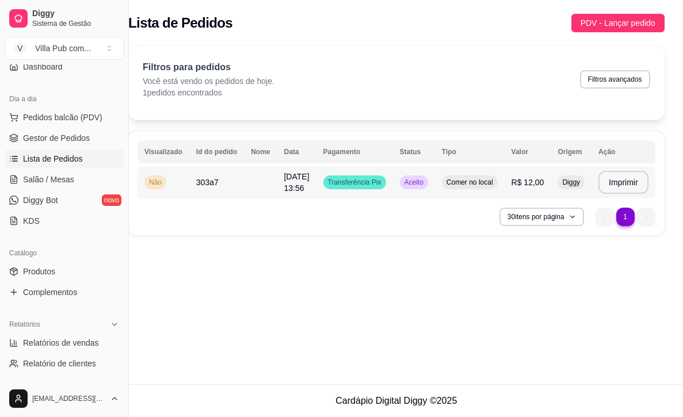
click at [380, 198] on td "Transferência Pix" at bounding box center [354, 182] width 77 height 32
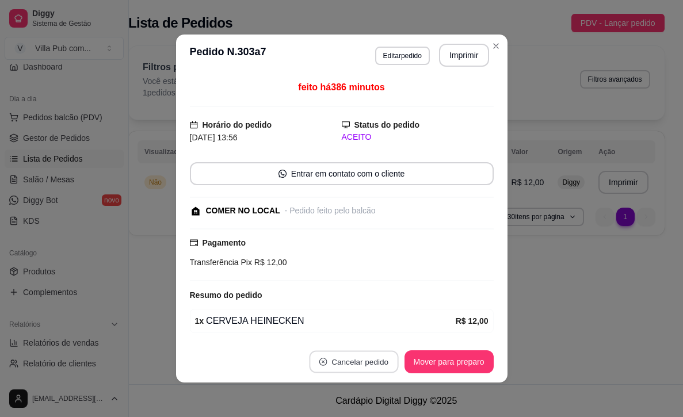
click at [335, 361] on button "Cancelar pedido" at bounding box center [353, 362] width 89 height 22
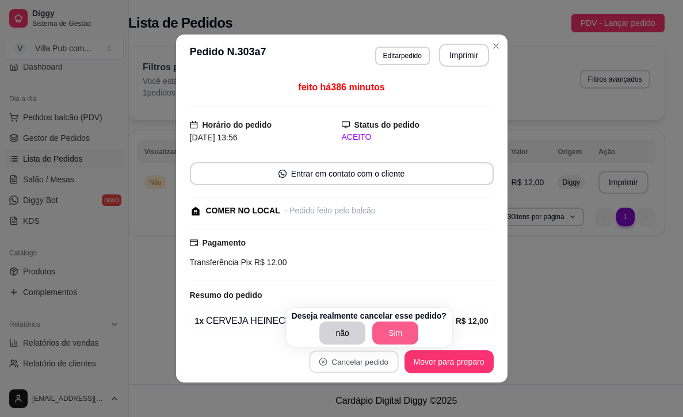
click at [375, 338] on button "Sim" at bounding box center [395, 333] width 46 height 23
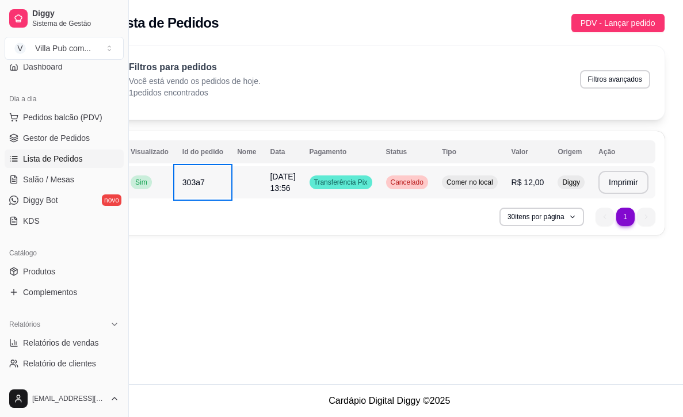
click at [411, 185] on span "Cancelado" at bounding box center [406, 182] width 37 height 9
click at [411, 184] on span "Cancelado" at bounding box center [406, 182] width 37 height 9
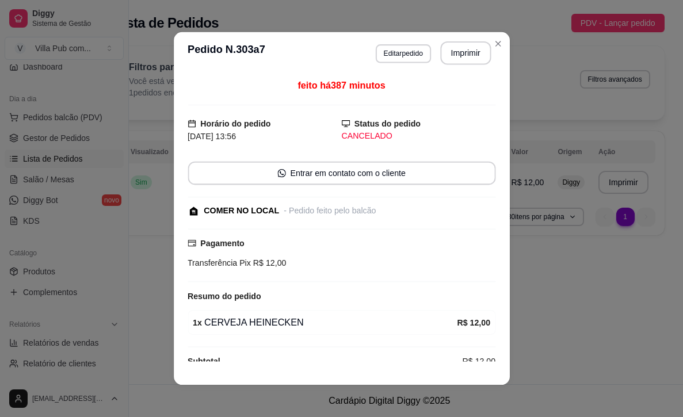
click at [412, 184] on div "feito há 387 minutos Horário do pedido [DATE] 13:56 Status do pedido CANCELADO …" at bounding box center [342, 220] width 308 height 283
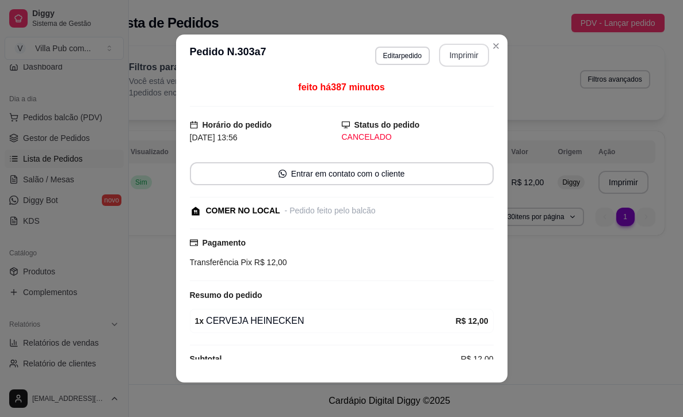
click at [454, 55] on button "Imprimir" at bounding box center [464, 55] width 50 height 23
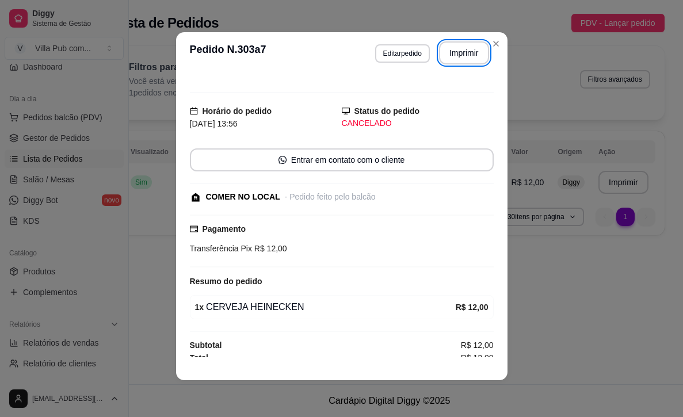
scroll to position [2, 0]
click at [453, 55] on button "Imprimir" at bounding box center [464, 53] width 48 height 22
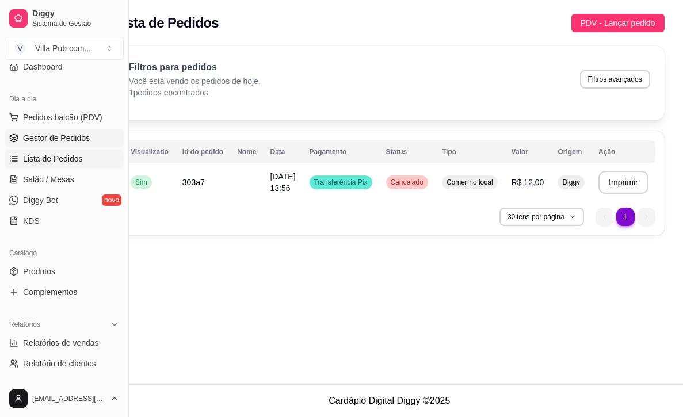
click at [60, 135] on span "Gestor de Pedidos" at bounding box center [56, 138] width 67 height 12
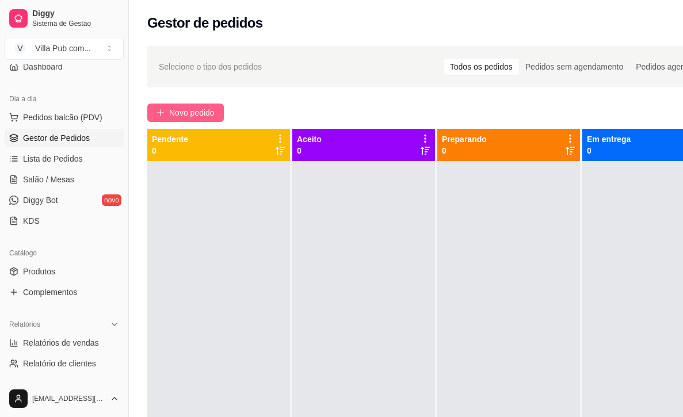
click at [212, 108] on span "Novo pedido" at bounding box center [191, 112] width 45 height 13
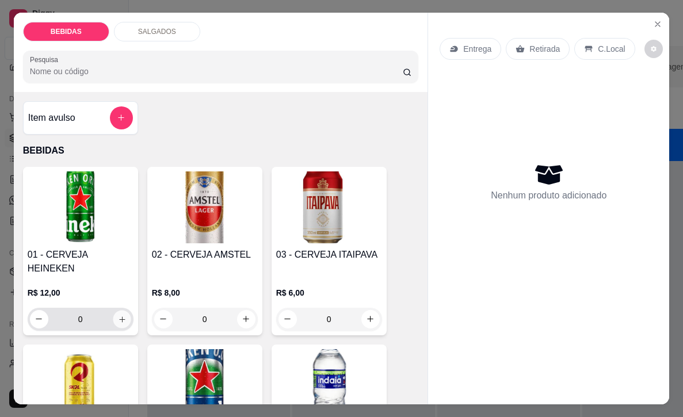
click at [127, 310] on button "increase-product-quantity" at bounding box center [122, 319] width 18 height 18
type input "1"
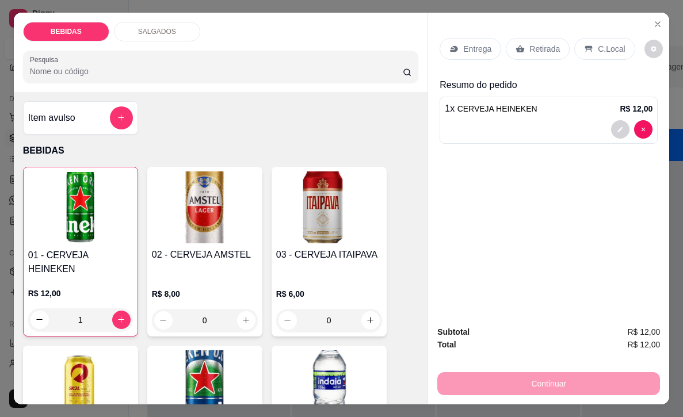
click at [551, 106] on div "1 x CERVEJA HEINEKEN R$ 12,00" at bounding box center [549, 109] width 208 height 14
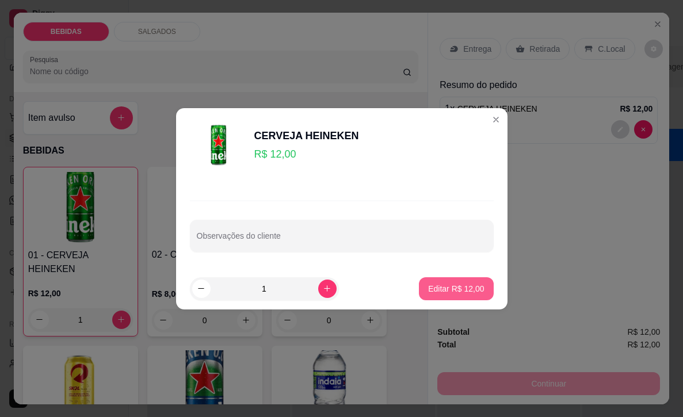
click at [461, 286] on p "Editar R$ 12,00" at bounding box center [456, 289] width 56 height 12
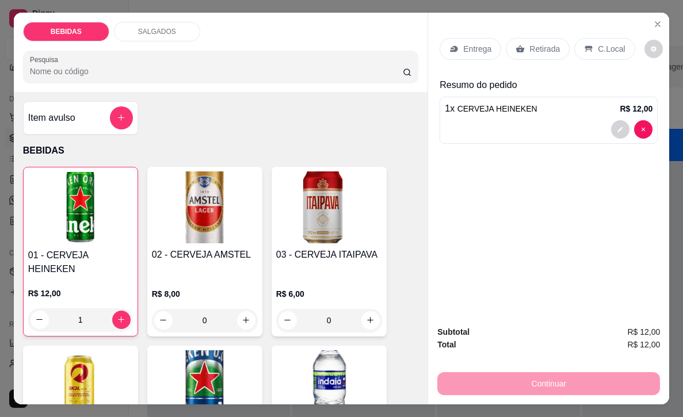
click at [552, 120] on div at bounding box center [549, 129] width 208 height 18
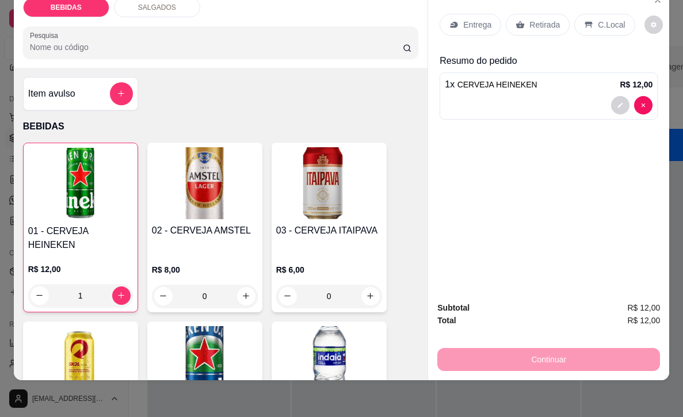
scroll to position [24, 0]
click at [610, 30] on div "C.Local" at bounding box center [604, 25] width 60 height 22
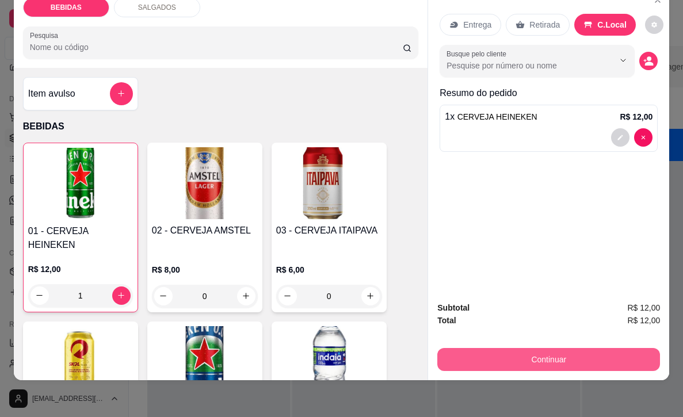
click at [603, 364] on button "Continuar" at bounding box center [548, 359] width 223 height 23
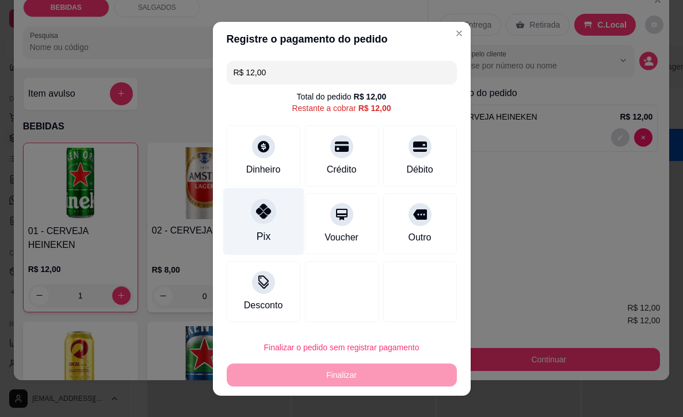
click at [277, 239] on div "Pix" at bounding box center [263, 221] width 81 height 67
type input "R$ 0,00"
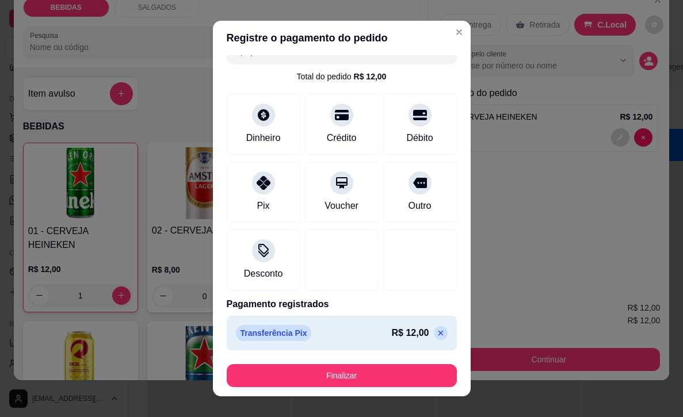
scroll to position [19, 0]
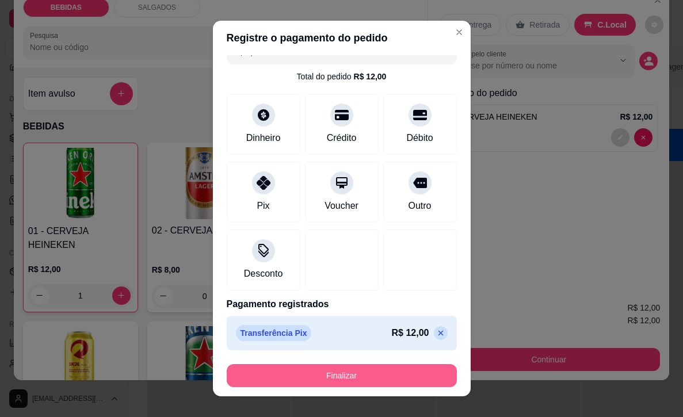
click at [393, 382] on button "Finalizar" at bounding box center [342, 375] width 230 height 23
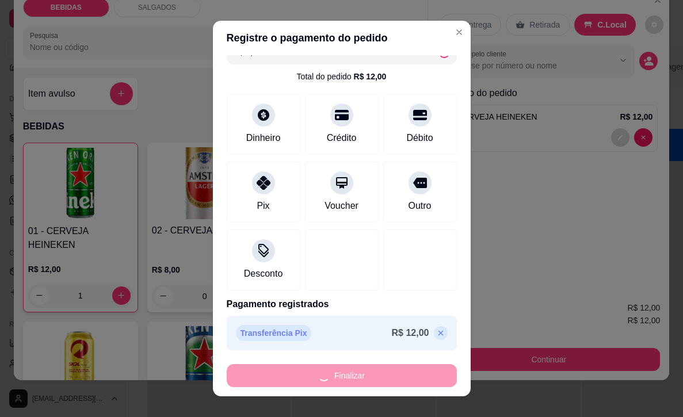
type input "0"
type input "-R$ 12,00"
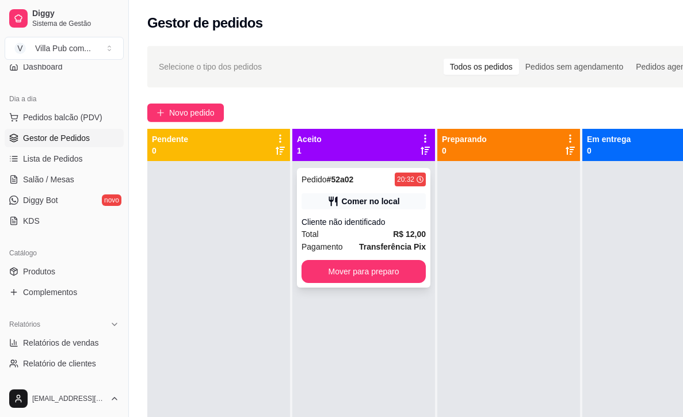
click at [390, 234] on div "Total R$ 12,00" at bounding box center [364, 234] width 124 height 13
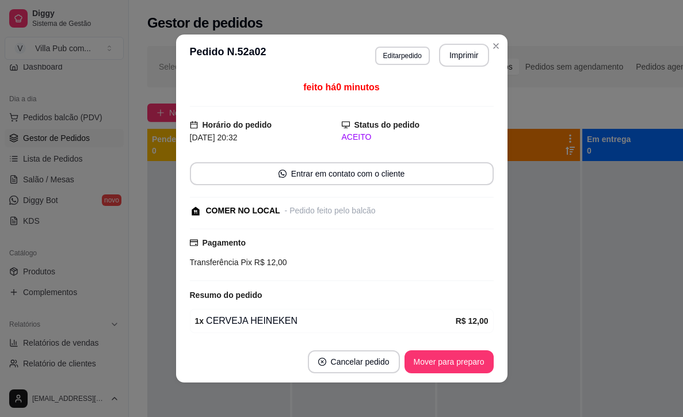
scroll to position [2, 0]
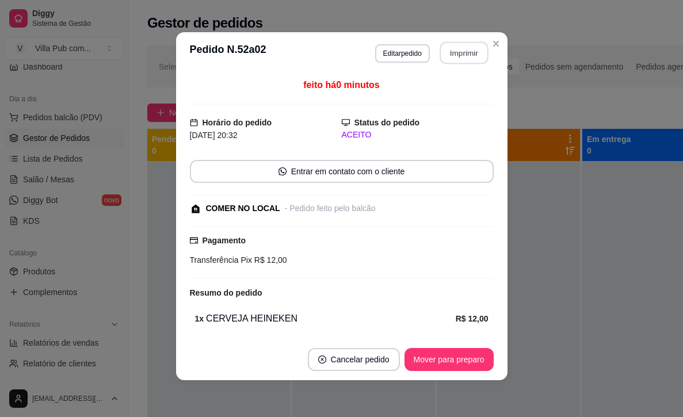
click at [483, 49] on button "Imprimir" at bounding box center [464, 53] width 48 height 22
click at [459, 64] on button "Imprimir" at bounding box center [464, 53] width 48 height 22
click at [455, 49] on button "Imprimir" at bounding box center [464, 52] width 50 height 23
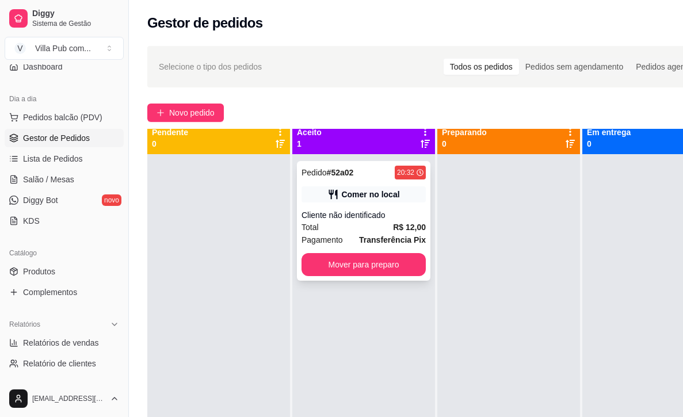
scroll to position [8, 0]
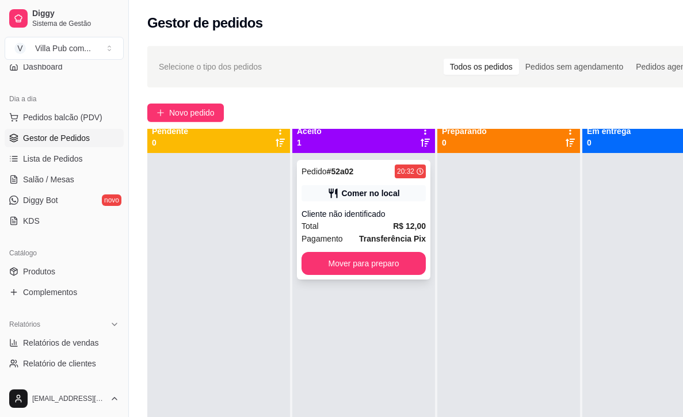
click at [417, 247] on div "Pedido # 52a02 20:32 Comer no local Cliente não identificado Total R$ 12,00 Pag…" at bounding box center [363, 220] width 133 height 120
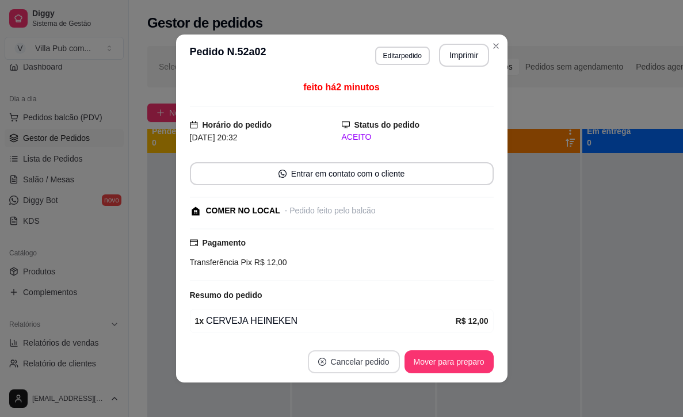
click at [373, 357] on button "Cancelar pedido" at bounding box center [354, 361] width 92 height 23
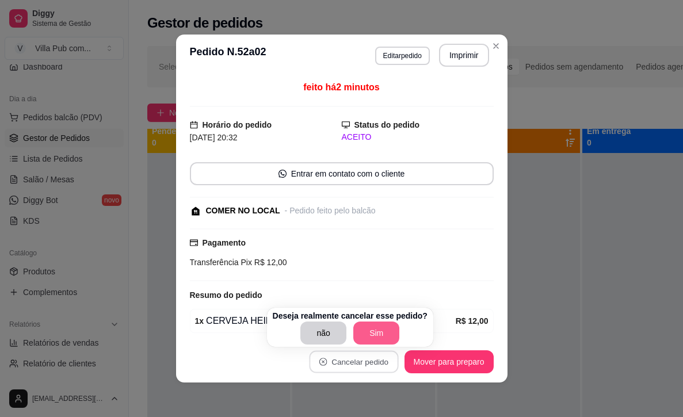
click at [367, 330] on button "Sim" at bounding box center [376, 333] width 46 height 23
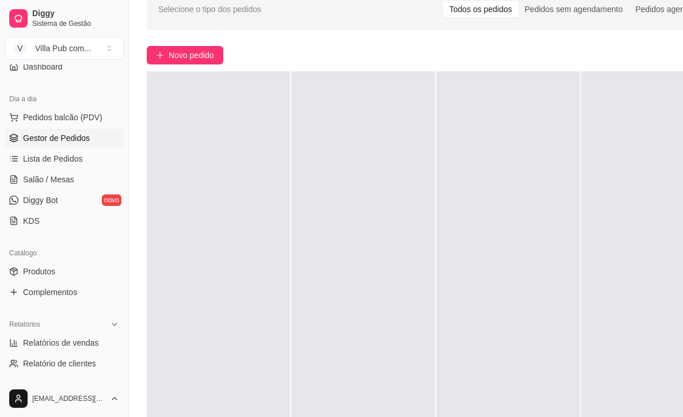
scroll to position [32, 1]
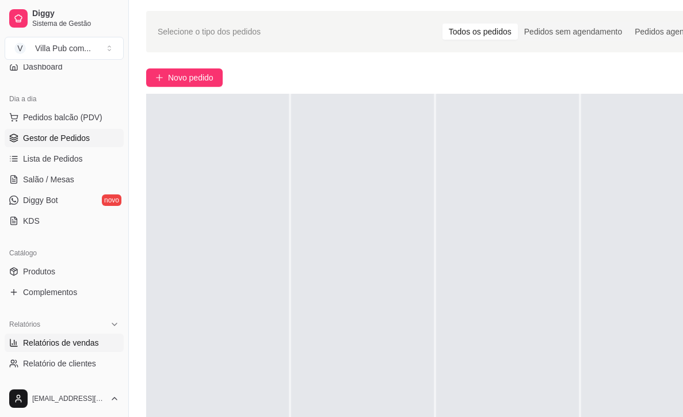
click at [39, 341] on span "Relatórios de vendas" at bounding box center [61, 343] width 76 height 12
select select "ALL"
select select "0"
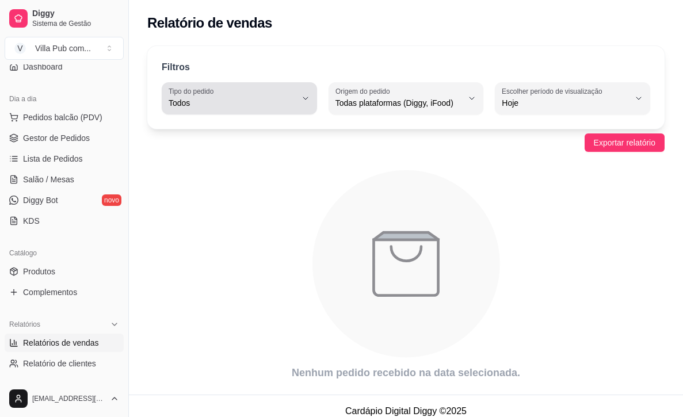
click at [283, 112] on button "Tipo do pedido Todos" at bounding box center [239, 98] width 155 height 32
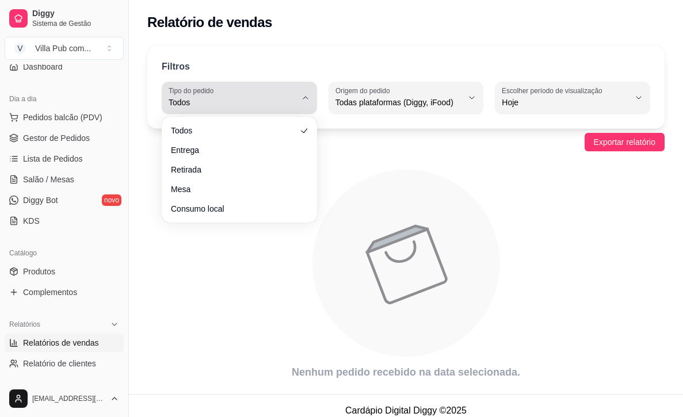
click at [283, 112] on button "Tipo do pedido Todos" at bounding box center [239, 98] width 155 height 32
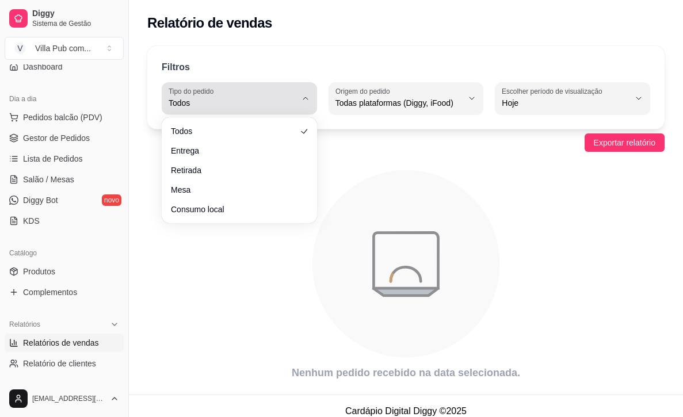
click at [288, 105] on span "Todos" at bounding box center [233, 103] width 128 height 12
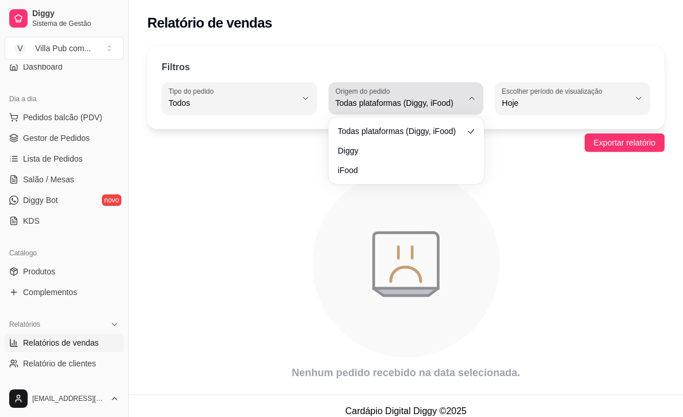
click at [353, 103] on span "Todas plataformas (Diggy, iFood)" at bounding box center [399, 103] width 128 height 12
click at [354, 103] on span "Todas plataformas (Diggy, iFood)" at bounding box center [399, 103] width 128 height 12
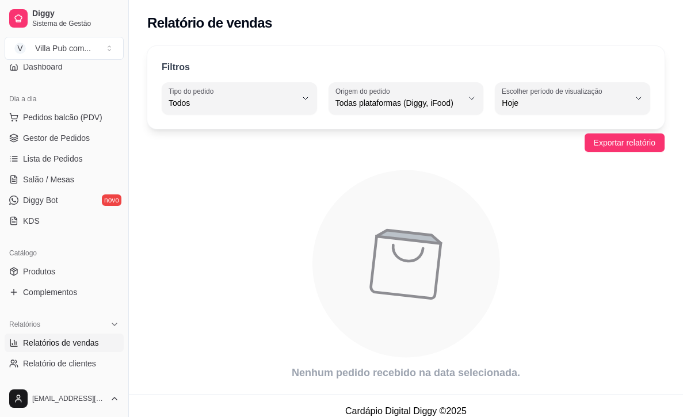
click at [533, 115] on div "Filtros ALL Tipo do pedido Todos Entrega Retirada Mesa Consumo local Tipo do pe…" at bounding box center [405, 87] width 517 height 83
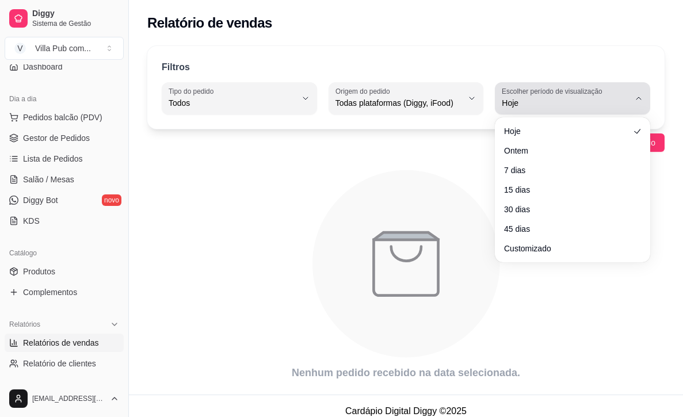
click at [533, 101] on span "Hoje" at bounding box center [566, 103] width 128 height 12
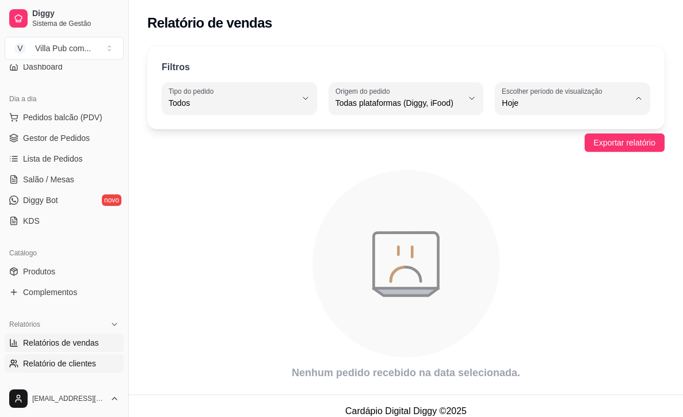
click at [102, 369] on link "Relatório de clientes" at bounding box center [64, 363] width 119 height 18
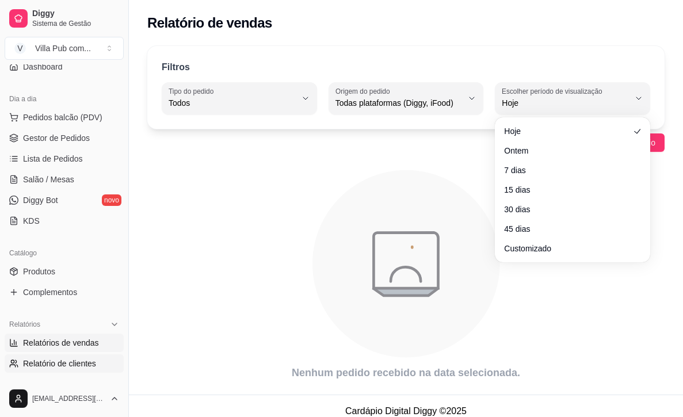
select select "30"
select select "HIGHEST_TOTAL_SPENT_WITH_ORDERS"
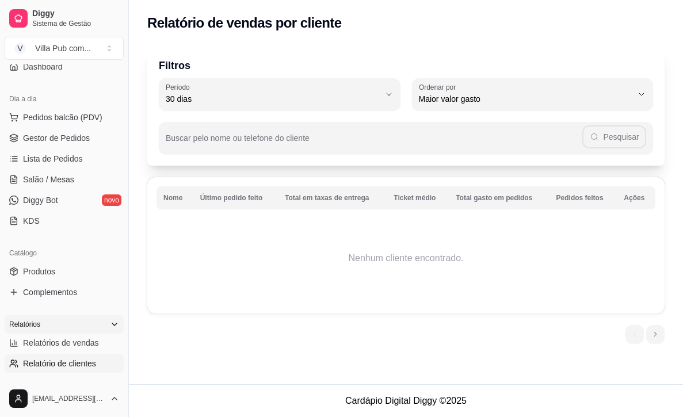
click at [80, 329] on div "Relatórios" at bounding box center [64, 324] width 119 height 18
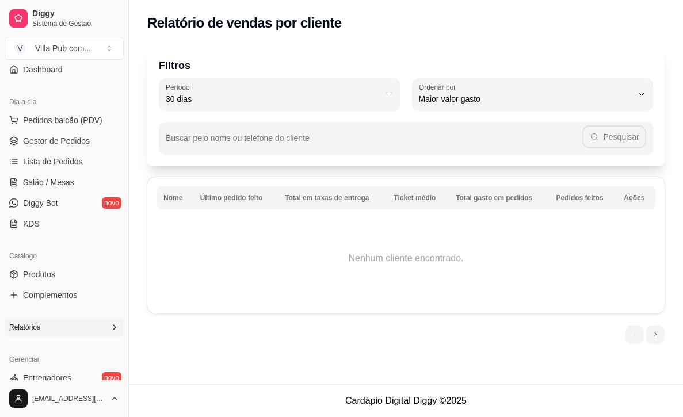
click at [77, 335] on div "Relatórios" at bounding box center [64, 327] width 119 height 18
click at [79, 335] on div "Relatórios" at bounding box center [64, 327] width 119 height 18
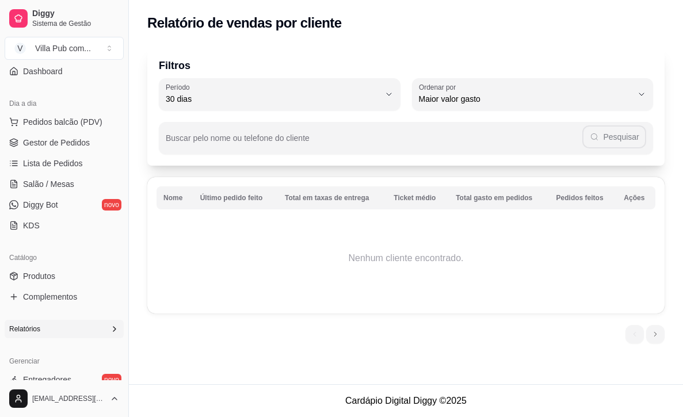
click at [80, 334] on div "Relatórios" at bounding box center [64, 329] width 119 height 18
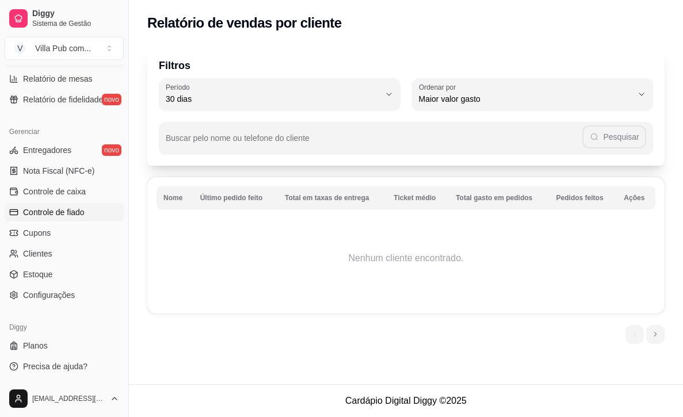
scroll to position [411, 0]
click at [73, 170] on span "Nota Fiscal (NFC-e)" at bounding box center [58, 171] width 71 height 12
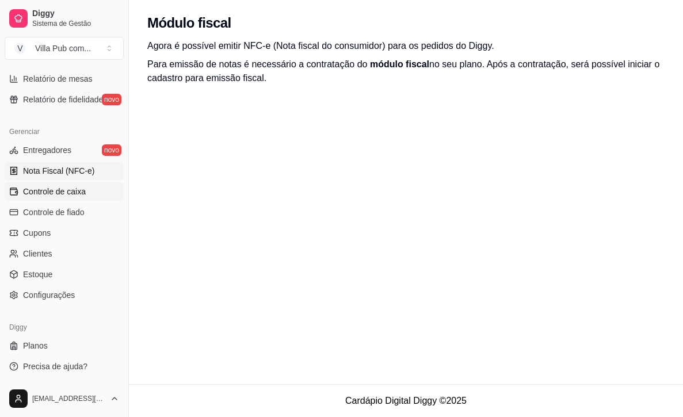
click at [74, 191] on span "Controle de caixa" at bounding box center [54, 192] width 63 height 12
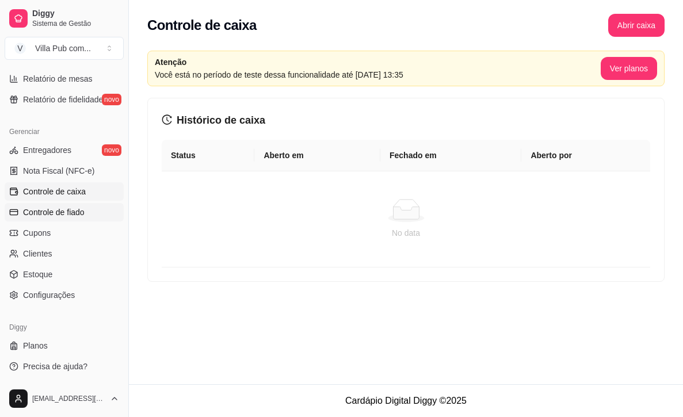
click at [70, 210] on span "Controle de fiado" at bounding box center [54, 213] width 62 height 12
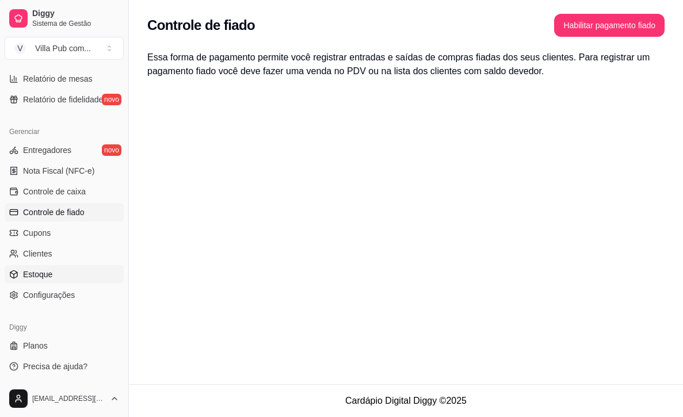
click at [62, 281] on link "Estoque" at bounding box center [64, 274] width 119 height 18
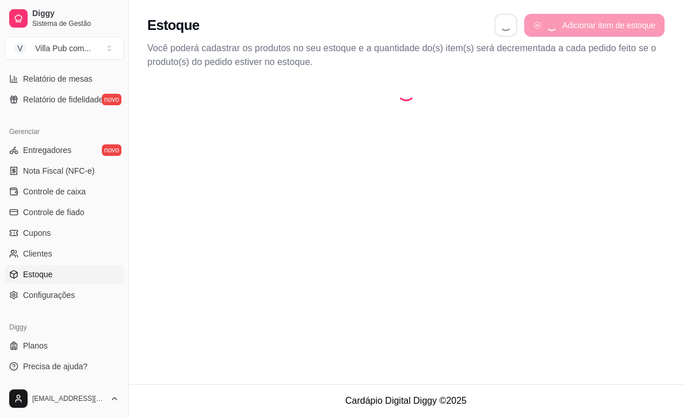
select select "QUANTITY_ORDER"
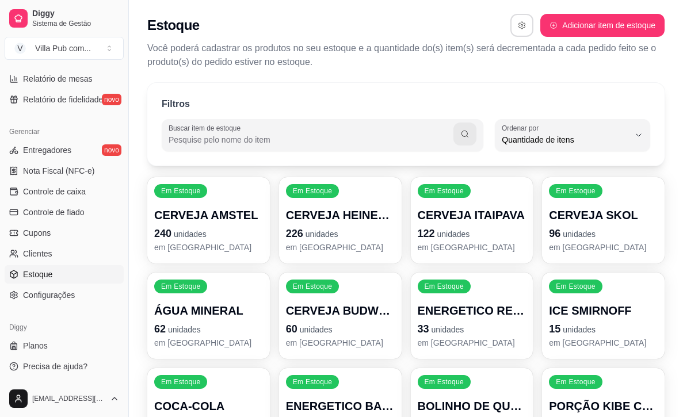
click at [516, 19] on button "button" at bounding box center [521, 25] width 23 height 23
click at [447, 0] on div "Estoque Adicionar item de estoque Você poderá cadastrar os produtos no seu esto…" at bounding box center [406, 38] width 554 height 76
